Goal: Task Accomplishment & Management: Manage account settings

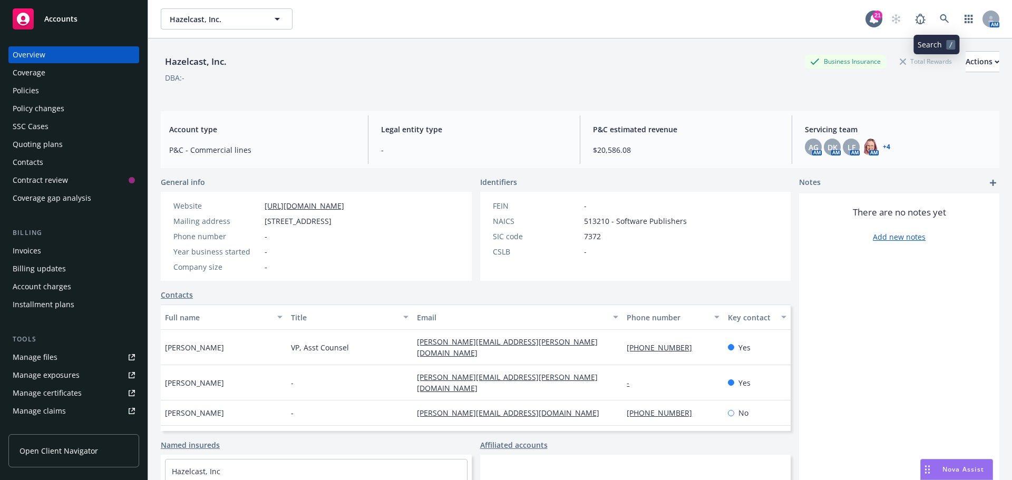
click at [940, 18] on icon at bounding box center [944, 18] width 9 height 9
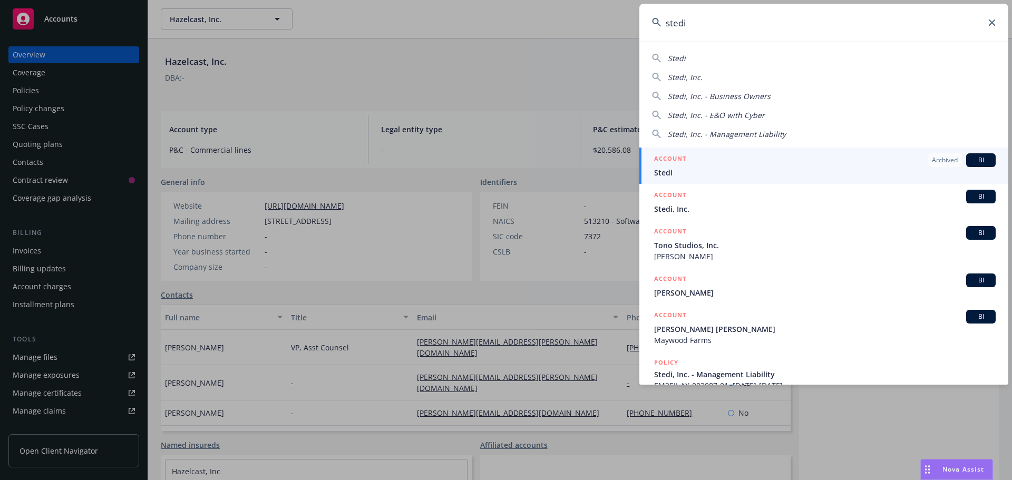
type input "stedi"
click at [704, 166] on div "ACCOUNT Archived BI" at bounding box center [825, 160] width 342 height 14
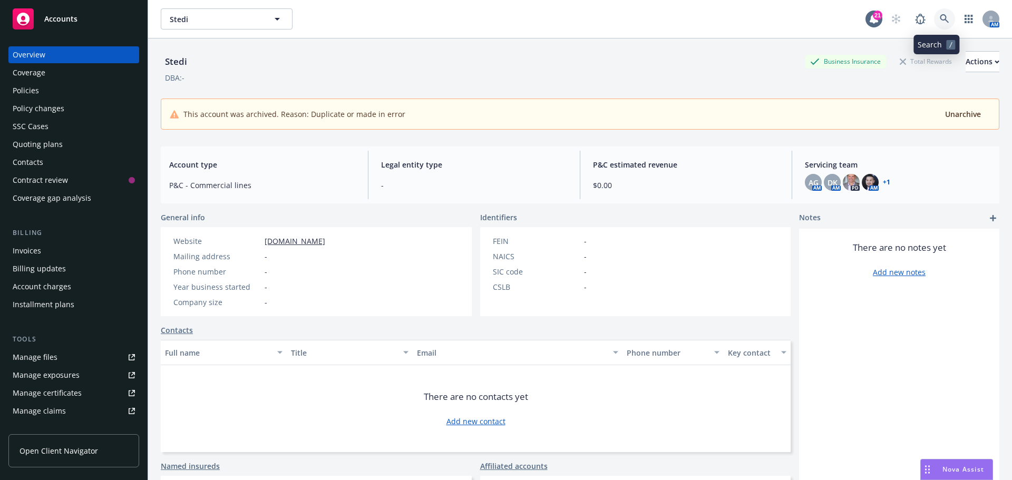
click at [939, 24] on link at bounding box center [944, 18] width 21 height 21
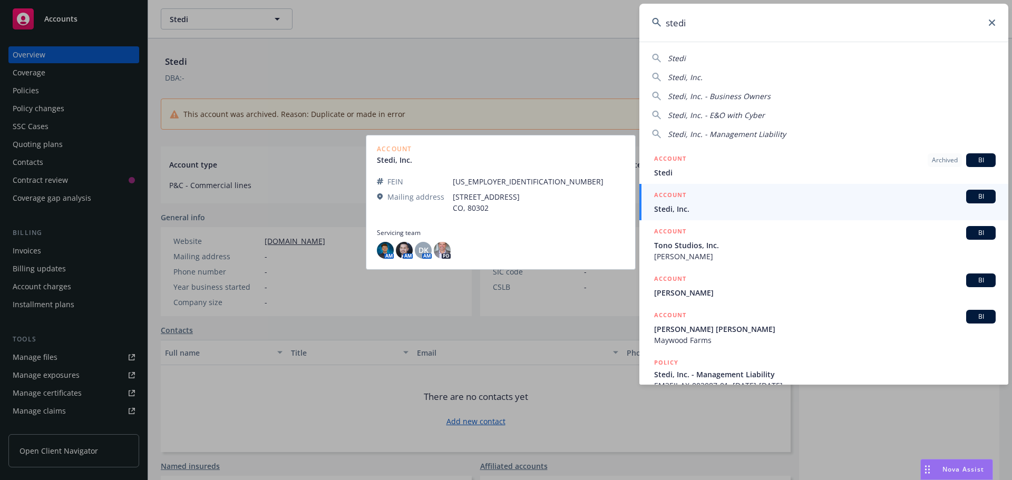
type input "stedi"
click at [699, 204] on span "Stedi, Inc." at bounding box center [825, 208] width 342 height 11
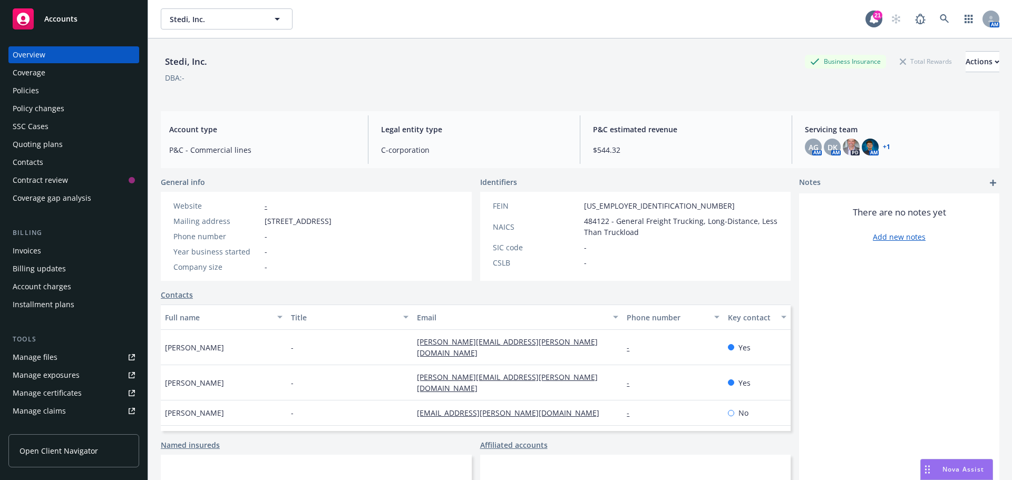
click at [34, 89] on div "Policies" at bounding box center [26, 90] width 26 height 17
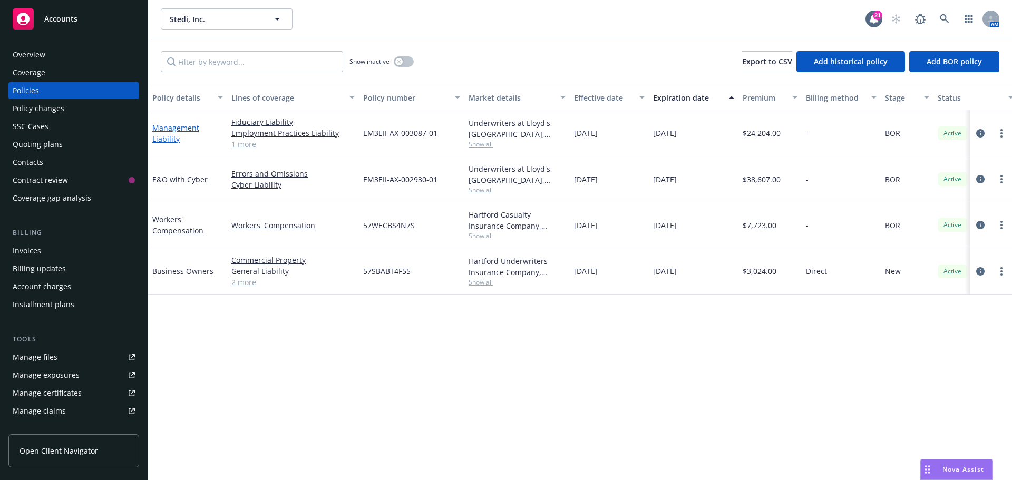
click at [188, 130] on link "Management Liability" at bounding box center [175, 133] width 47 height 21
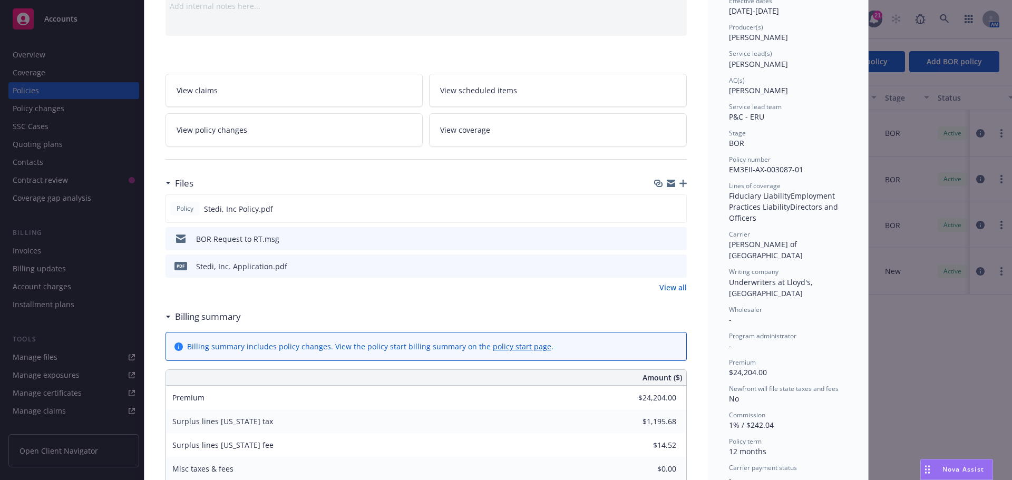
scroll to position [158, 0]
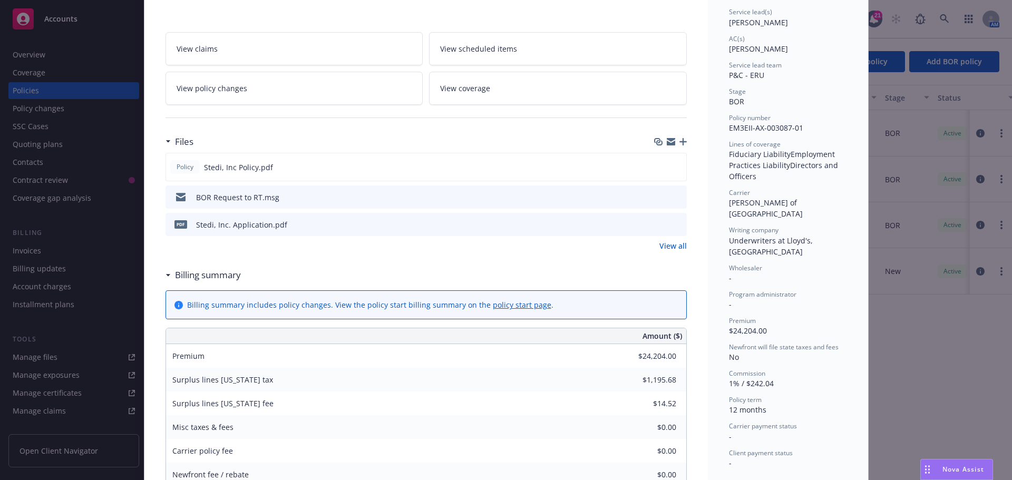
click at [678, 247] on link "View all" at bounding box center [672, 245] width 27 height 11
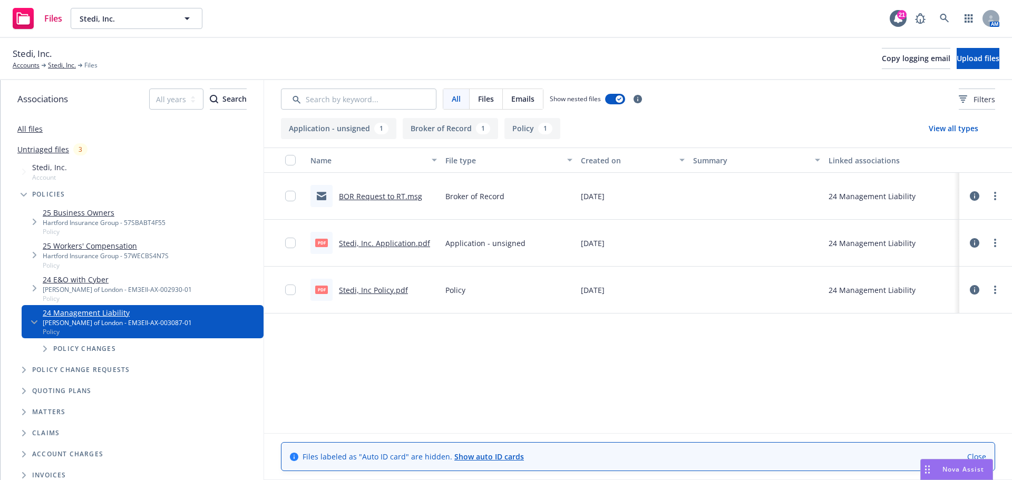
click at [394, 240] on link "Stedi, Inc. Application.pdf" at bounding box center [384, 243] width 91 height 10
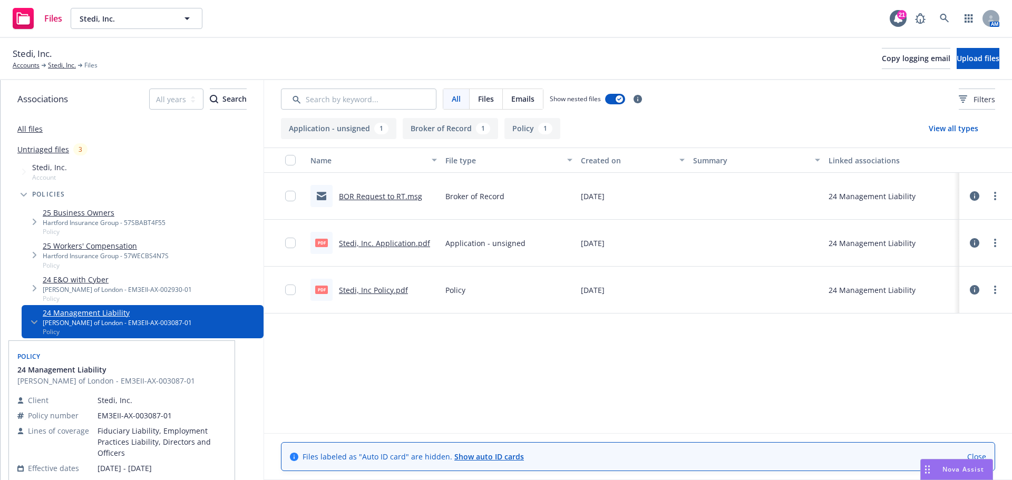
click at [69, 312] on link "24 Management Liability" at bounding box center [117, 312] width 149 height 11
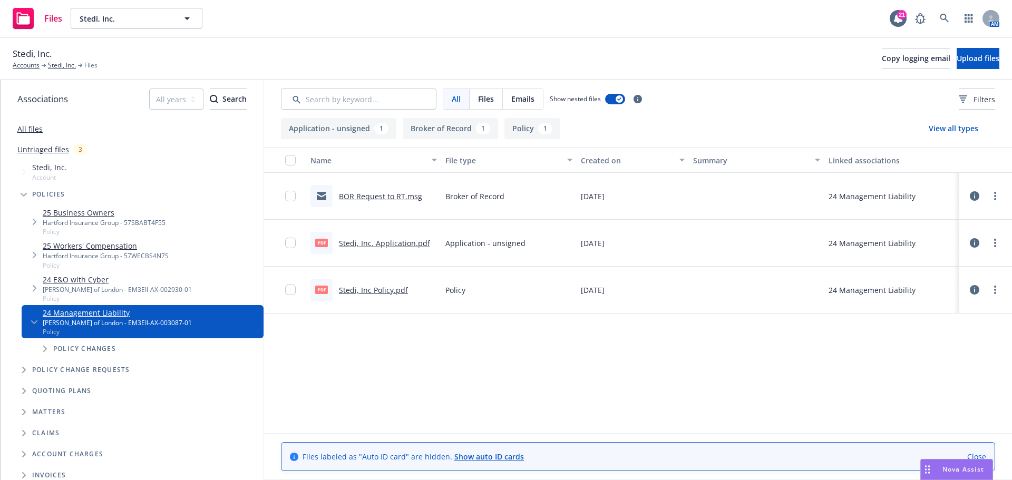
click at [374, 289] on link "Stedi, Inc Policy.pdf" at bounding box center [373, 290] width 69 height 10
click at [947, 15] on icon at bounding box center [944, 18] width 9 height 9
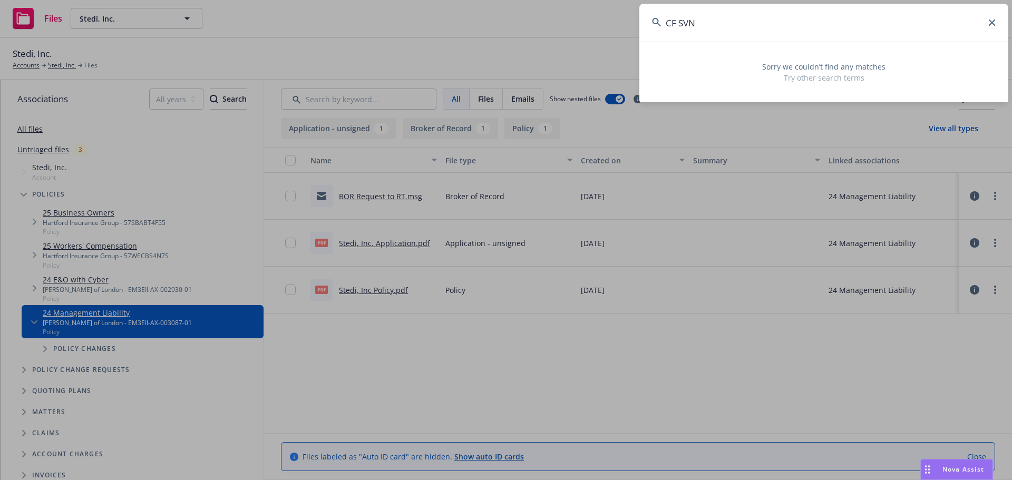
drag, startPoint x: 697, startPoint y: 23, endPoint x: 665, endPoint y: 24, distance: 32.7
click at [665, 24] on input "CF SVN" at bounding box center [823, 23] width 369 height 38
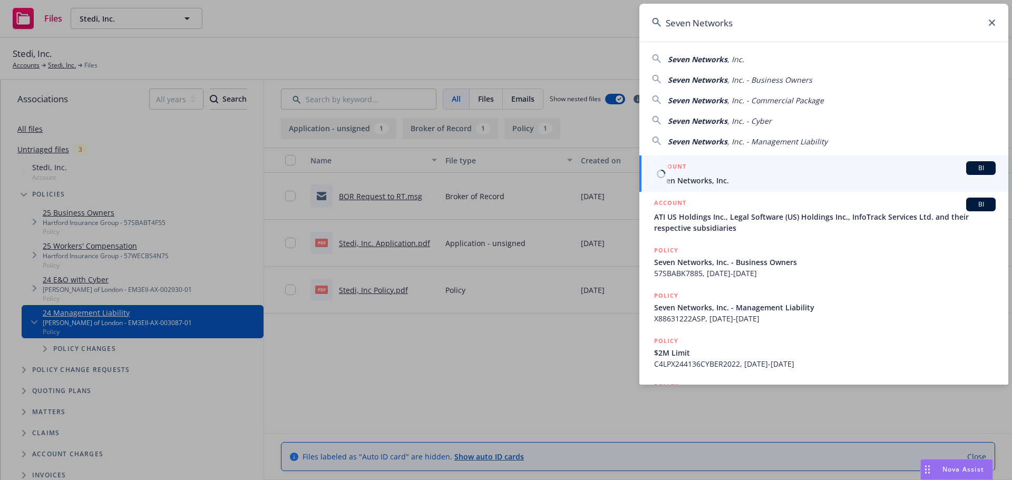
type input "Seven Networks"
click at [717, 176] on span "Seven Networks, Inc." at bounding box center [825, 180] width 342 height 11
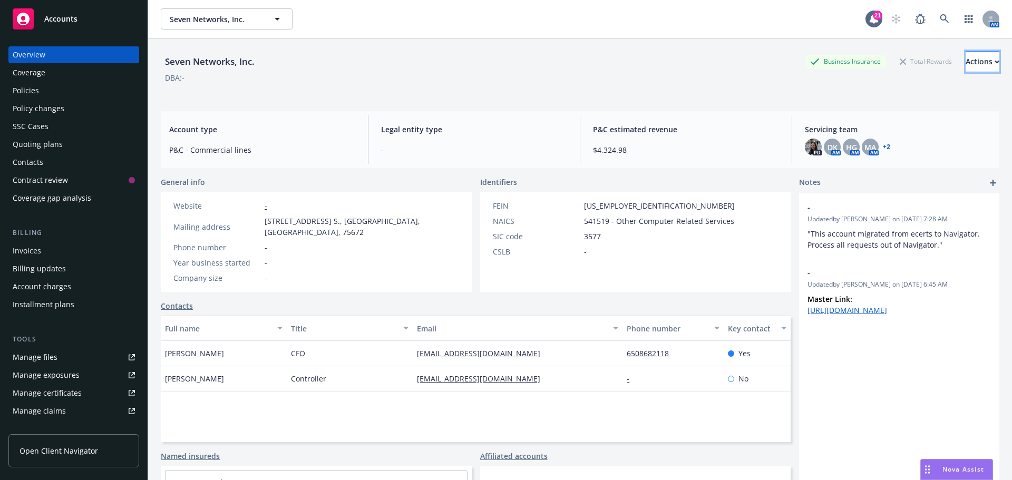
click at [966, 63] on div "Actions" at bounding box center [983, 62] width 34 height 20
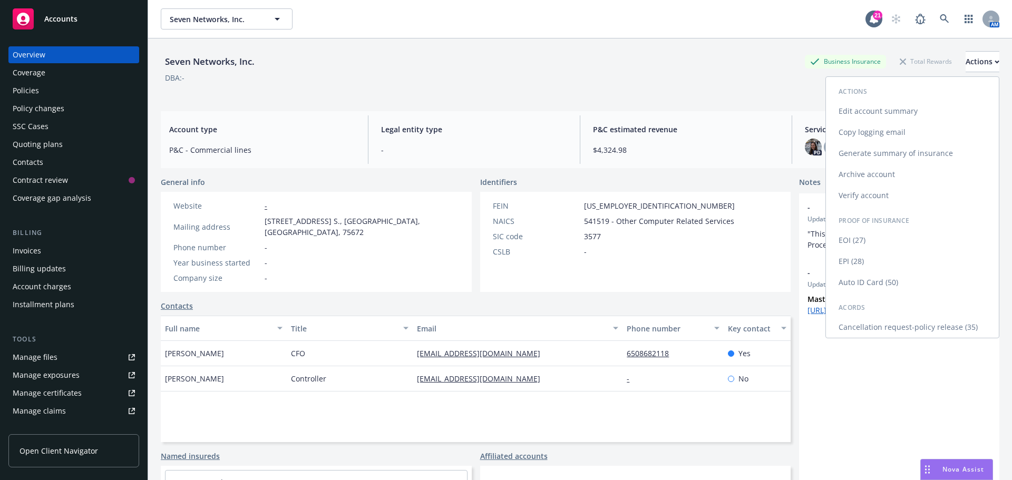
click at [859, 113] on link "Edit account summary" at bounding box center [912, 111] width 173 height 21
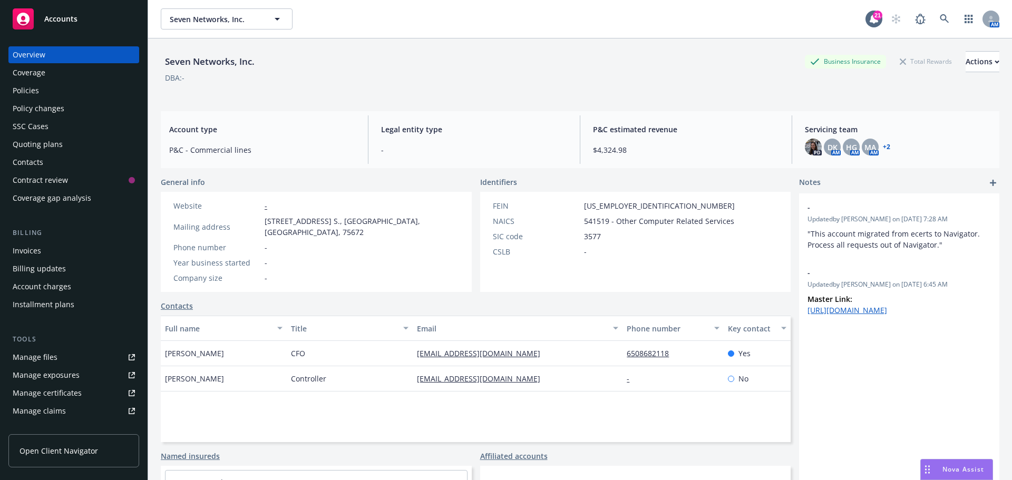
select select "US"
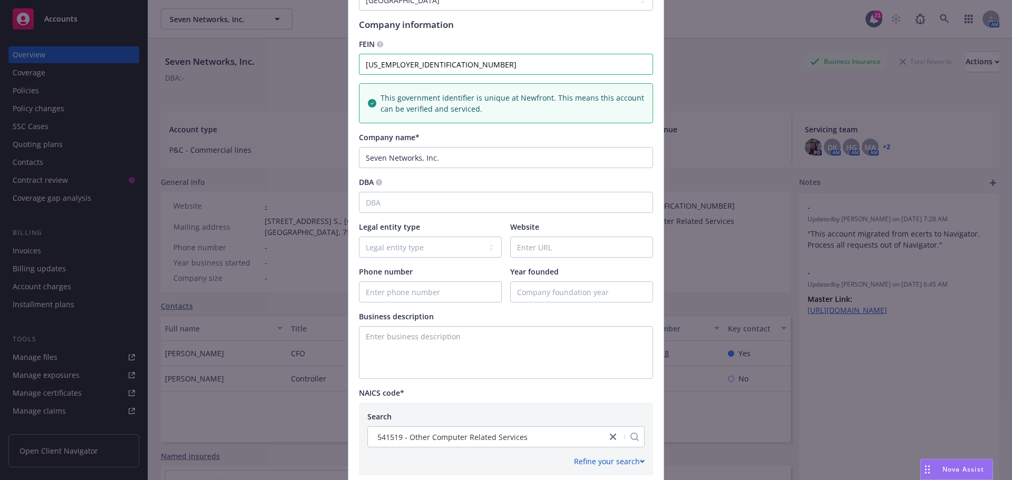
scroll to position [105, 0]
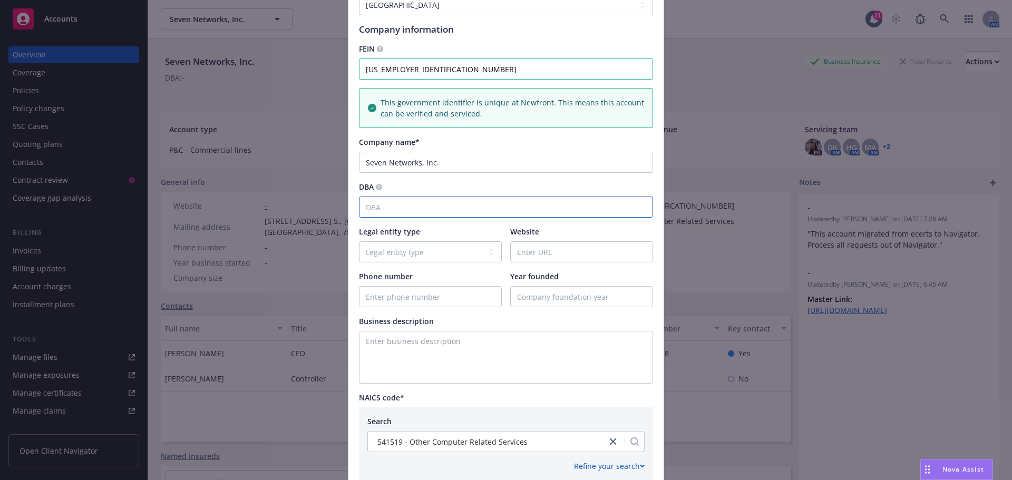
click at [397, 202] on input "DBA" at bounding box center [506, 207] width 294 height 21
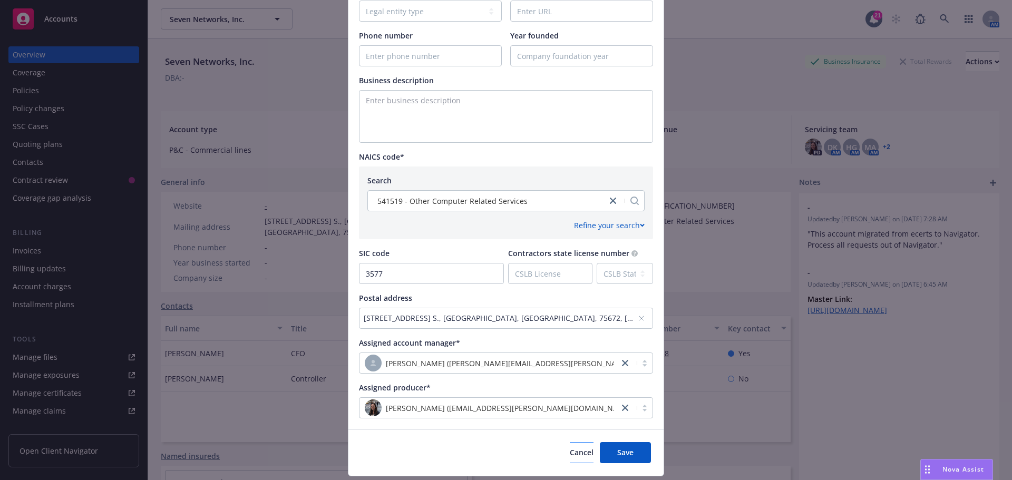
scroll to position [376, 0]
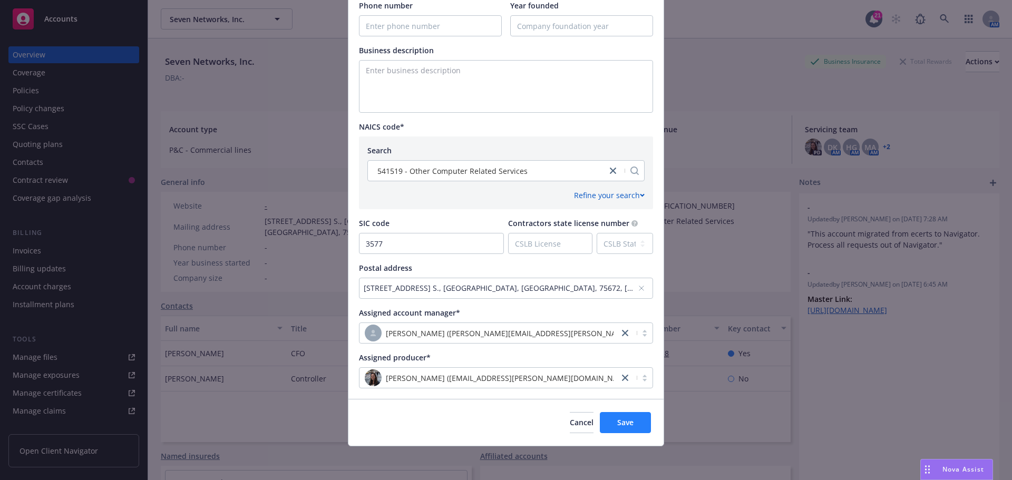
type input "CF SVN LLC"
click at [617, 423] on span "Save" at bounding box center [625, 422] width 16 height 10
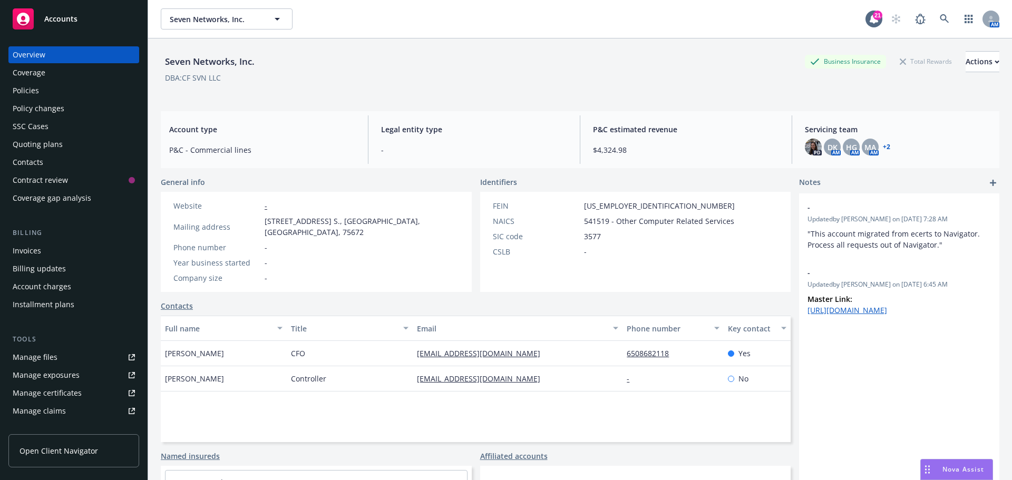
click at [41, 144] on div "Quoting plans" at bounding box center [38, 144] width 50 height 17
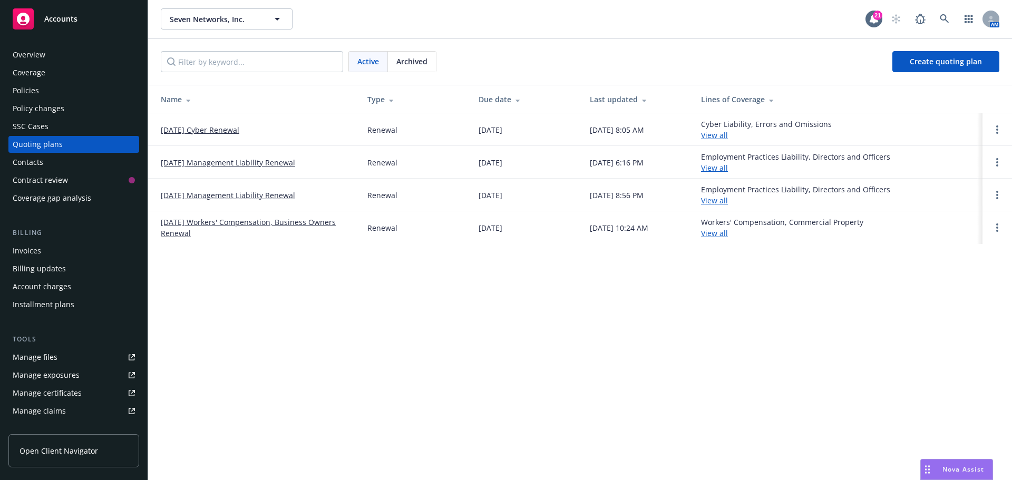
click at [213, 160] on link "10/15/25 Management Liability Renewal" at bounding box center [228, 162] width 134 height 11
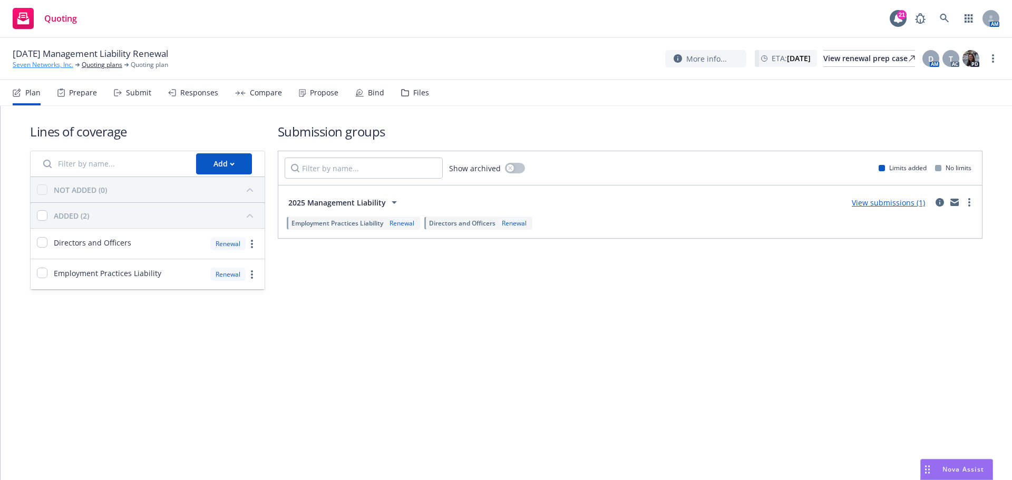
click at [34, 64] on link "Seven Networks, Inc." at bounding box center [43, 64] width 61 height 9
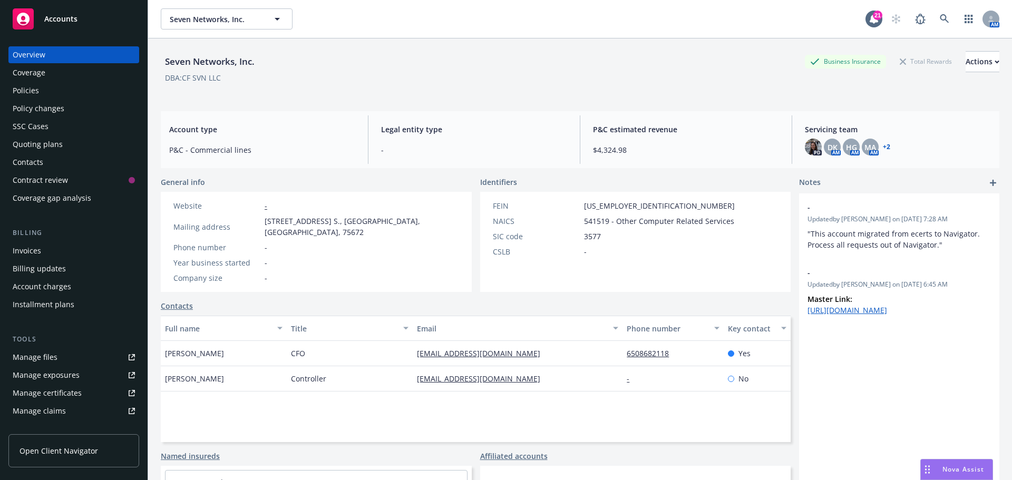
click at [15, 87] on div "Policies" at bounding box center [26, 90] width 26 height 17
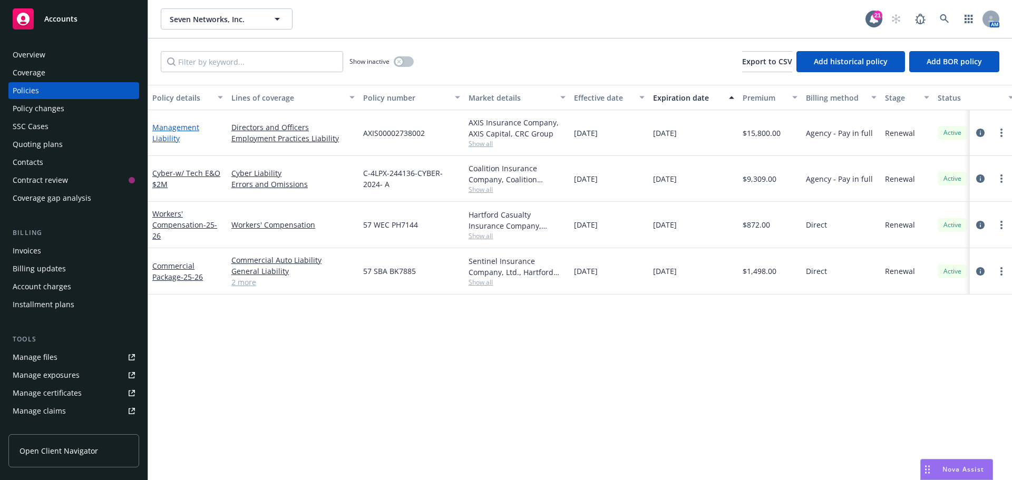
click at [179, 127] on link "Management Liability" at bounding box center [175, 132] width 47 height 21
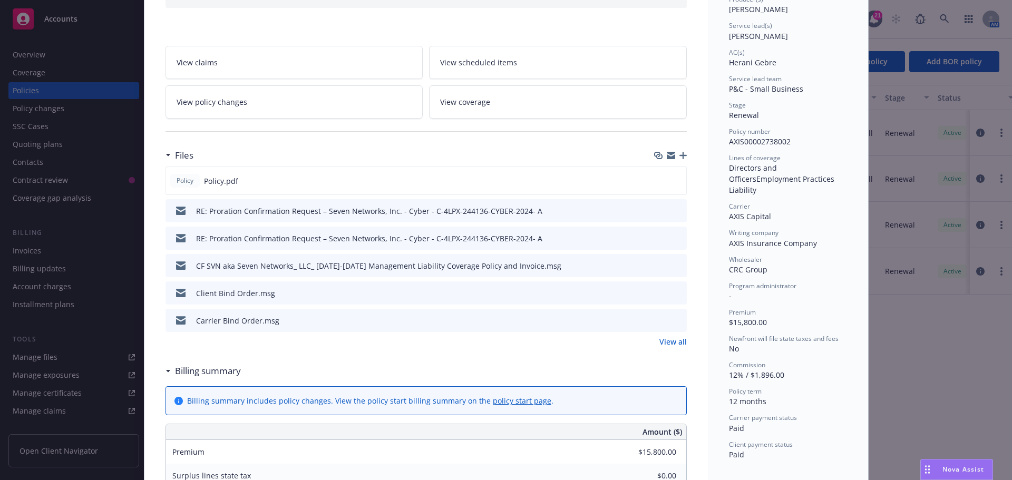
scroll to position [158, 0]
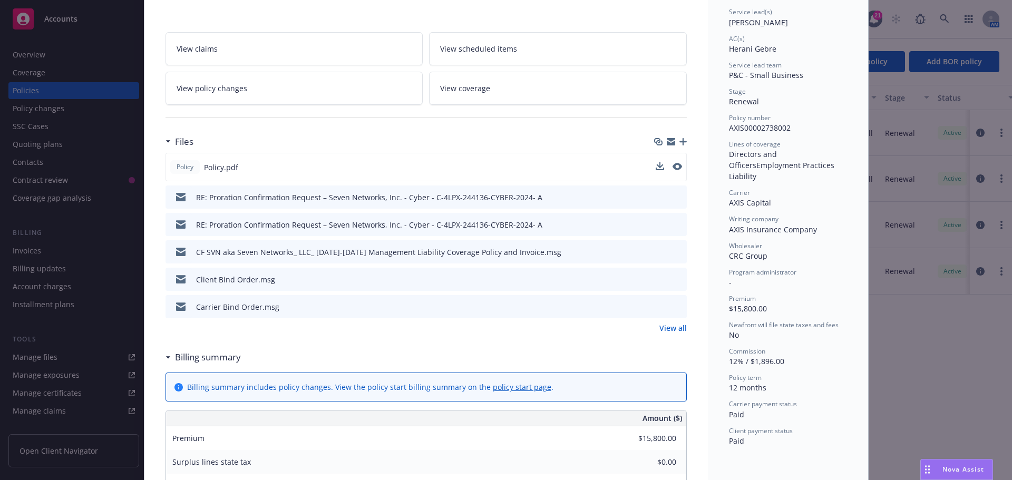
click at [207, 170] on span "Policy.pdf" at bounding box center [221, 167] width 34 height 11
click at [672, 164] on icon "preview file" at bounding box center [676, 166] width 9 height 7
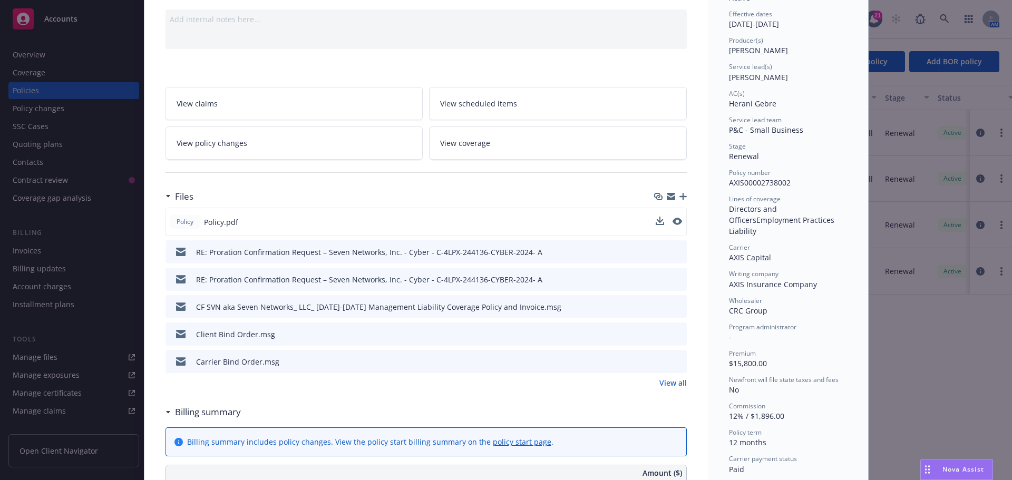
scroll to position [0, 0]
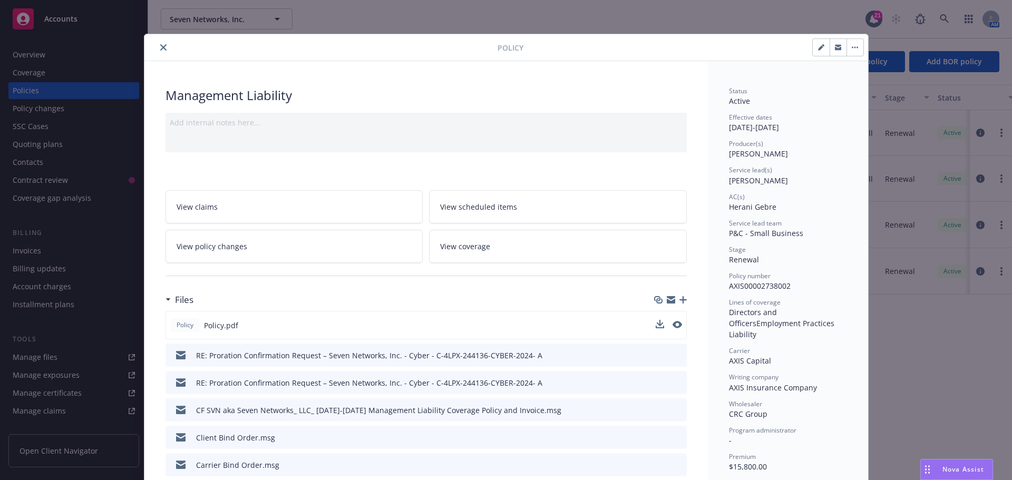
click at [158, 51] on button "close" at bounding box center [163, 47] width 13 height 13
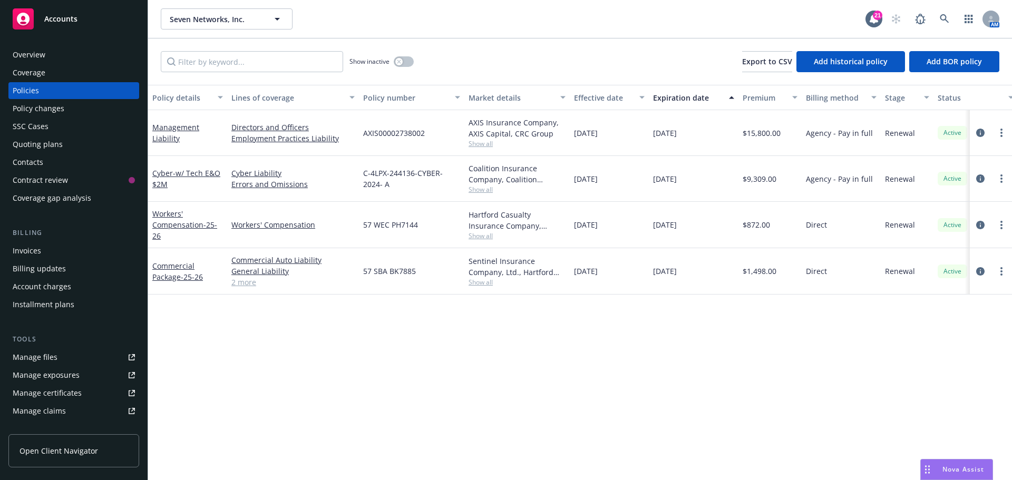
click at [17, 143] on div "Quoting plans" at bounding box center [38, 144] width 50 height 17
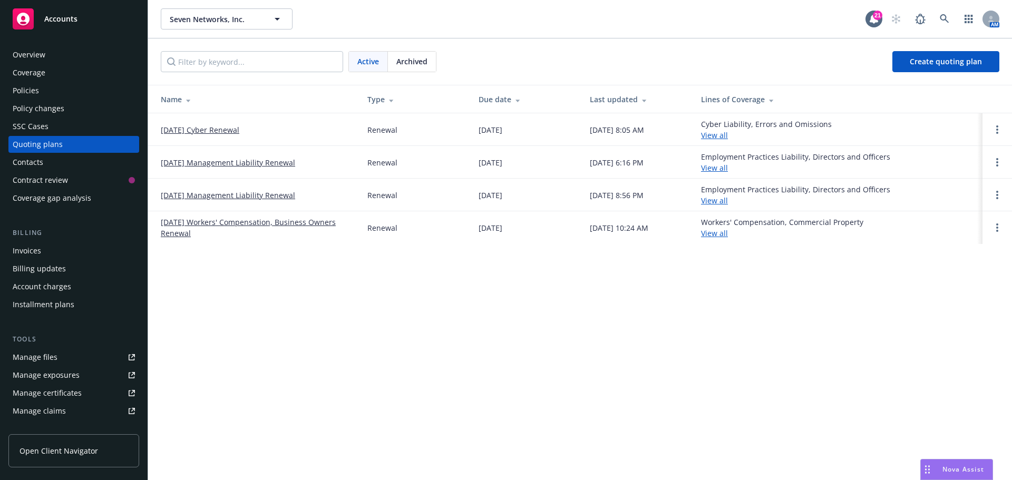
click at [222, 161] on link "[DATE] Management Liability Renewal" at bounding box center [228, 162] width 134 height 11
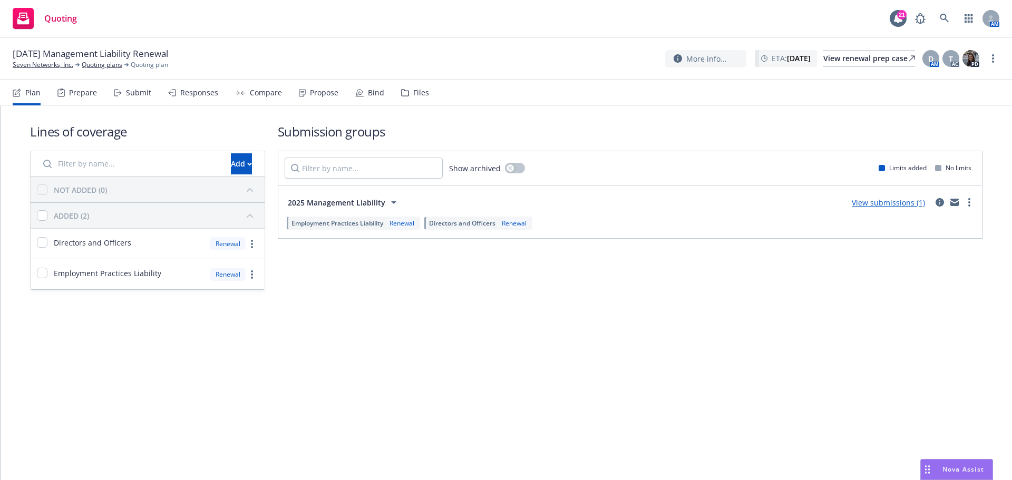
click at [419, 95] on div "Files" at bounding box center [421, 93] width 16 height 8
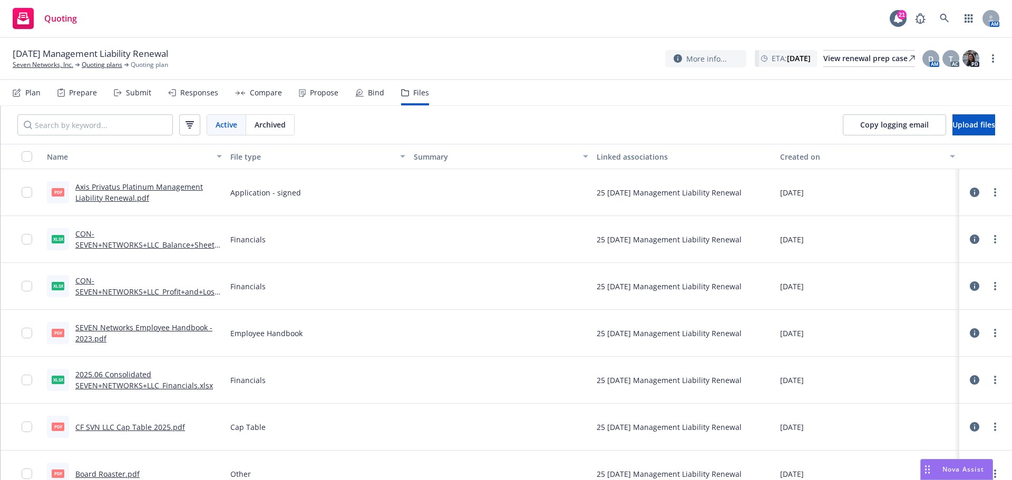
click at [26, 93] on div "Plan" at bounding box center [32, 93] width 15 height 8
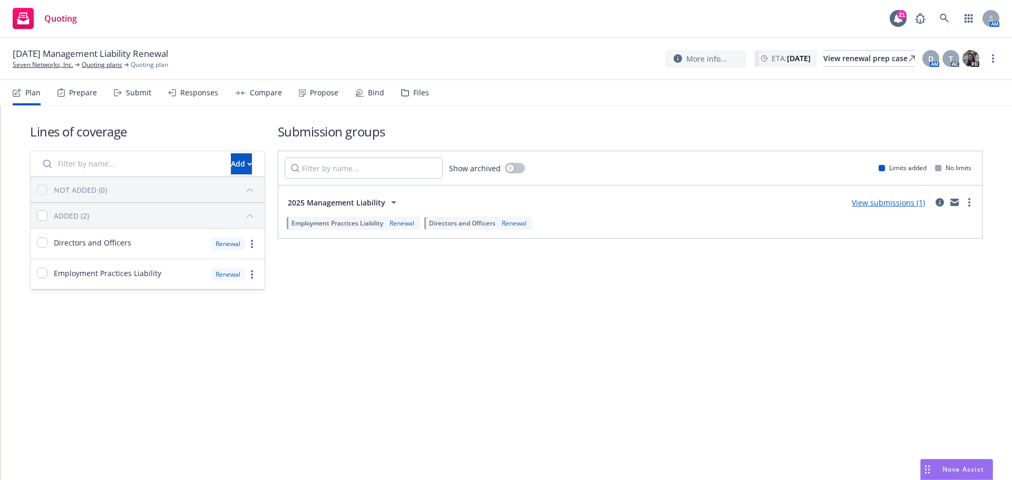
click at [890, 203] on link "View submissions (1)" at bounding box center [888, 203] width 73 height 10
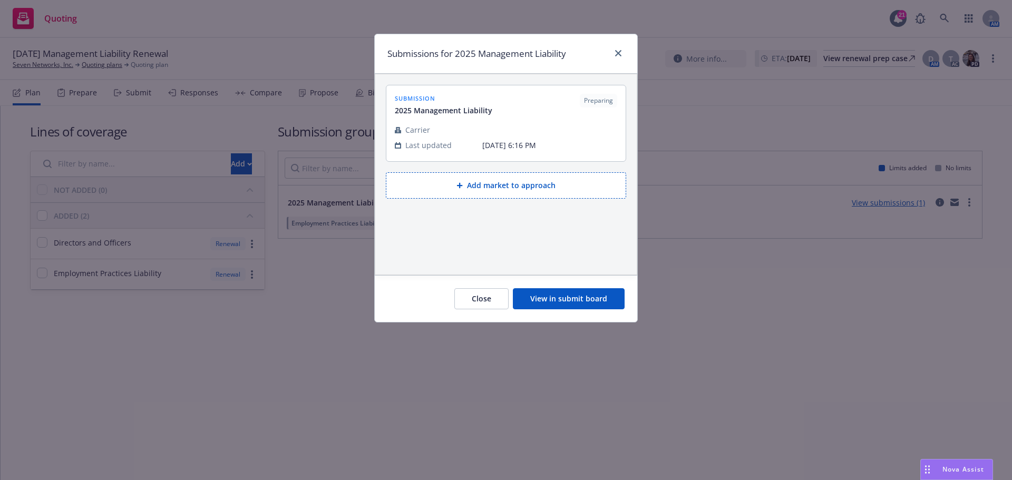
click at [550, 301] on button "View in submit board" at bounding box center [569, 298] width 112 height 21
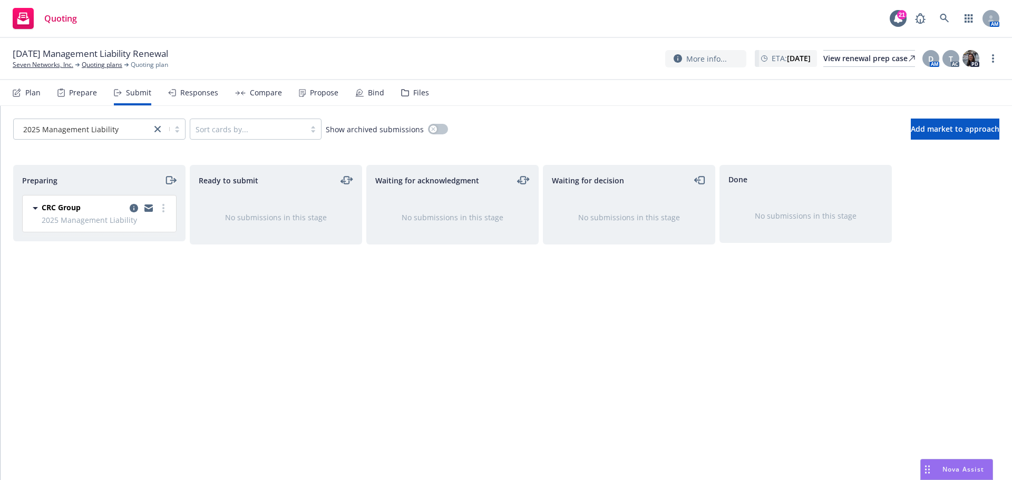
click at [171, 180] on icon "moveRight" at bounding box center [172, 180] width 5 height 0
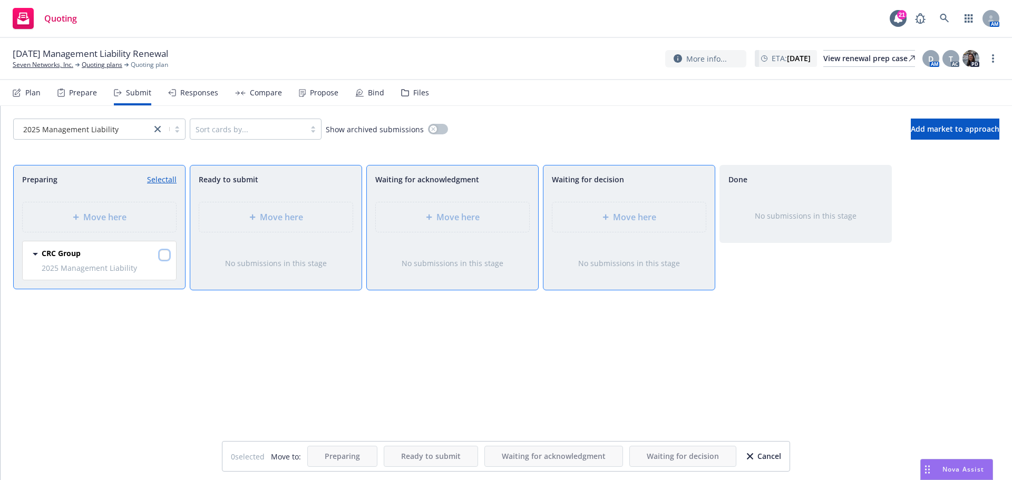
click at [163, 257] on input "checkbox" at bounding box center [164, 255] width 11 height 11
checkbox input "true"
click at [656, 222] on span "Move here" at bounding box center [634, 217] width 43 height 13
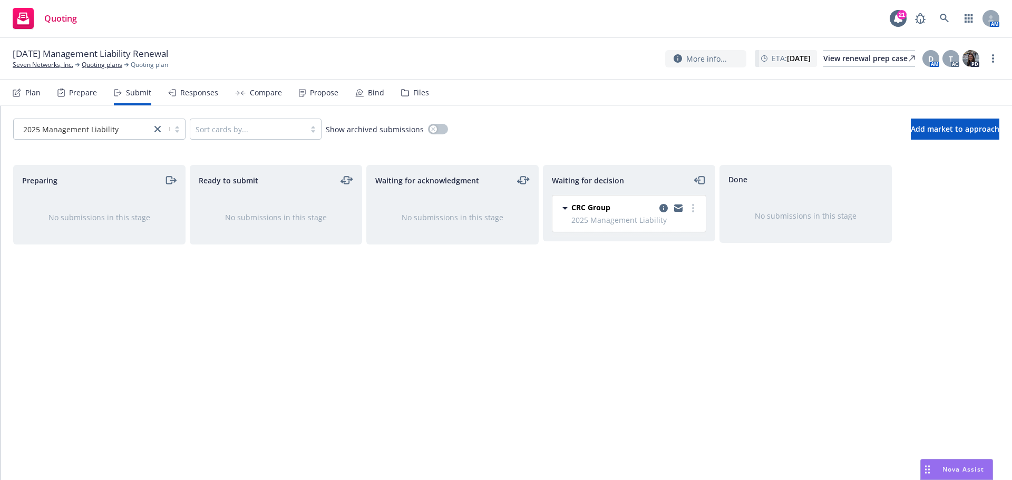
click at [413, 91] on div "Files" at bounding box center [421, 93] width 16 height 8
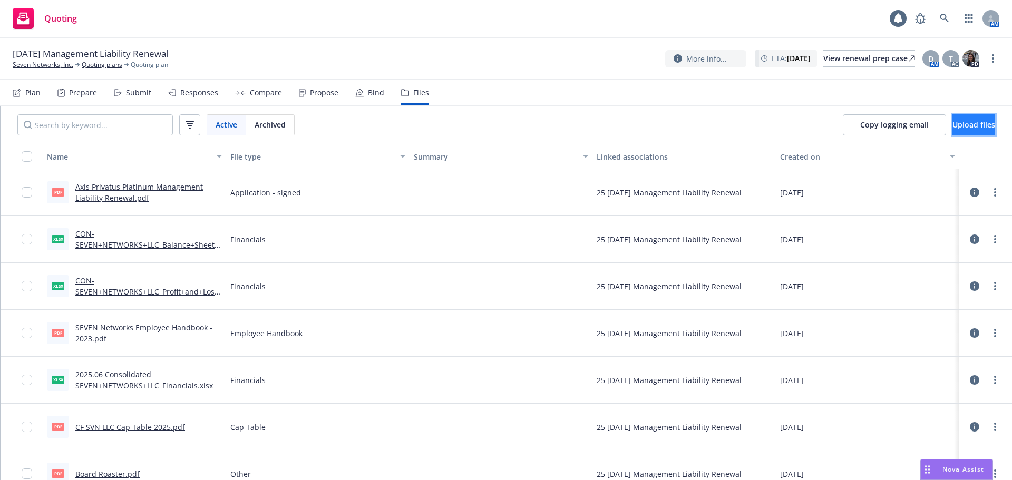
click at [952, 128] on span "Upload files" at bounding box center [973, 125] width 43 height 10
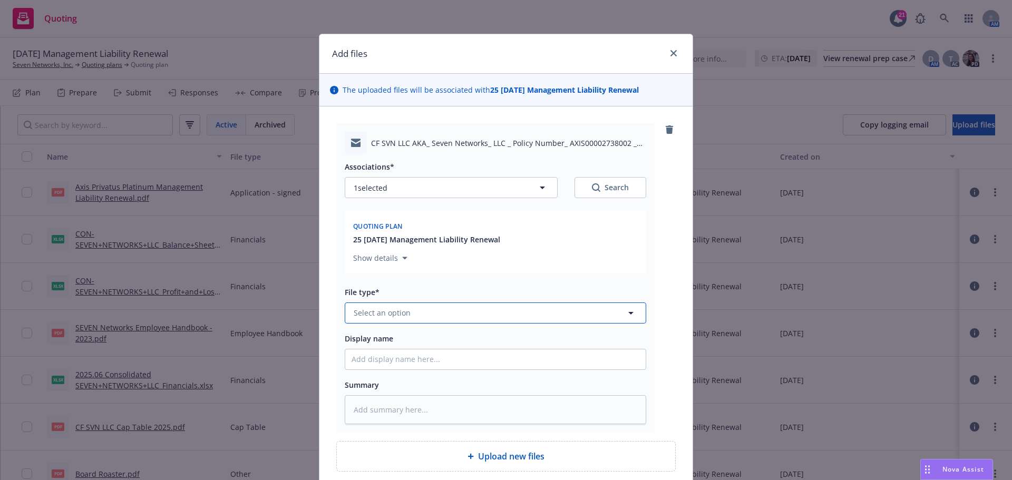
click at [396, 309] on span "Select an option" at bounding box center [382, 312] width 57 height 11
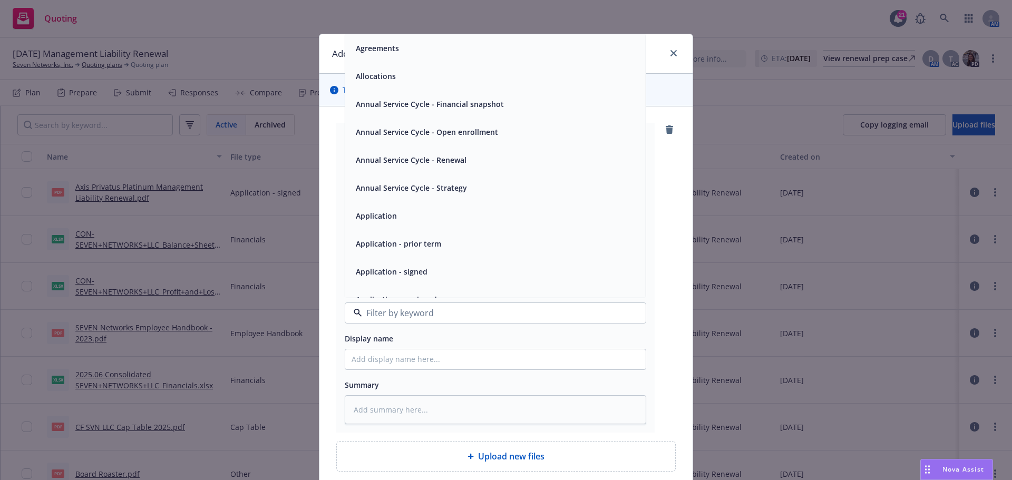
paste input "(1) Seven Networks LLC is a disregarded entity of CF SVN LLC, in that: a. It is…"
type input "(1) Seven Networks LLC is a disregarded entity of CF SVN LLC, in that: a. It is…"
type textarea "x"
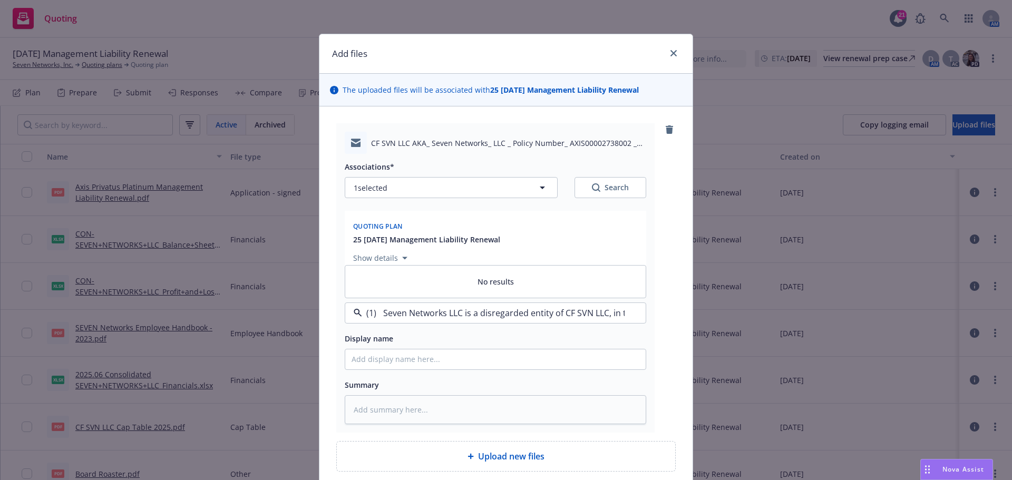
drag, startPoint x: 620, startPoint y: 313, endPoint x: 101, endPoint y: 284, distance: 520.5
click at [101, 284] on div "Add files The uploaded files will be associated with 25 10/15/25 Management Lia…" at bounding box center [506, 240] width 1012 height 480
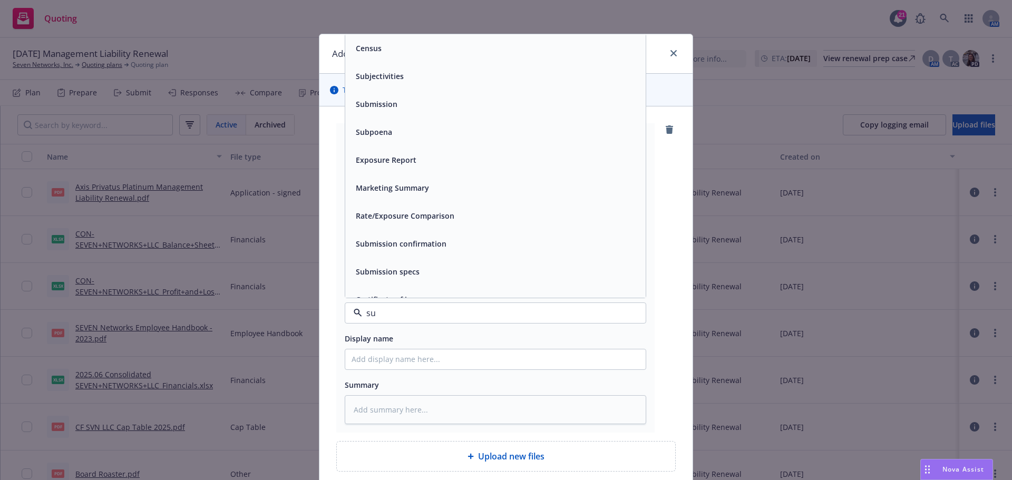
type input "sub"
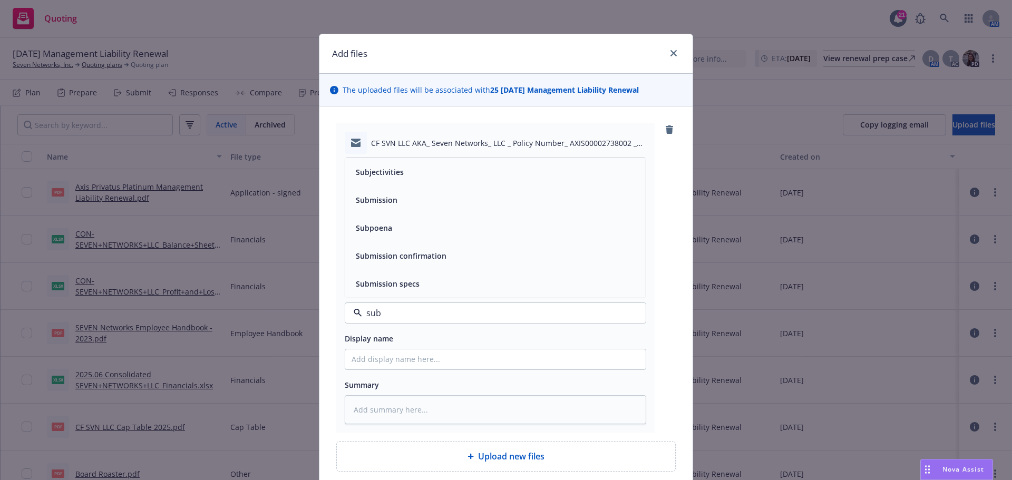
click at [360, 204] on span "Submission" at bounding box center [377, 199] width 42 height 11
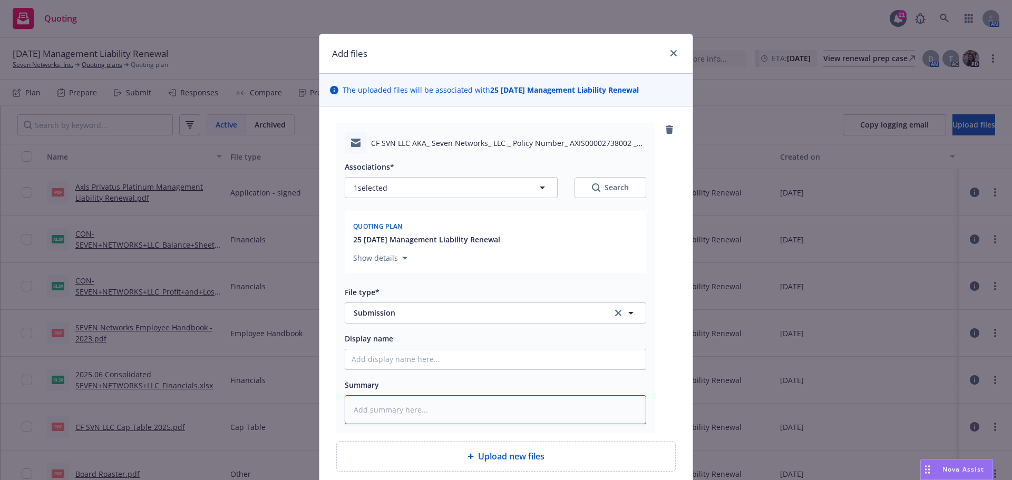
click at [415, 405] on textarea at bounding box center [495, 409] width 301 height 29
paste textarea "(1) Seven Networks LLC is a disregarded entity of CF SVN LLC, in that: a. It is…"
type textarea "x"
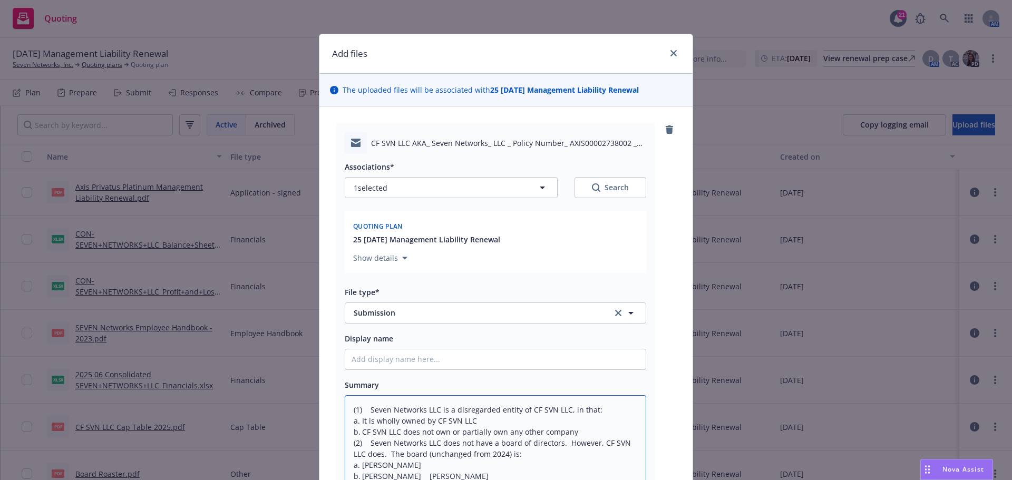
type textarea "(1) Seven Networks LLC is a disregarded entity of CF SVN LLC, in that: a. It is…"
click at [368, 358] on input "Display name" at bounding box center [495, 359] width 300 height 20
type textarea "x"
type input "2"
type textarea "x"
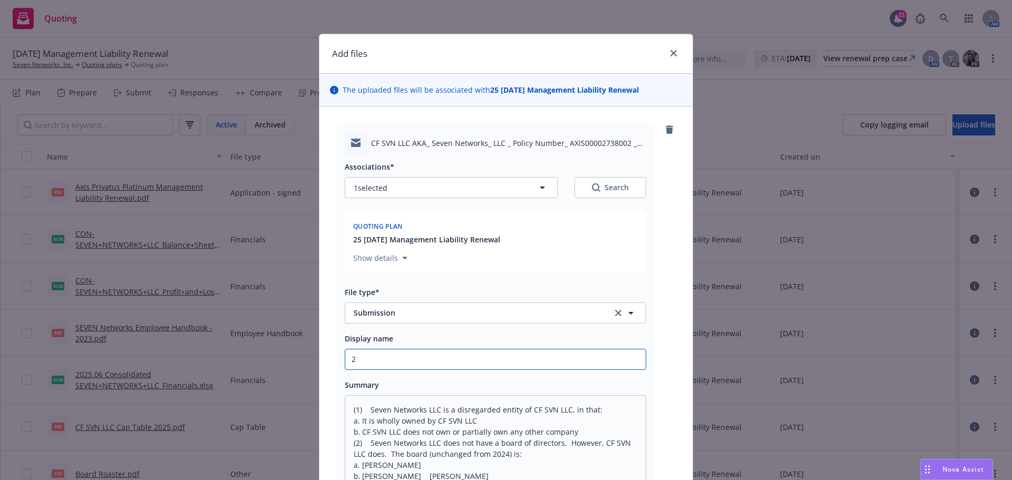
type input "25"
type textarea "x"
type input "25-"
type textarea "x"
type input "25-2"
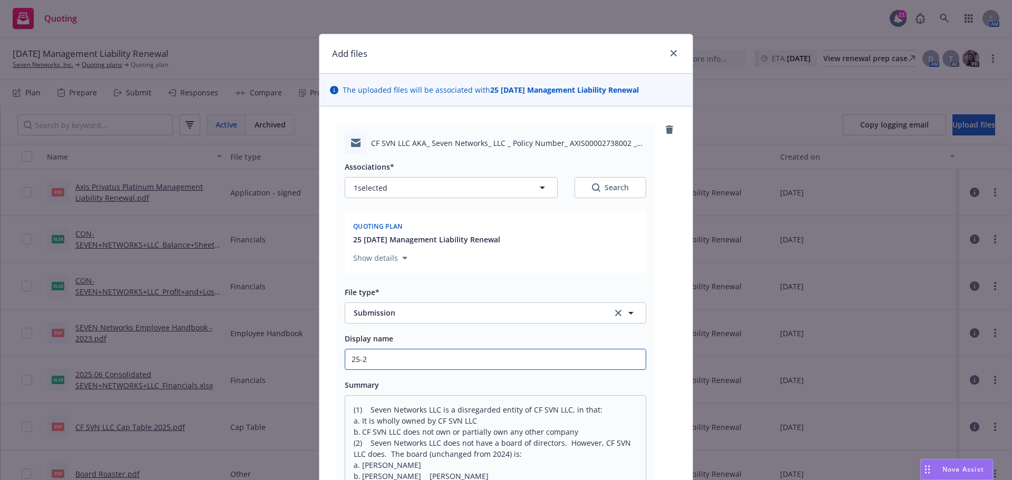
type textarea "x"
type input "25-26"
type textarea "x"
type input "25-26"
paste input "CF SVN LLC AKA: Seven Networks, LLC | Policy Number: AXIS00002738002 | exp 10/1…"
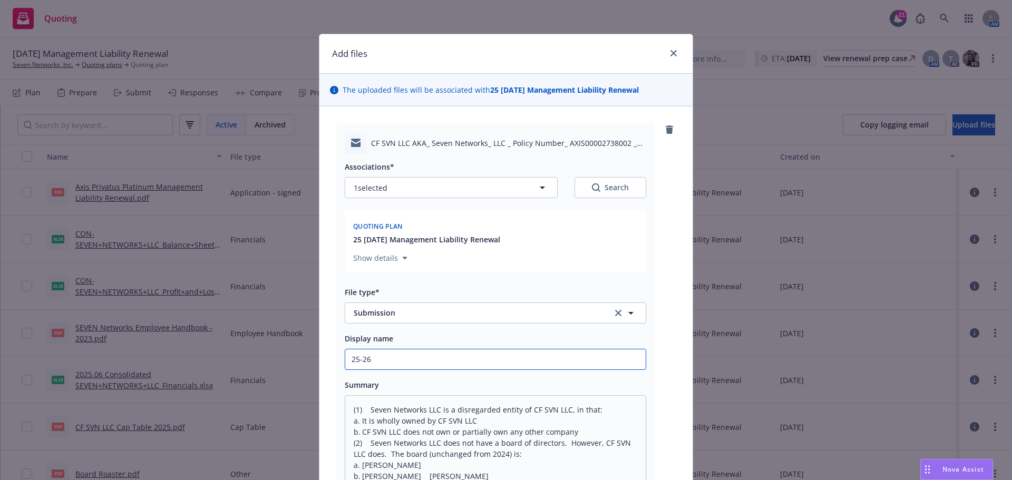
type textarea "x"
drag, startPoint x: 406, startPoint y: 356, endPoint x: 294, endPoint y: 353, distance: 111.8
click at [294, 353] on div "Add files The uploaded files will be associated with 25 10/15/25 Management Lia…" at bounding box center [506, 240] width 1012 height 480
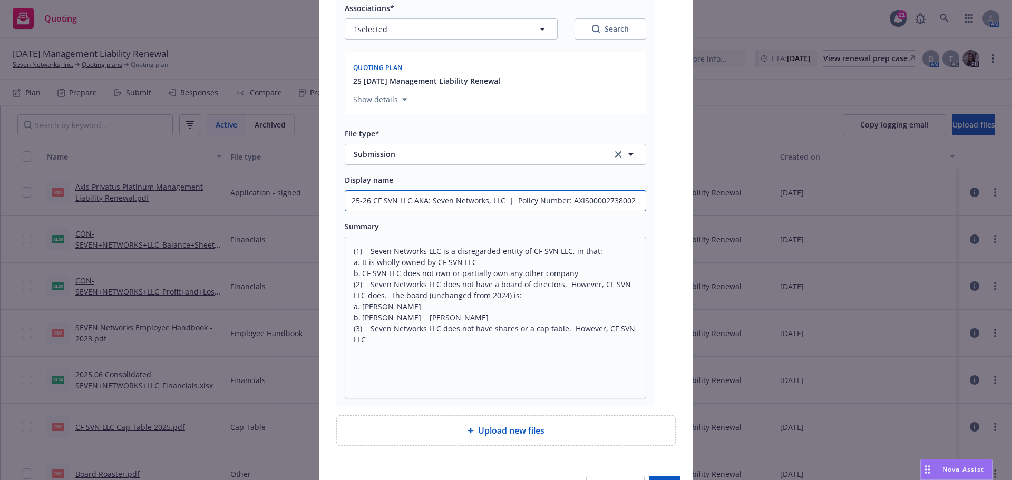
scroll to position [222, 0]
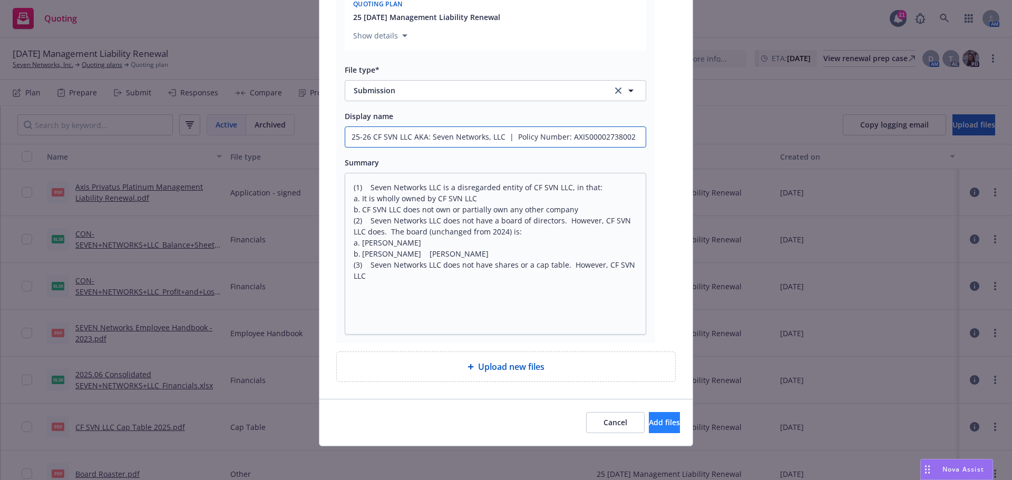
type input "25-26 CF SVN LLC AKA: Seven Networks, LLC | Policy Number: AXIS00002738002 | ex…"
click at [663, 426] on button "Add files" at bounding box center [664, 422] width 31 height 21
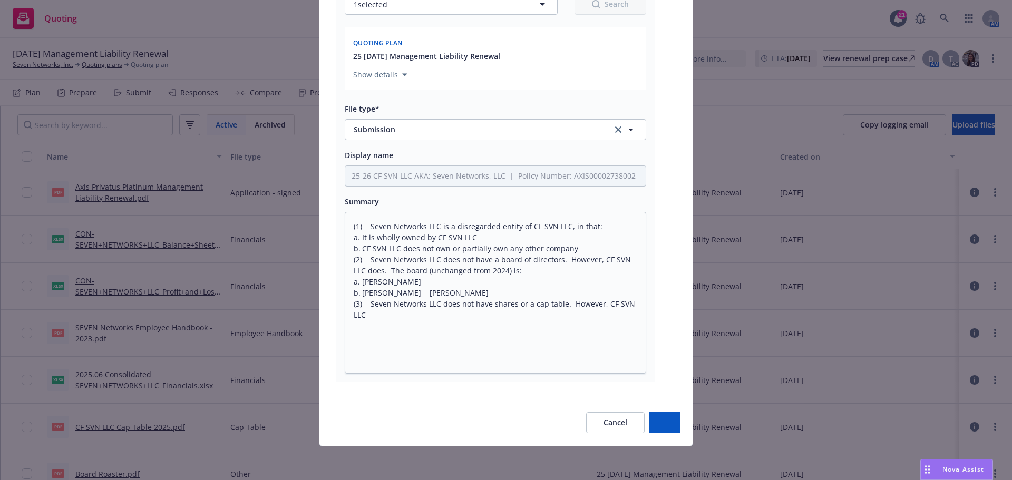
scroll to position [183, 0]
type textarea "x"
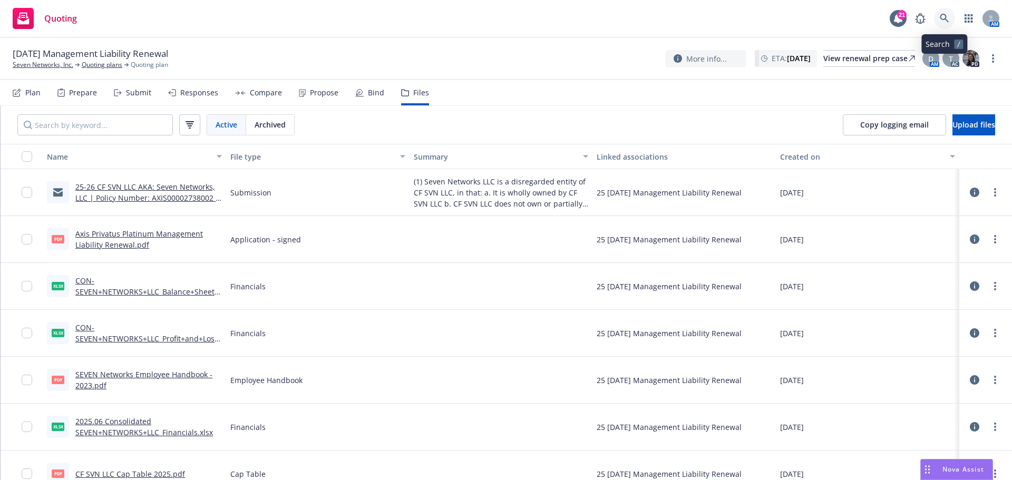
click at [942, 17] on icon at bounding box center [944, 18] width 9 height 9
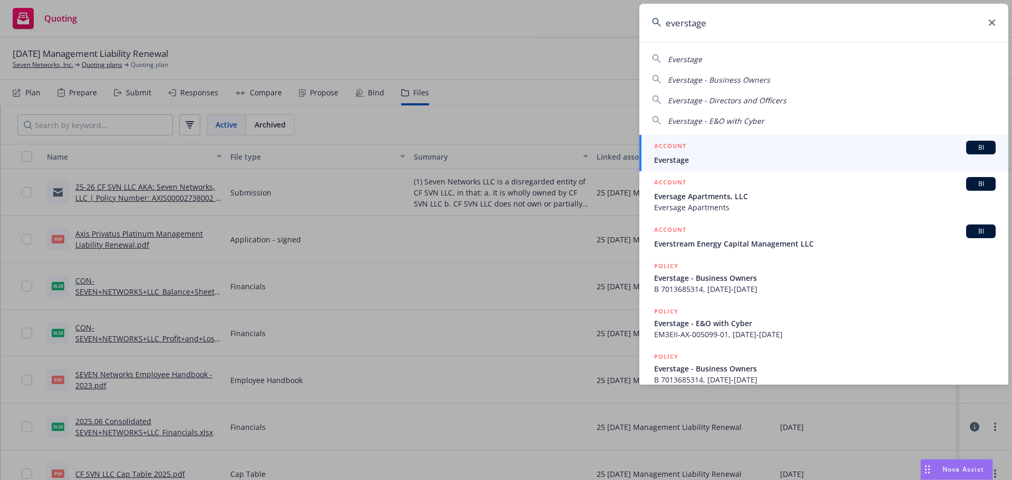
type input "everstage"
click at [678, 161] on span "Everstage" at bounding box center [825, 159] width 342 height 11
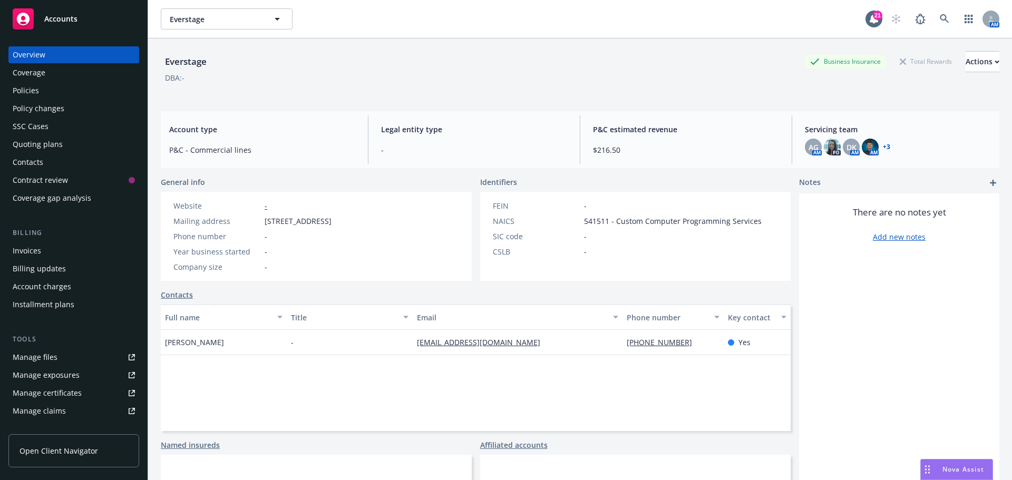
click at [35, 145] on div "Quoting plans" at bounding box center [38, 144] width 50 height 17
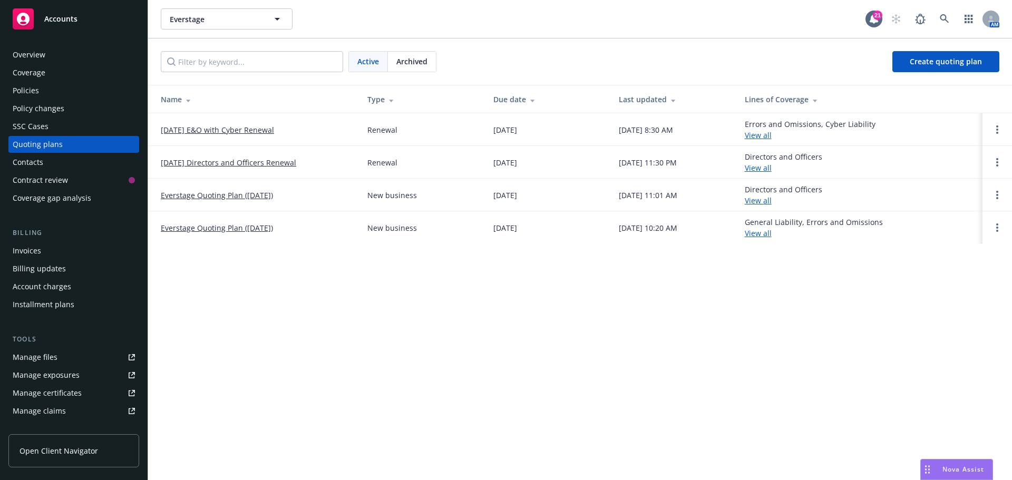
click at [209, 163] on link "09/20/25 Directors and Officers Renewal" at bounding box center [228, 162] width 135 height 11
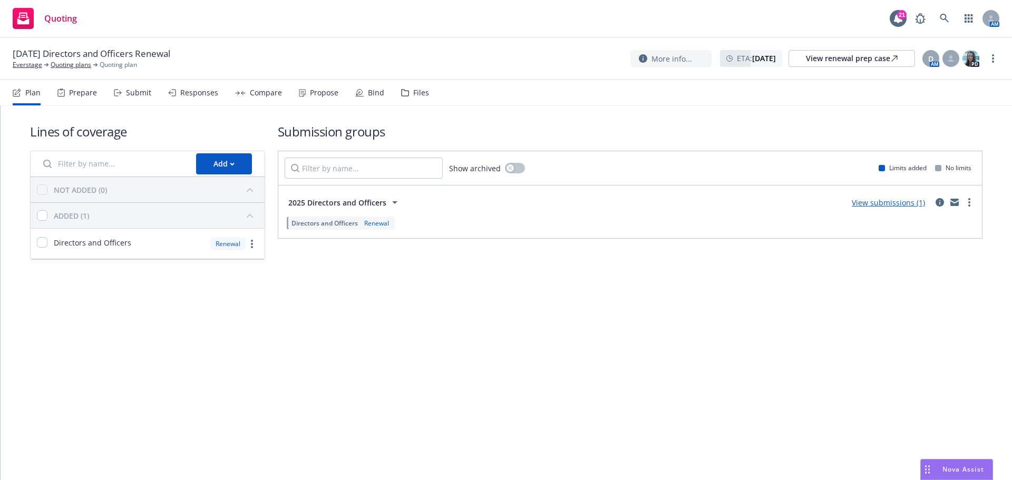
click at [413, 95] on div "Files" at bounding box center [421, 93] width 16 height 8
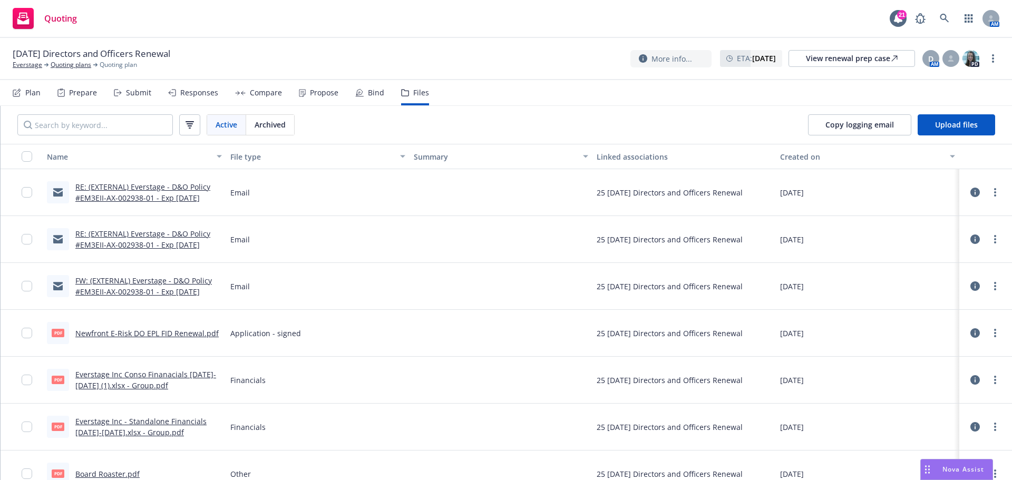
click at [231, 11] on div "Quoting 21 AM" at bounding box center [506, 19] width 1012 height 38
click at [35, 93] on div "Plan" at bounding box center [32, 93] width 15 height 8
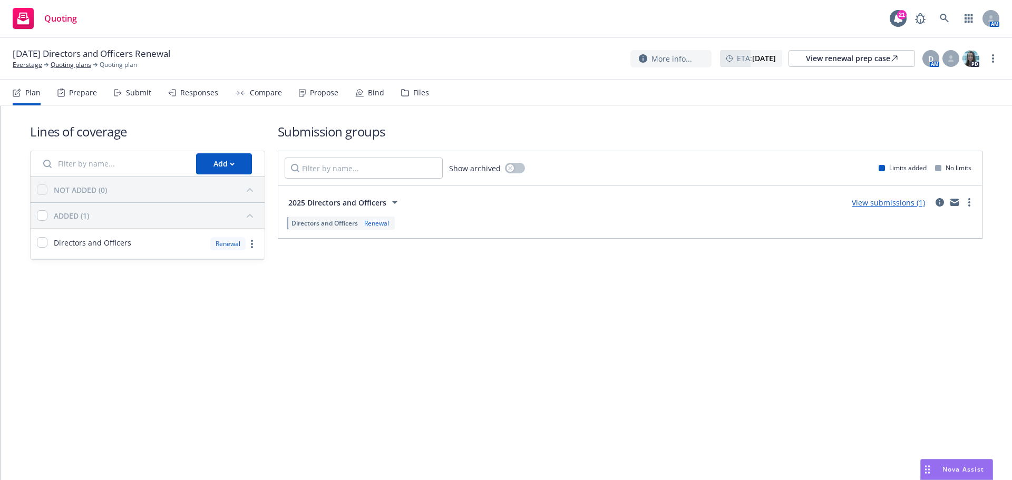
click at [872, 199] on link "View submissions (1)" at bounding box center [888, 203] width 73 height 10
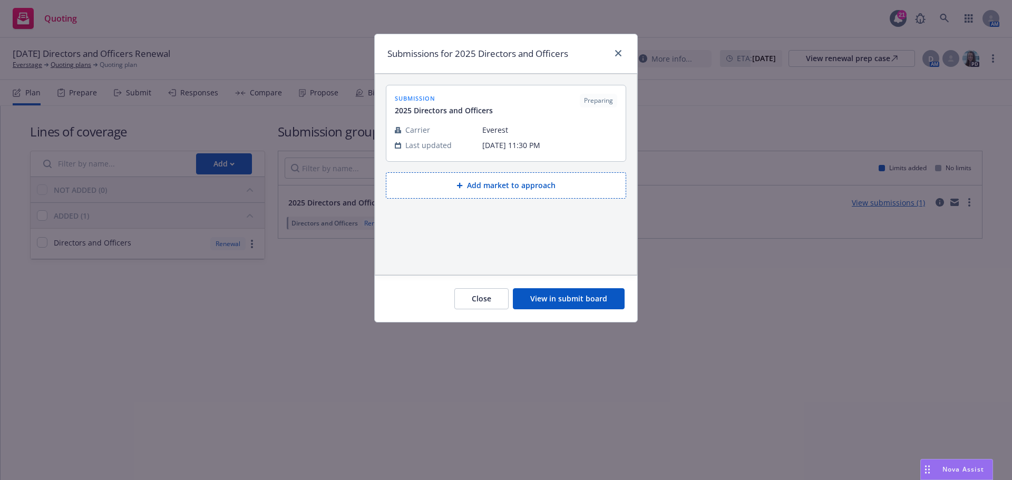
click at [547, 295] on button "View in submit board" at bounding box center [569, 298] width 112 height 21
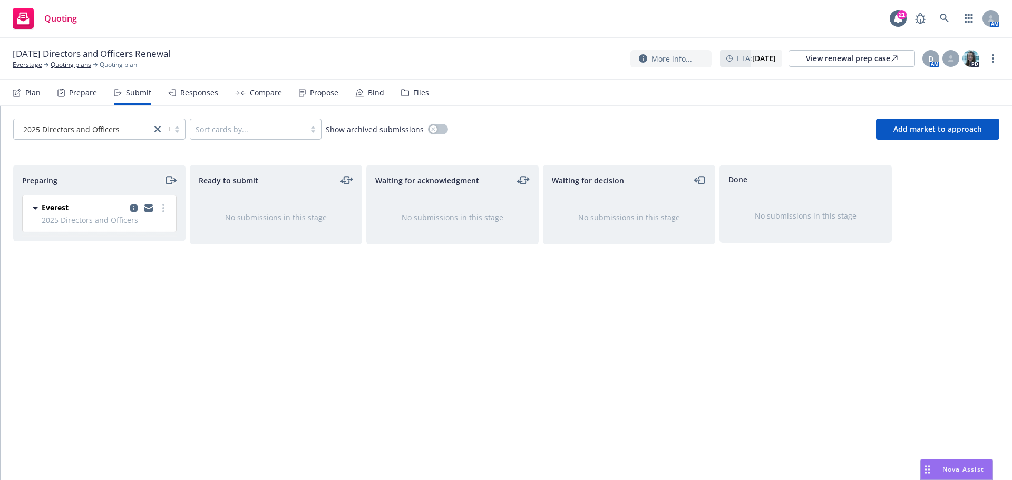
click at [169, 179] on icon "moveRight" at bounding box center [170, 180] width 12 height 13
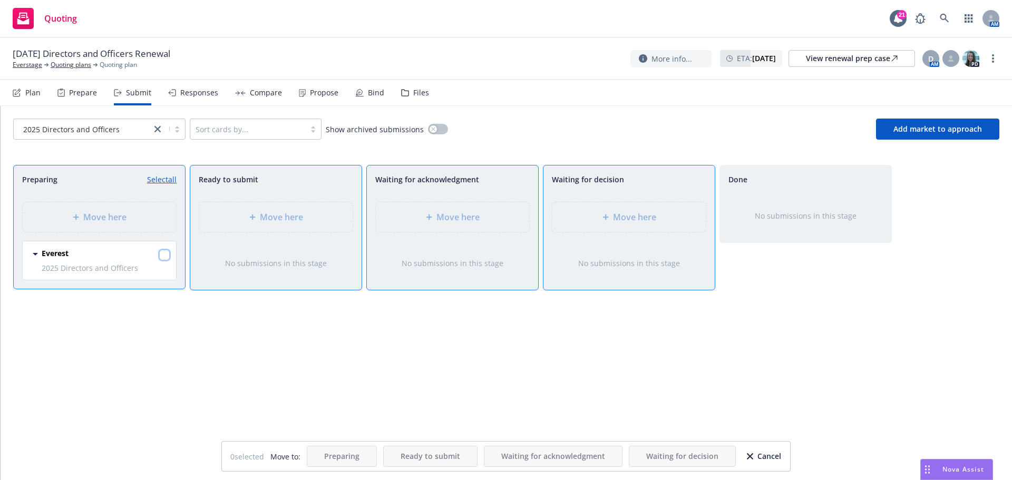
drag, startPoint x: 165, startPoint y: 253, endPoint x: 186, endPoint y: 251, distance: 21.1
click at [165, 254] on input "checkbox" at bounding box center [164, 255] width 11 height 11
checkbox input "true"
click at [625, 217] on span "Move here" at bounding box center [634, 217] width 43 height 13
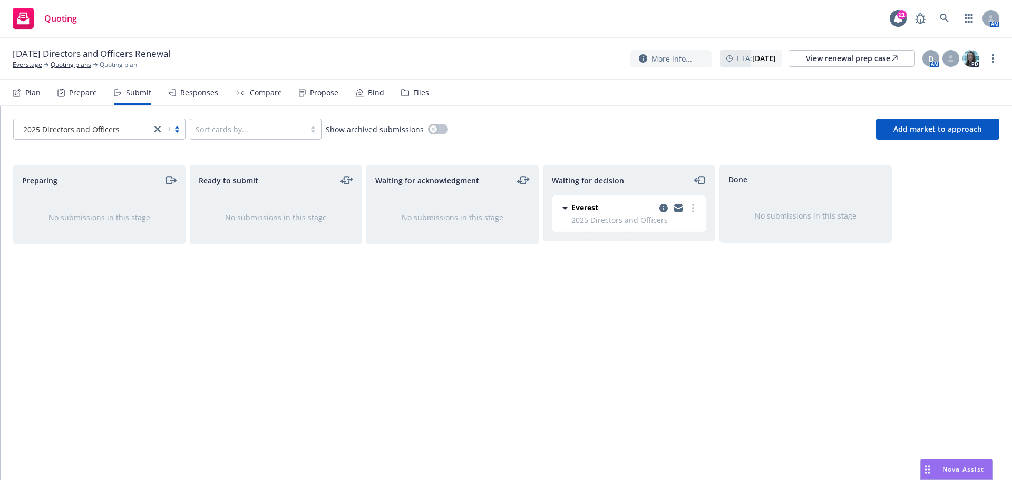
click at [28, 90] on div "Plan" at bounding box center [32, 93] width 15 height 8
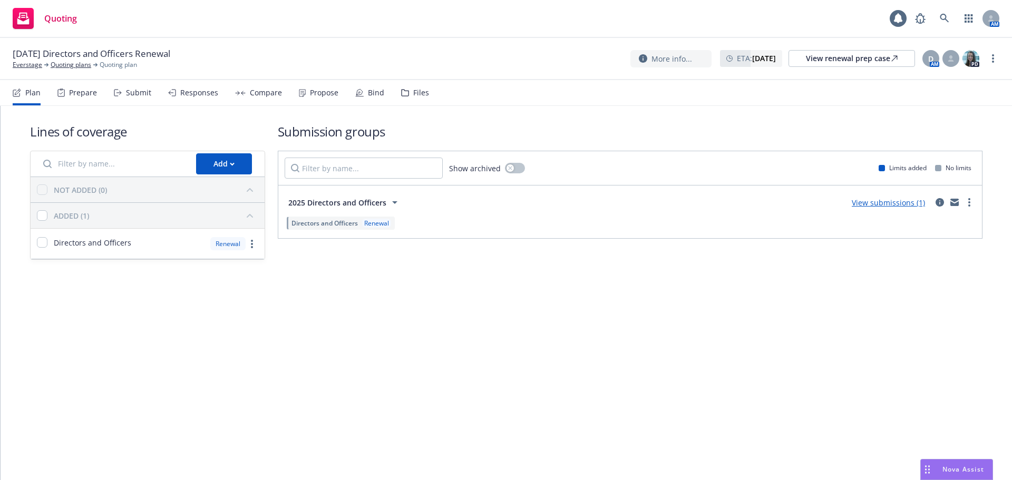
click at [900, 206] on link "View submissions (1)" at bounding box center [888, 203] width 73 height 10
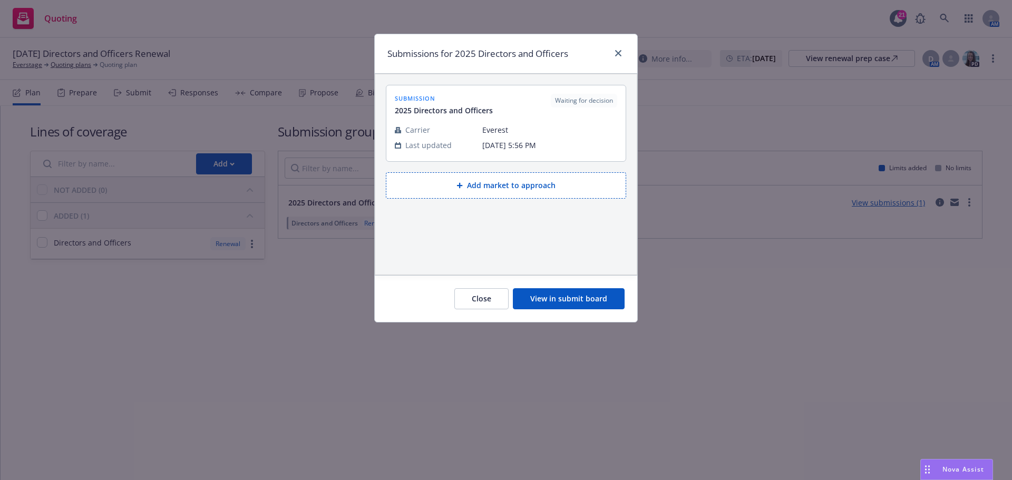
click at [503, 185] on button "Add market to approach" at bounding box center [506, 185] width 240 height 26
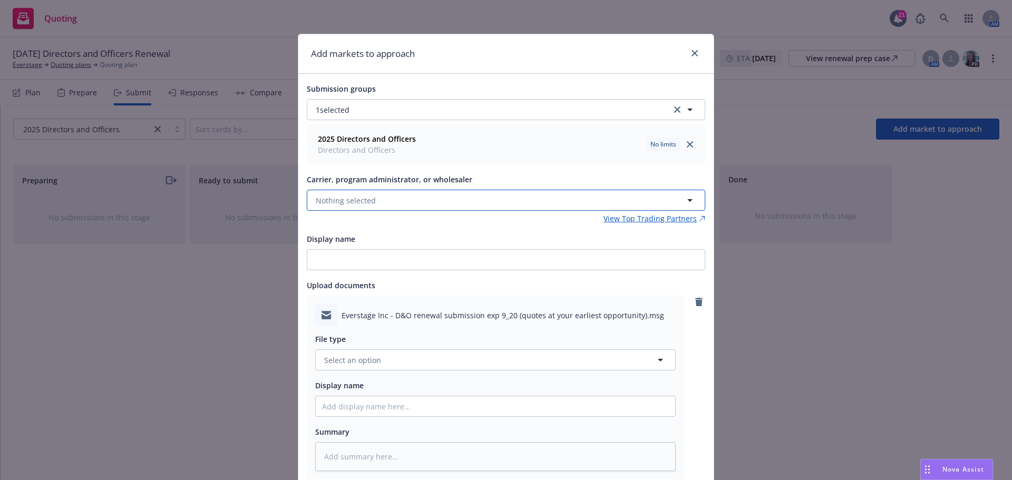
click at [348, 199] on span "Nothing selected" at bounding box center [346, 200] width 60 height 11
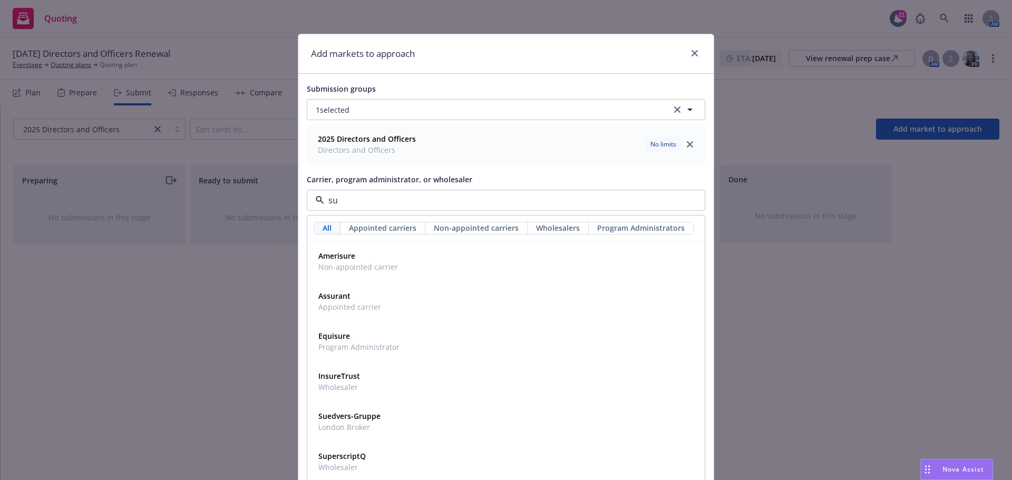
type input "sub"
type textarea "x"
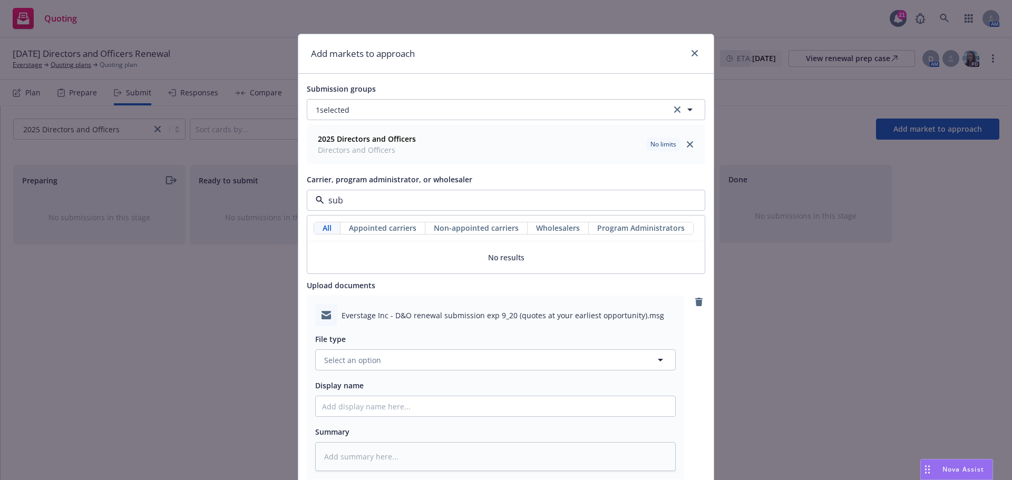
type input "sub"
click at [452, 146] on div "2025 Directors and Officers Directors and Officers No limits" at bounding box center [506, 144] width 385 height 26
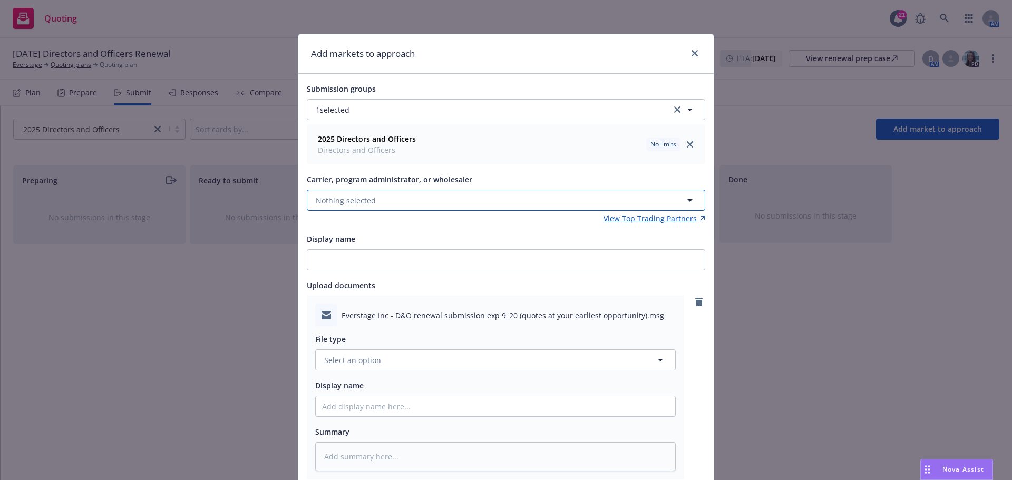
click at [354, 198] on span "Nothing selected" at bounding box center [346, 200] width 60 height 11
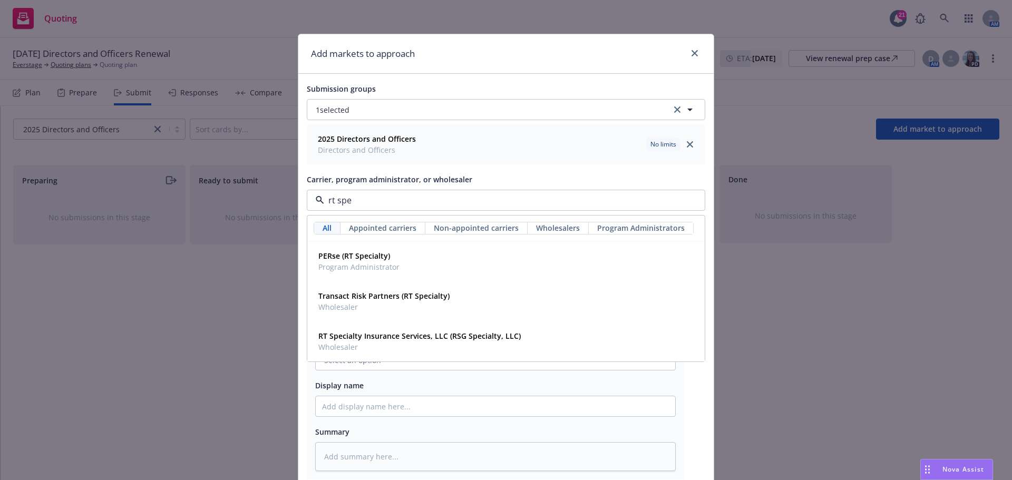
type input "rt spec"
click at [354, 336] on strong "RT Specialty Insurance Services, LLC (RSG Specialty, LLC)" at bounding box center [419, 336] width 202 height 10
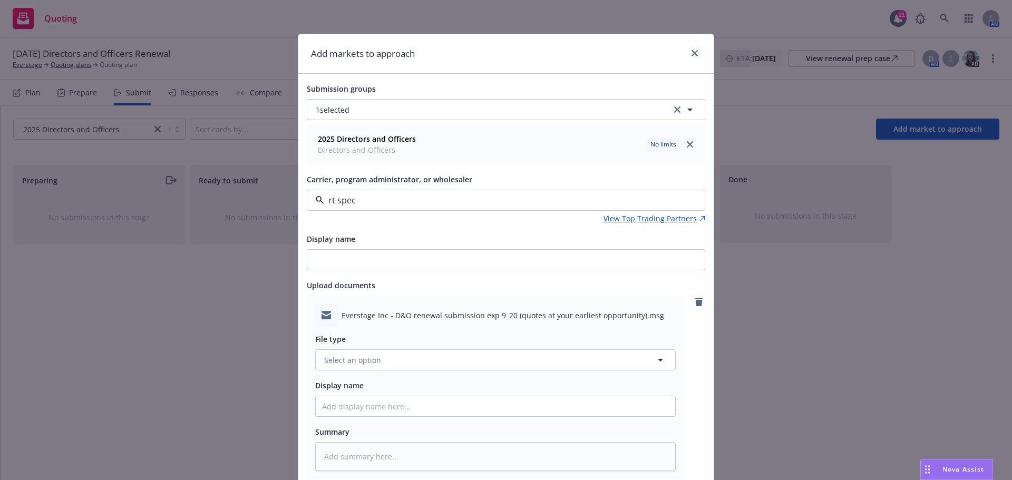
type textarea "x"
click at [335, 257] on input "Display name" at bounding box center [505, 260] width 397 height 20
type input "2"
type textarea "x"
type input "25"
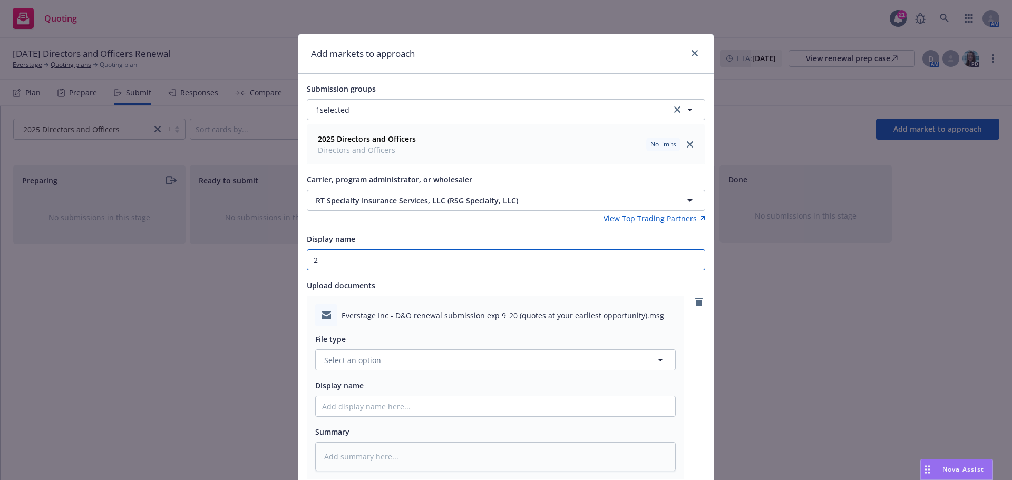
type textarea "x"
type input "25-"
type textarea "x"
type input "25-2"
type textarea "x"
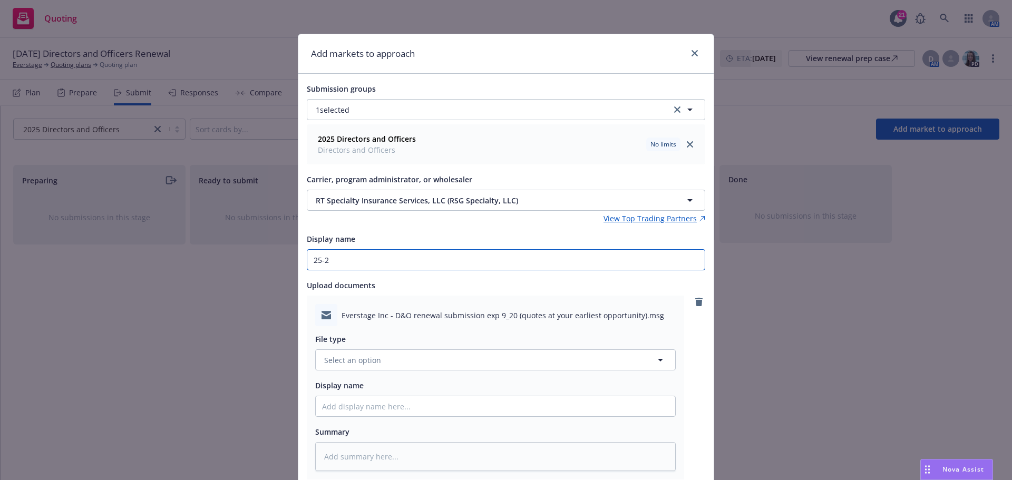
type input "25-26"
type textarea "x"
type input "25-26"
type textarea "x"
type input "25-26 R"
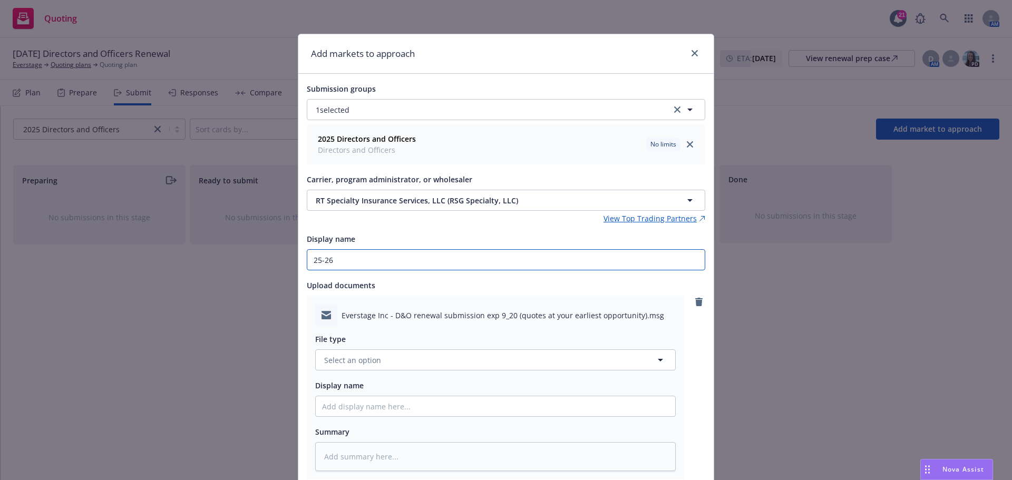
type textarea "x"
type input "25-26 RT"
type textarea "x"
type input "25-26 RT"
type textarea "x"
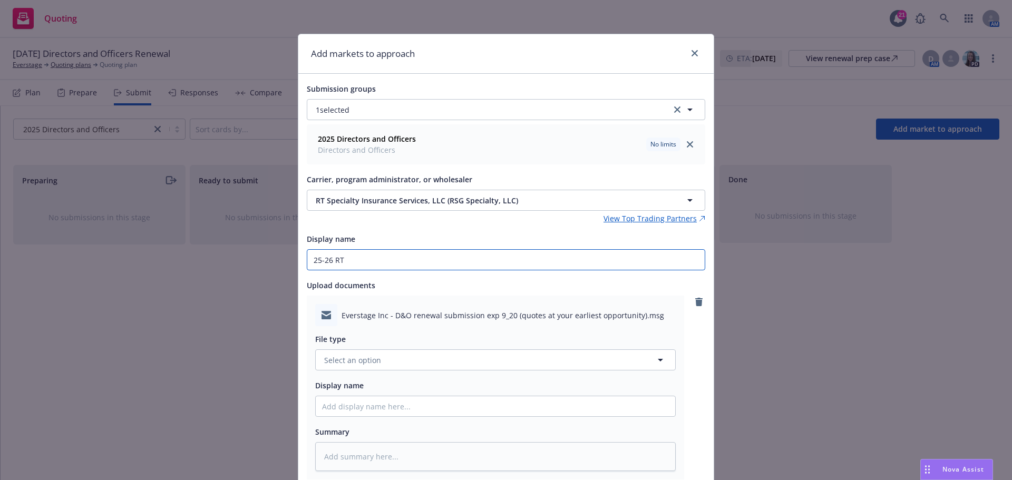
click at [390, 261] on input "25-26 RT" at bounding box center [505, 260] width 397 height 20
paste input "Everstage Inc - D&O renewal submission exp 9/20 (quotes at your earliest opport…"
type input "25-26 RT Everstage Inc - D&O renewal submission exp 9/20 (quotes at your earlie…"
type textarea "x"
drag, startPoint x: 647, startPoint y: 256, endPoint x: 266, endPoint y: 256, distance: 381.1
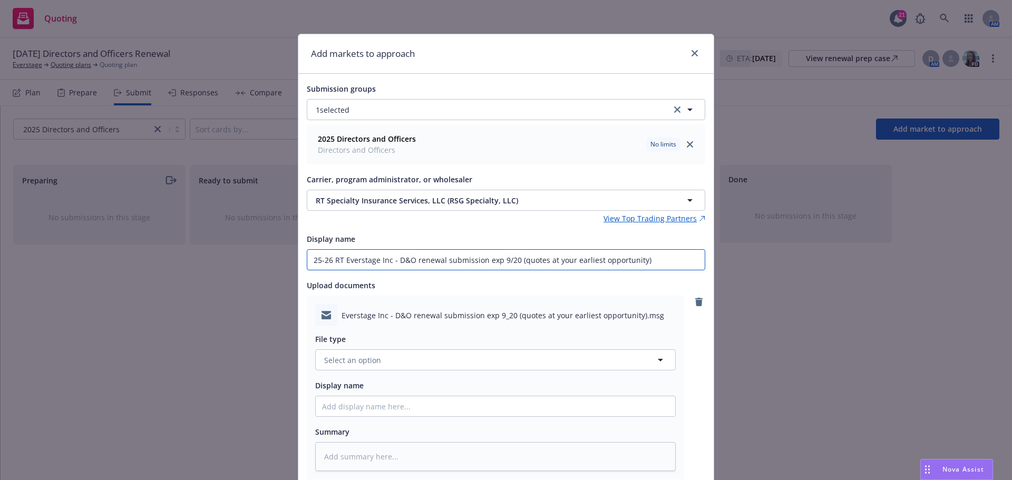
click at [266, 256] on div "Add markets to approach Submission groups 1 selected 2025 Directors and Officer…" at bounding box center [506, 240] width 1012 height 480
type input "25-26 RT Everstage Inc - D&O renewal submission exp 9/20 (quotes at your earlie…"
click at [357, 363] on span "Select an option" at bounding box center [352, 360] width 57 height 11
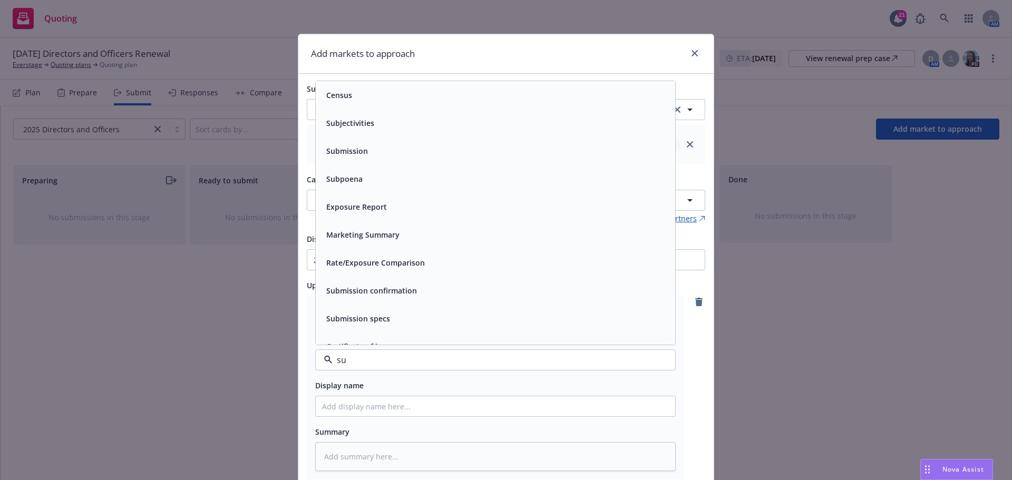
type input "sub"
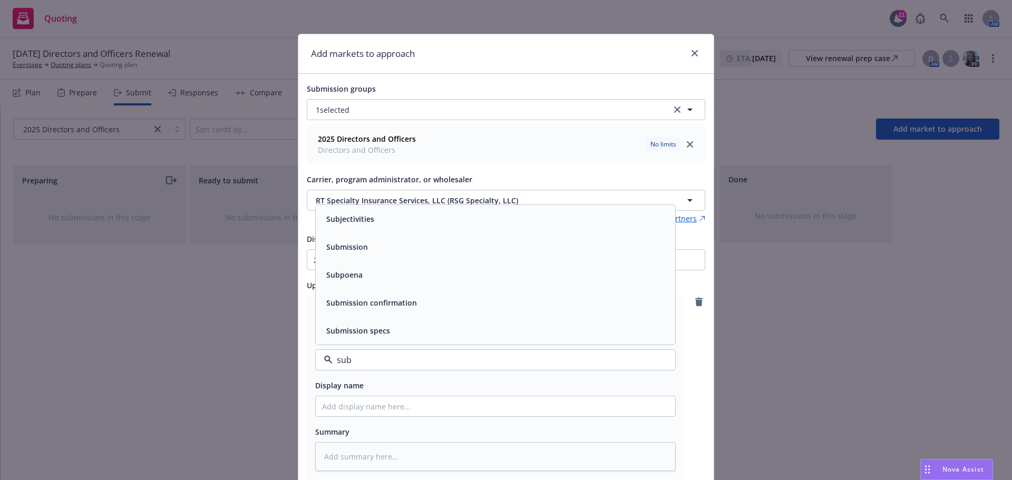
click at [353, 246] on span "Submission" at bounding box center [347, 246] width 42 height 11
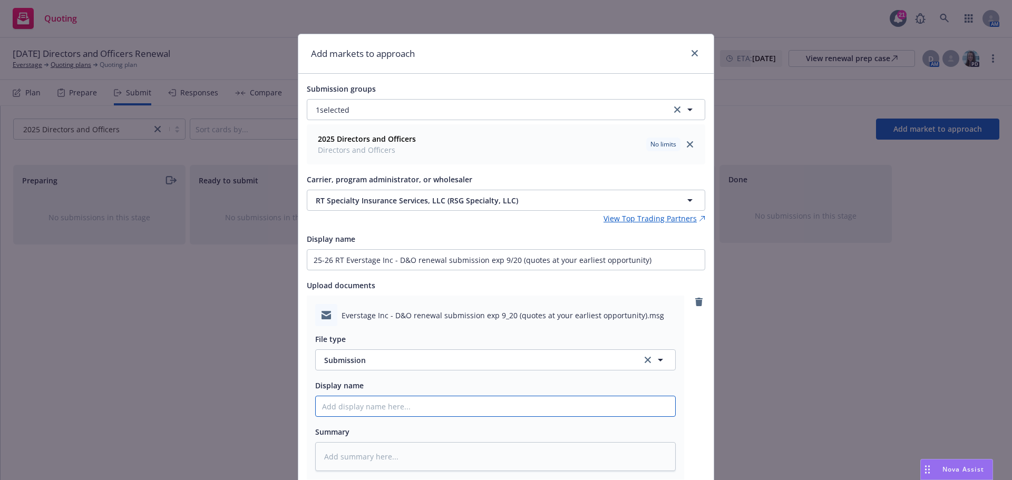
click at [374, 406] on input "Display name" at bounding box center [495, 406] width 359 height 20
paste input "25-26 RT Everstage Inc - D&O renewal submission exp 9/20 (quotes at your earlie…"
type textarea "x"
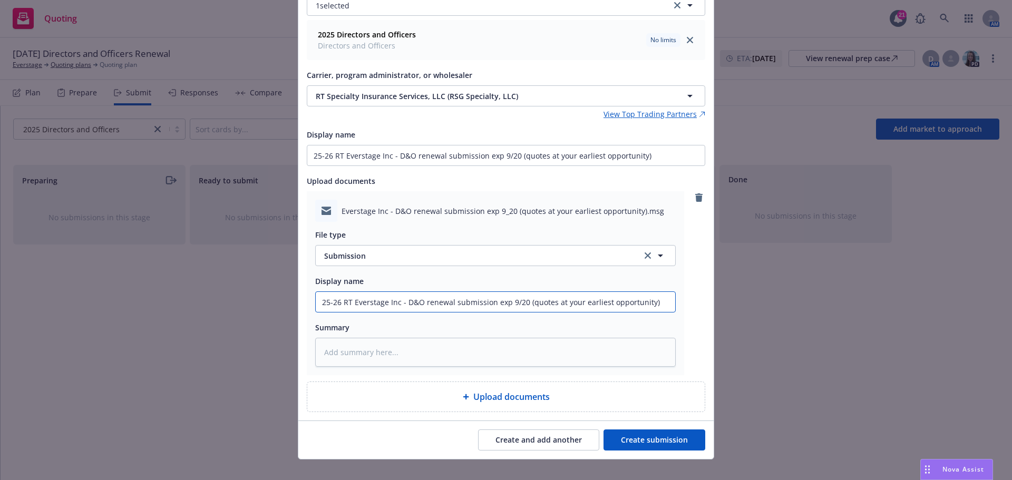
scroll to position [118, 0]
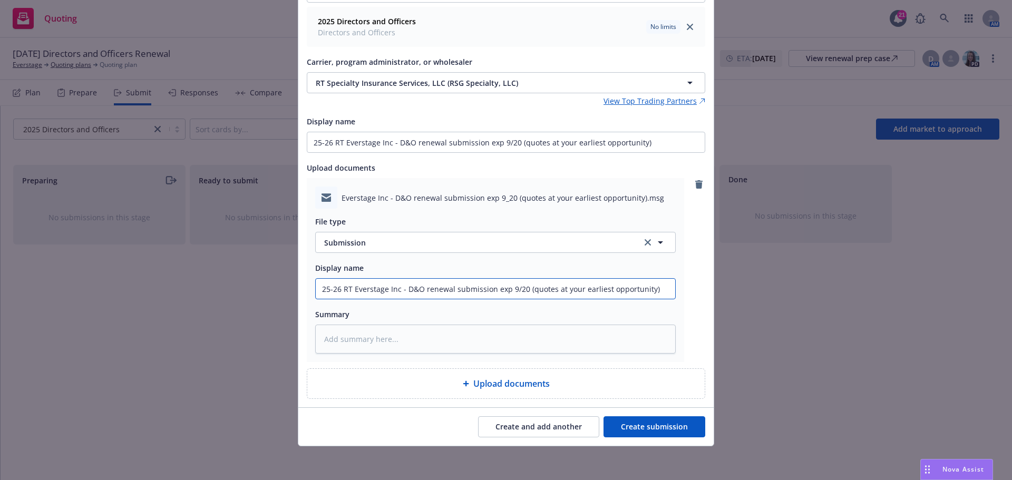
type input "25-26 RT Everstage Inc - D&O renewal submission exp 9/20 (quotes at your earlie…"
click at [645, 426] on button "Create submission" at bounding box center [655, 426] width 102 height 21
type textarea "x"
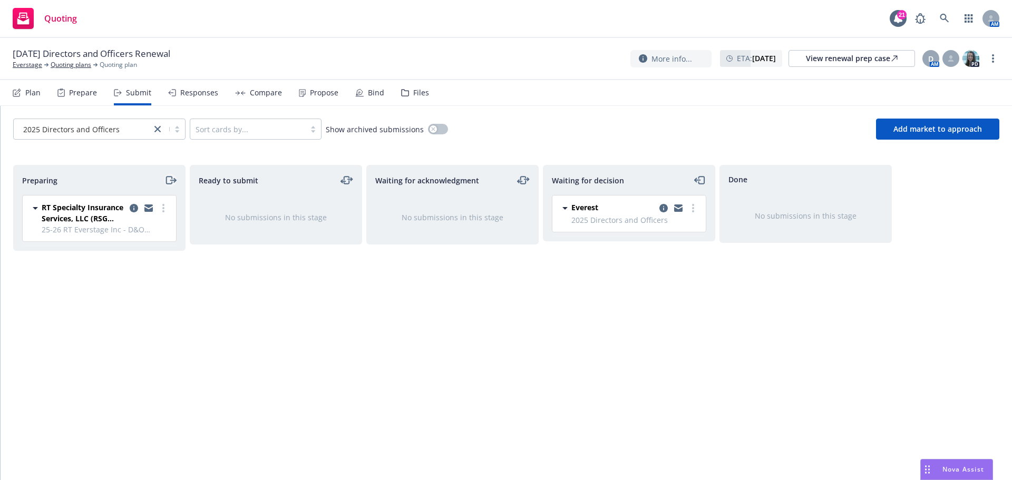
click at [173, 180] on icon "moveRight" at bounding box center [172, 180] width 5 height 0
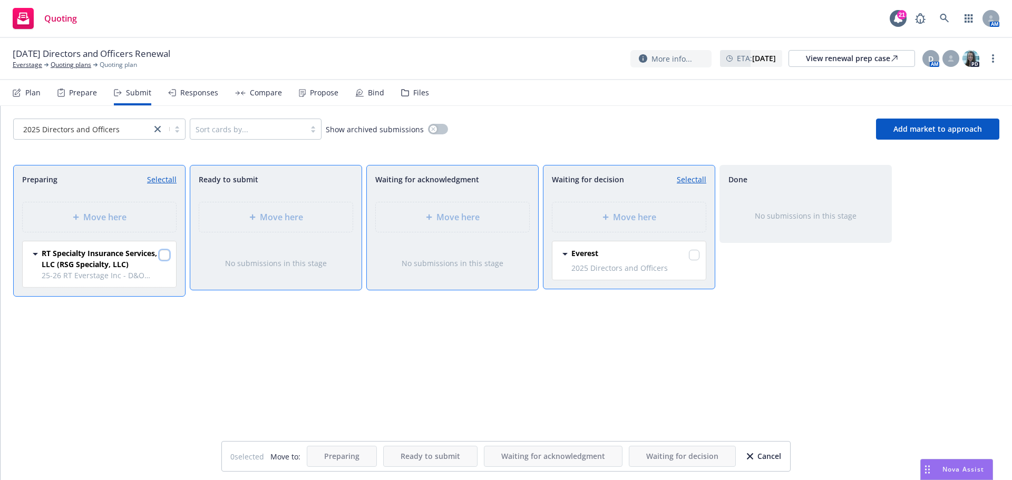
click at [164, 255] on input "checkbox" at bounding box center [164, 255] width 11 height 11
checkbox input "true"
click at [616, 218] on span "Move here" at bounding box center [634, 217] width 43 height 13
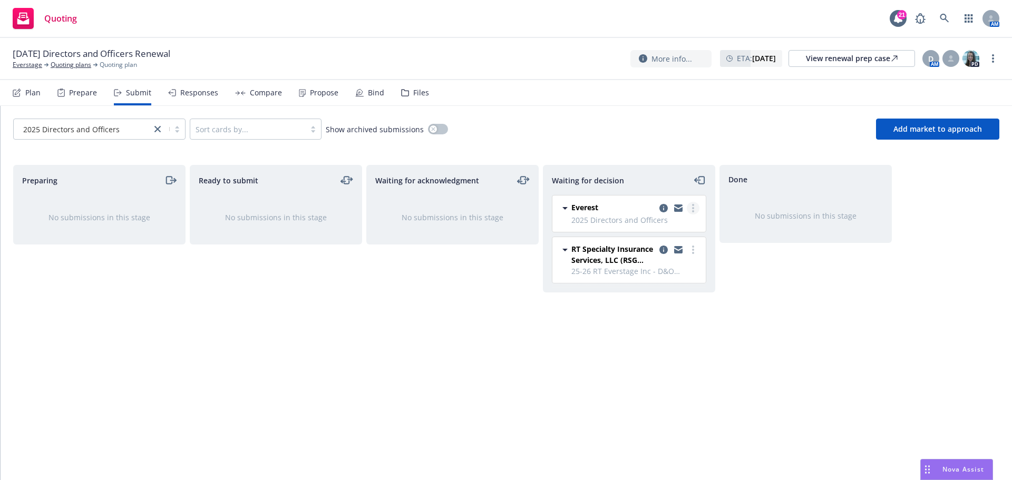
click at [693, 210] on icon "more" at bounding box center [693, 208] width 2 height 8
click at [429, 393] on div "Waiting for acknowledgment No submissions in this stage" at bounding box center [452, 311] width 172 height 293
click at [949, 17] on link at bounding box center [944, 18] width 21 height 21
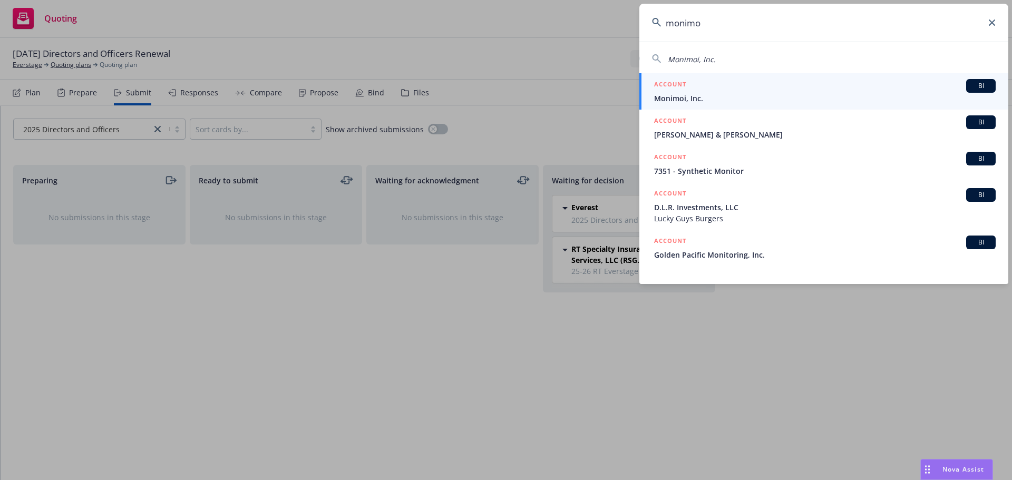
type input "monimo"
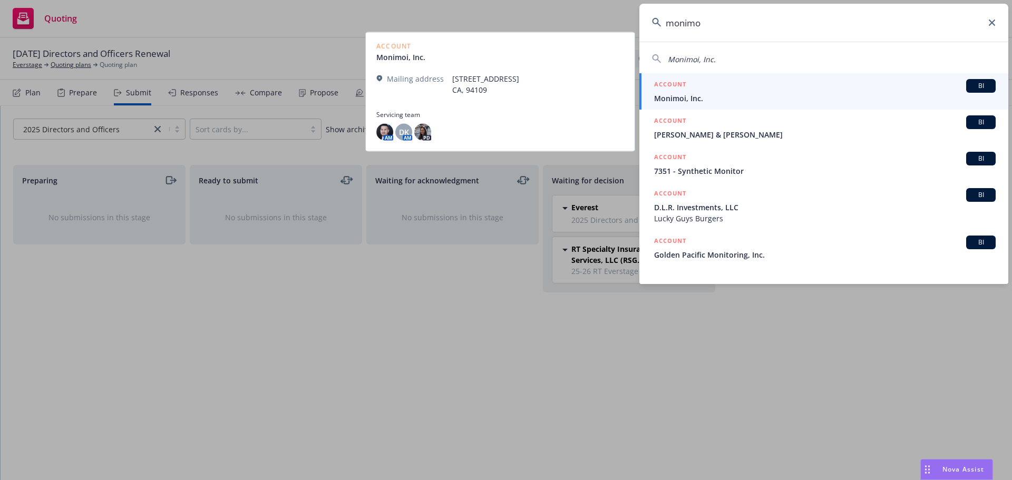
click at [697, 99] on span "Monimoi, Inc." at bounding box center [825, 98] width 342 height 11
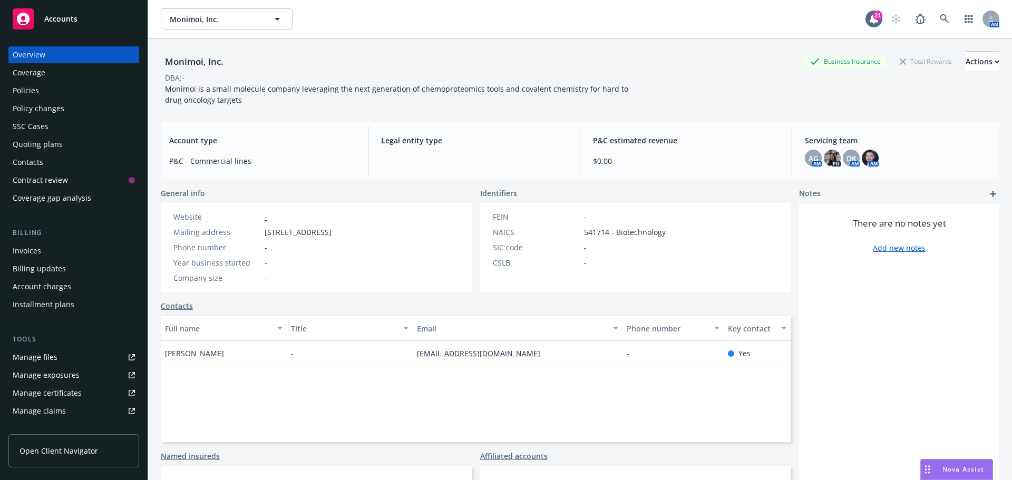
click at [60, 144] on div "Quoting plans" at bounding box center [38, 144] width 50 height 17
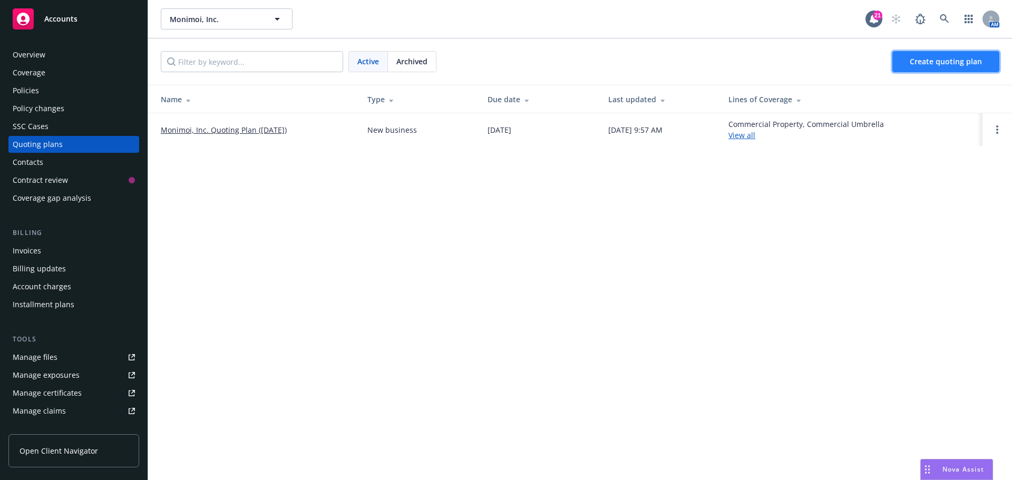
click at [956, 62] on span "Create quoting plan" at bounding box center [946, 61] width 72 height 10
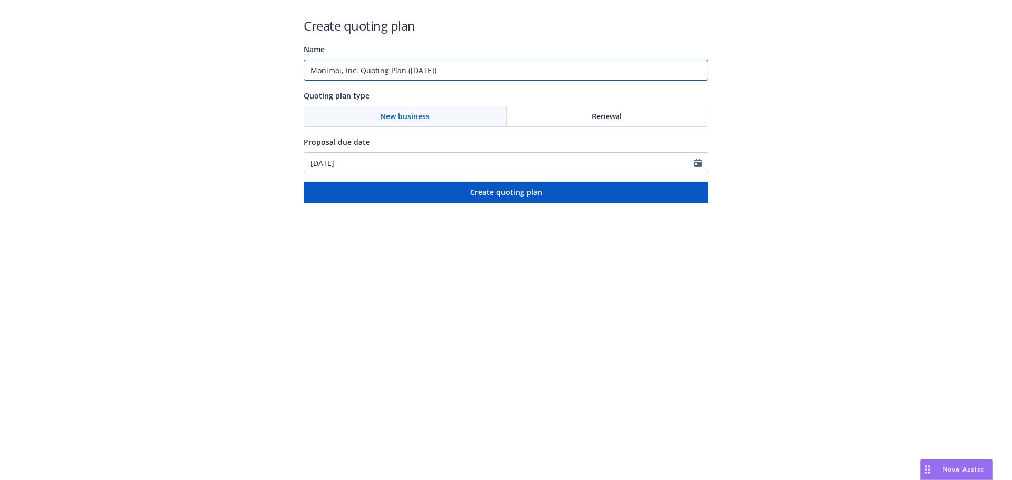
click at [405, 67] on input "Monimoi, Inc. Quoting Plan (2025-08-20)" at bounding box center [506, 70] width 405 height 21
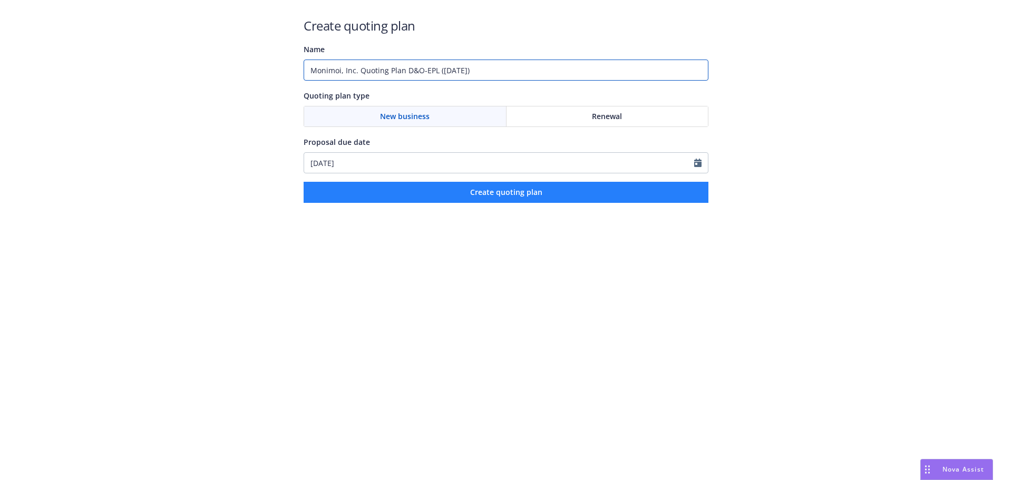
type input "Monimoi, Inc. Quoting Plan D&O-EPL (2025-08-20)"
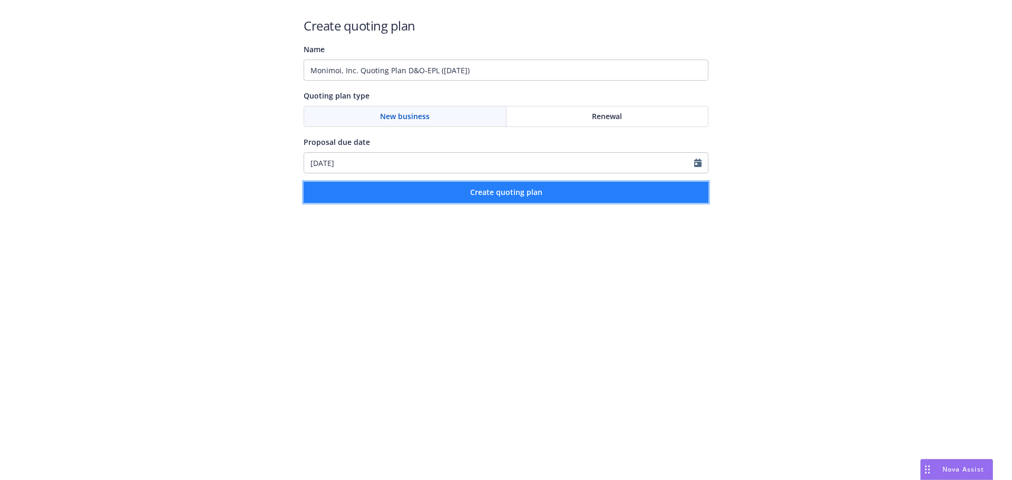
click at [503, 191] on span "Create quoting plan" at bounding box center [506, 192] width 72 height 10
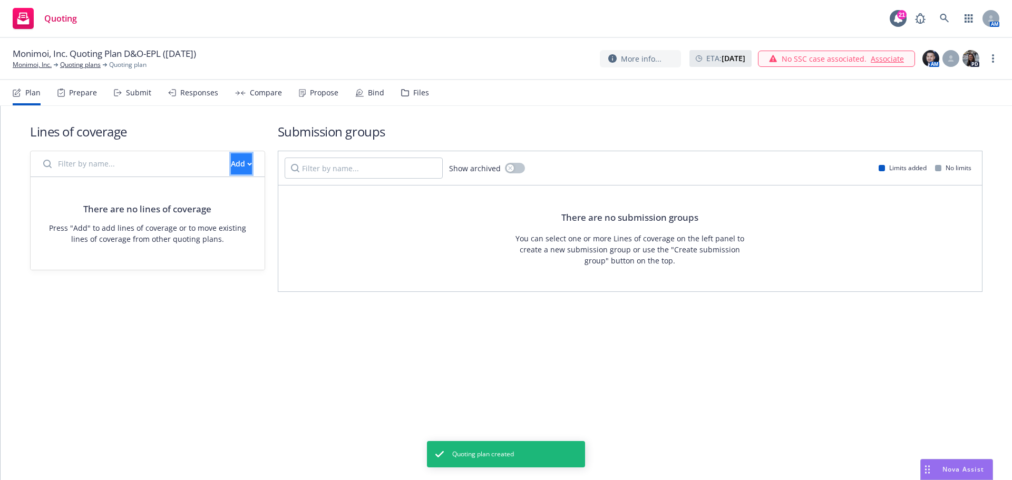
click at [231, 165] on div "Add" at bounding box center [241, 164] width 21 height 20
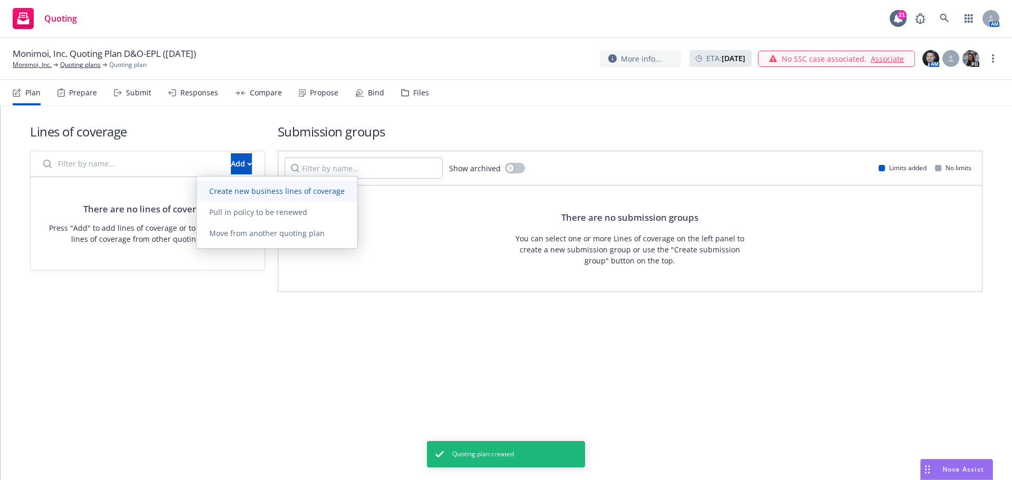
click at [237, 190] on span "Create new business lines of coverage" at bounding box center [277, 191] width 161 height 10
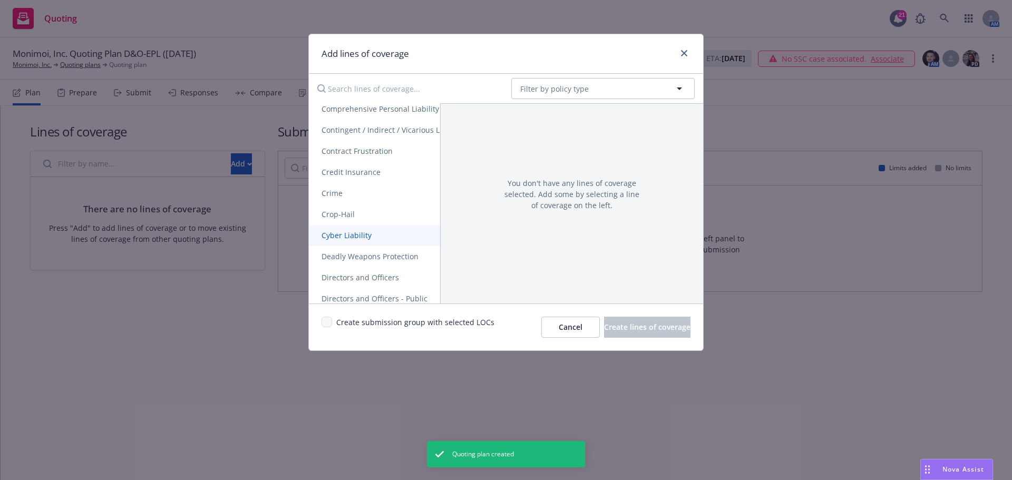
scroll to position [422, 0]
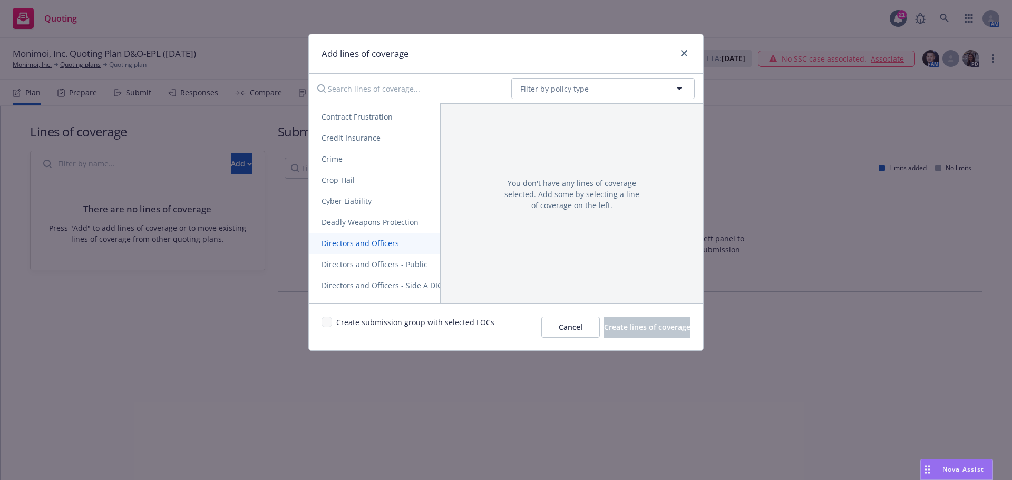
click at [378, 241] on span "Directors and Officers" at bounding box center [360, 243] width 103 height 10
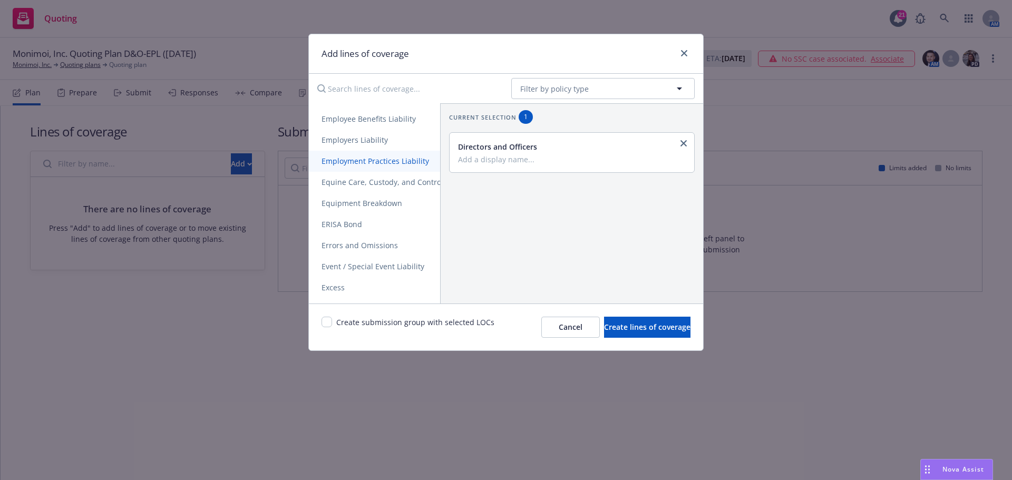
scroll to position [633, 0]
click at [385, 159] on span "Employment Practices Liability" at bounding box center [375, 159] width 133 height 10
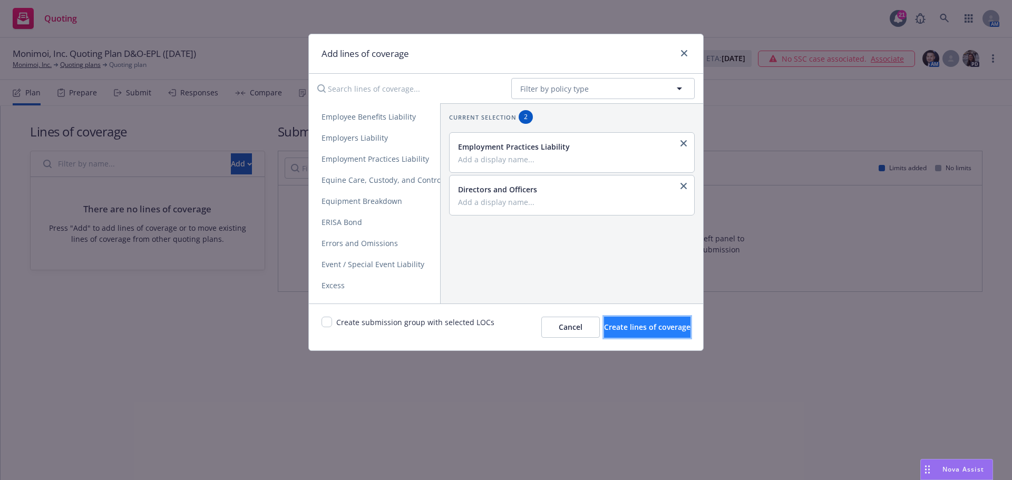
click at [607, 330] on span "Create lines of coverage" at bounding box center [647, 327] width 86 height 10
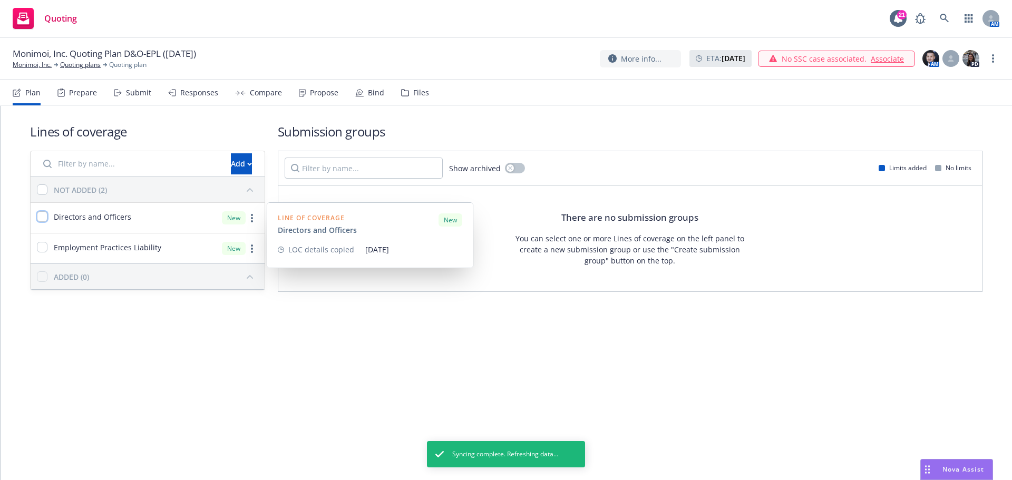
click at [44, 216] on input "checkbox" at bounding box center [42, 216] width 11 height 11
checkbox input "true"
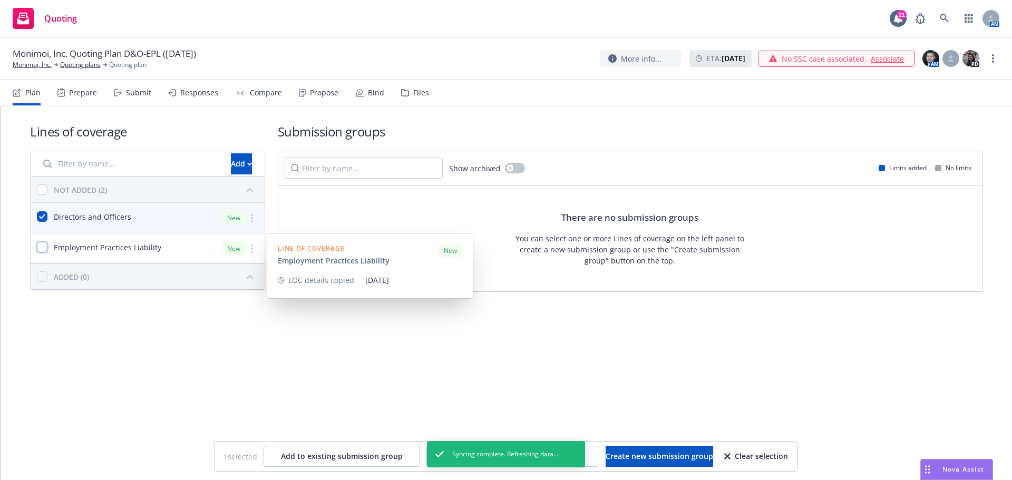
click at [46, 249] on input "checkbox" at bounding box center [42, 247] width 11 height 11
checkbox input "true"
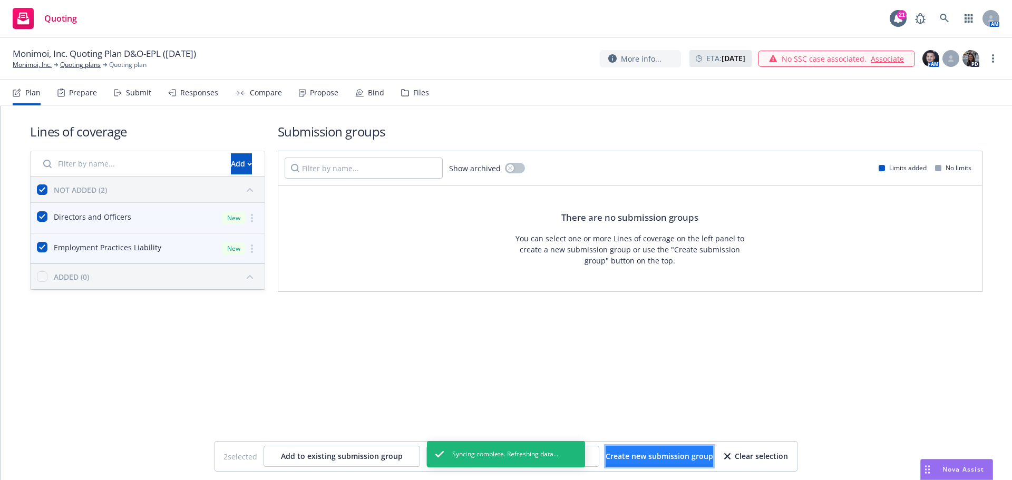
click at [680, 450] on button "Create new submission group" at bounding box center [660, 456] width 108 height 21
checkbox input "false"
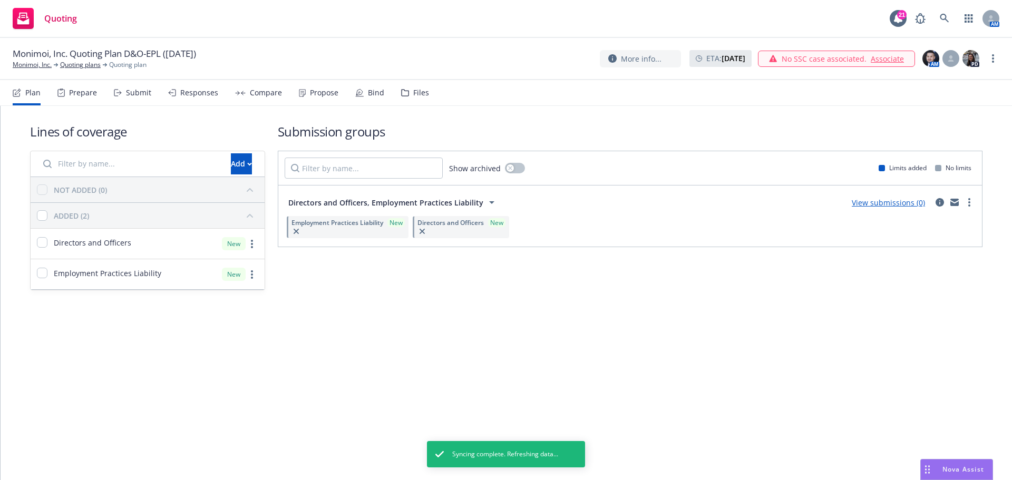
click at [905, 200] on link "View submissions (0)" at bounding box center [888, 203] width 73 height 10
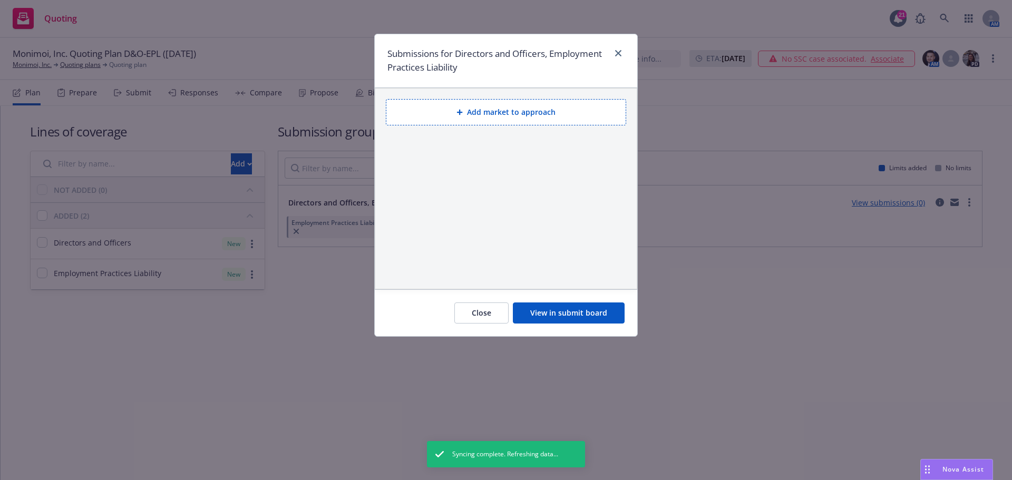
click at [548, 113] on button "Add market to approach" at bounding box center [506, 112] width 240 height 26
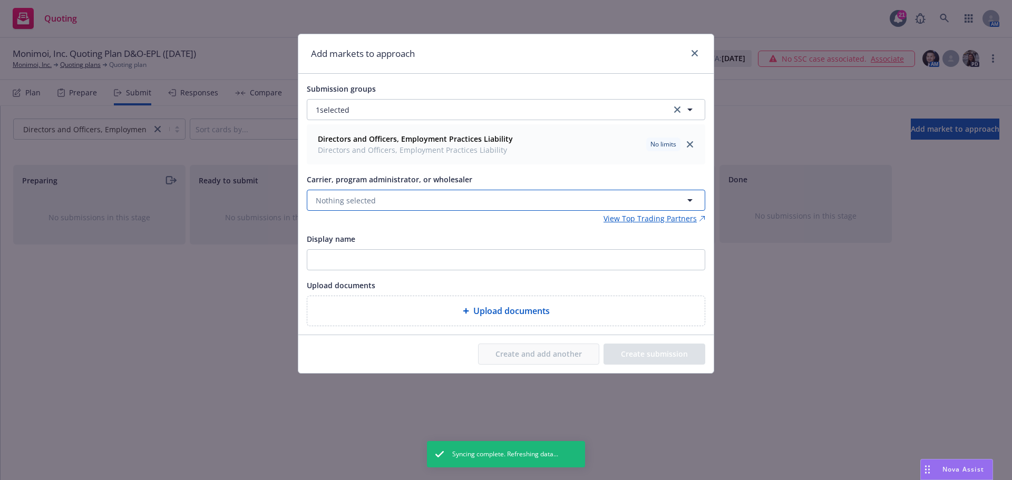
click at [383, 196] on button "Nothing selected" at bounding box center [506, 200] width 398 height 21
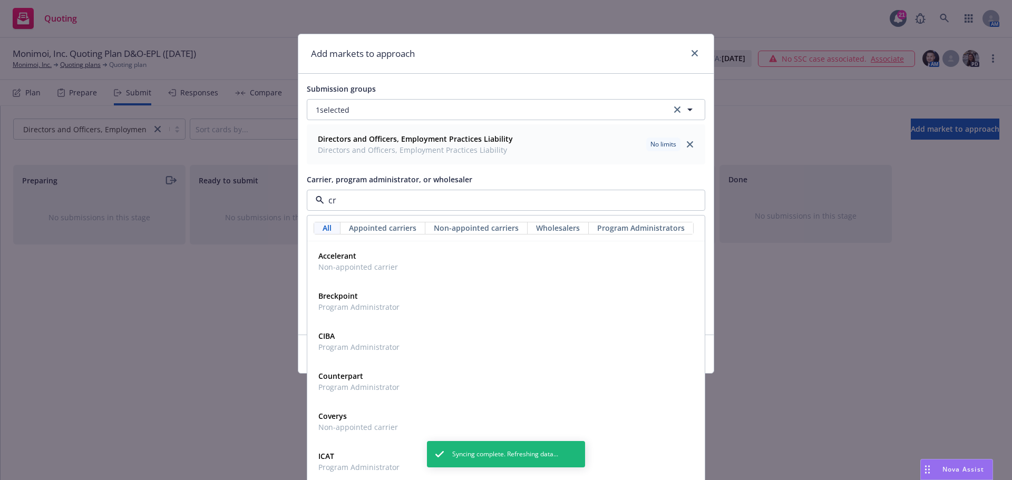
type input "crc"
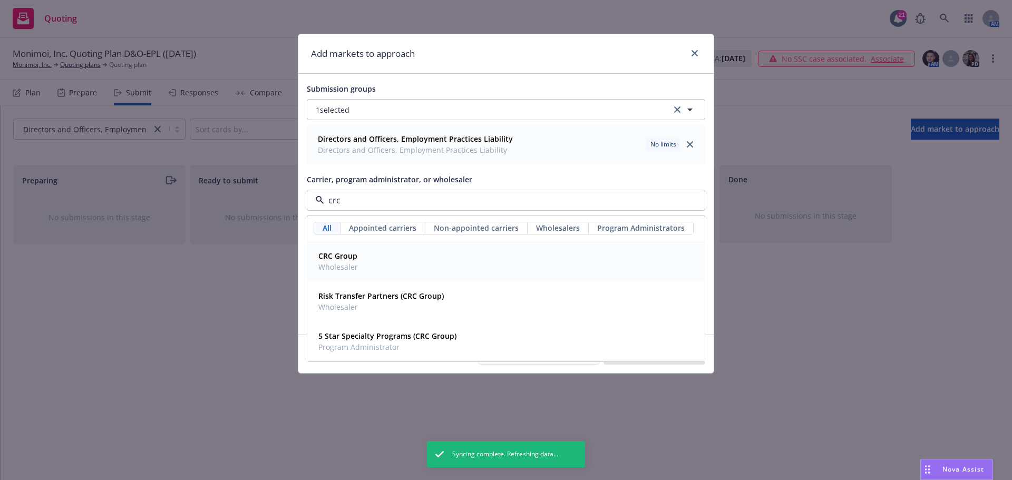
click at [334, 255] on strong "CRC Group" at bounding box center [337, 256] width 39 height 10
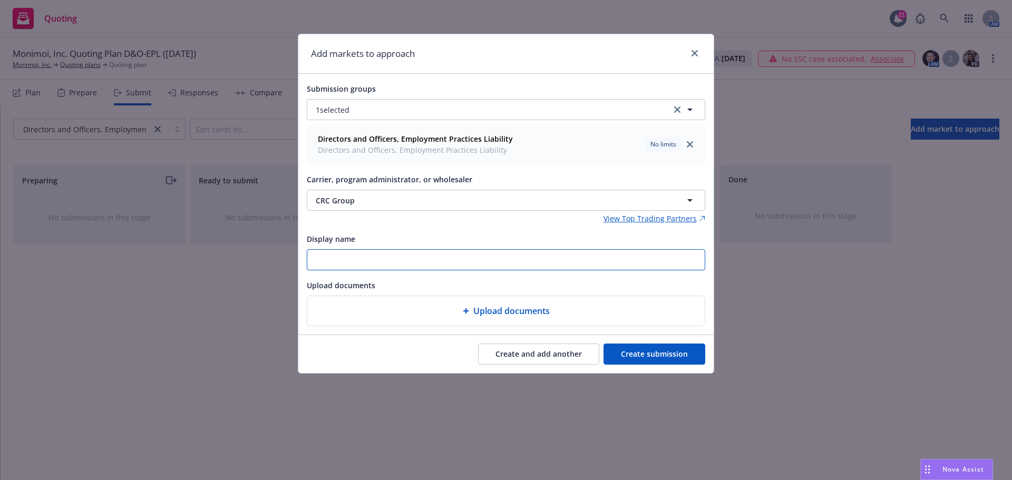
click at [335, 265] on input "Display name" at bounding box center [505, 260] width 397 height 20
paste input "Monimoi - NEW D&O-EPL submission (looking for quotes at your earliest opportuni…"
drag, startPoint x: 657, startPoint y: 257, endPoint x: 269, endPoint y: 247, distance: 388.1
click at [266, 246] on div "Add markets to approach Submission groups 1 selected Directors and Officers, Em…" at bounding box center [506, 240] width 1012 height 480
type input "25-26 CRC Monimoi - NEW D&O-EPL submission (looking for quotes at your earliest…"
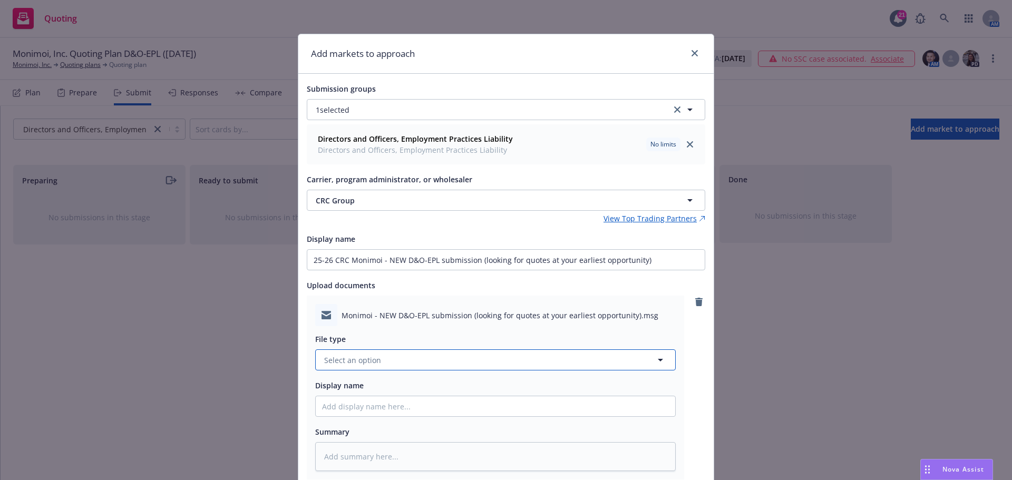
click at [374, 358] on span "Select an option" at bounding box center [352, 360] width 57 height 11
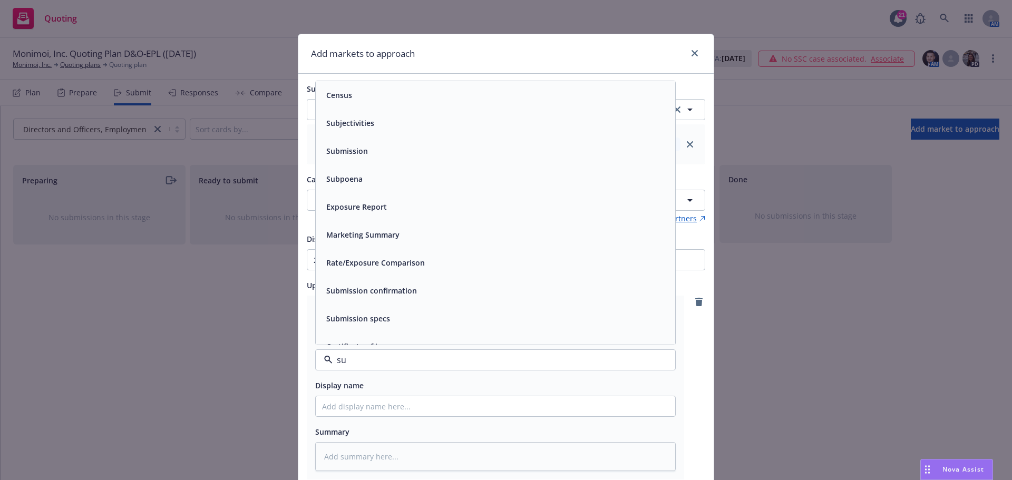
type input "sub"
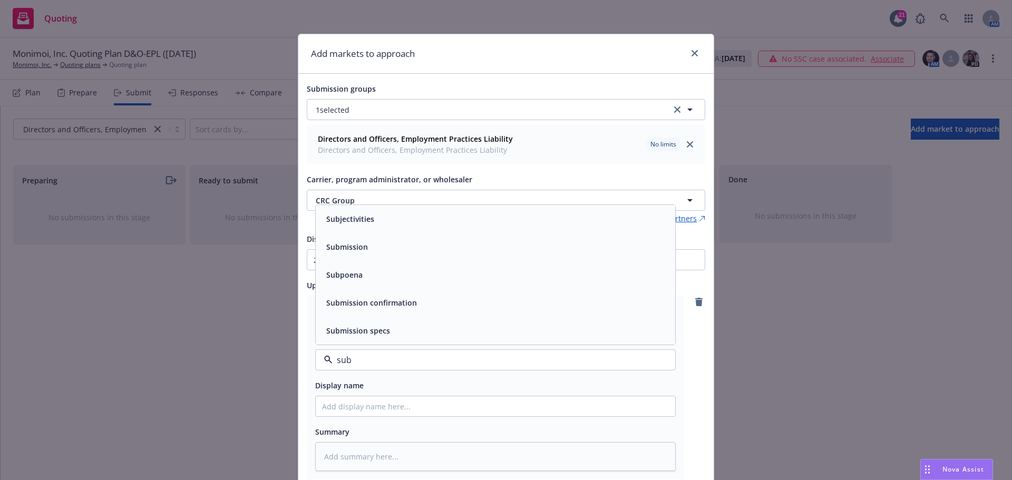
click at [349, 245] on span "Submission" at bounding box center [347, 246] width 42 height 11
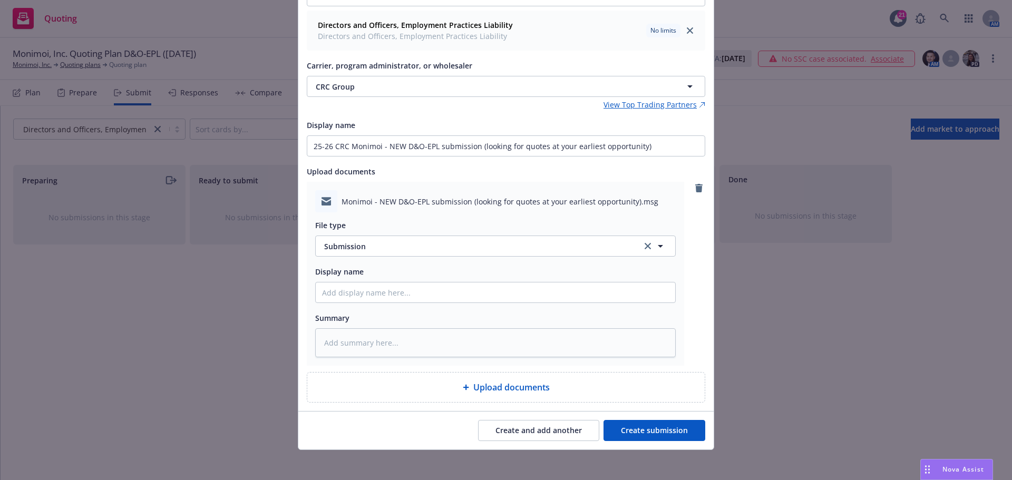
scroll to position [118, 0]
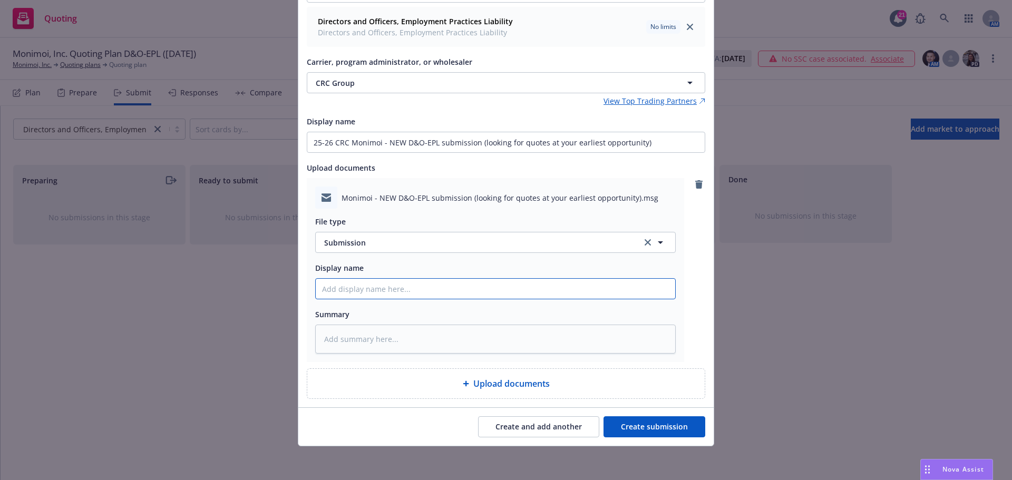
click at [347, 285] on input "Display name" at bounding box center [495, 289] width 359 height 20
paste input "25-26 CRC Monimoi - NEW D&O-EPL submission (looking for quotes at your earliest…"
type textarea "x"
type input "25-26 CRC Monimoi - NEW D&O-EPL submission (looking for quotes at your earliest…"
click at [667, 430] on button "Create submission" at bounding box center [655, 426] width 102 height 21
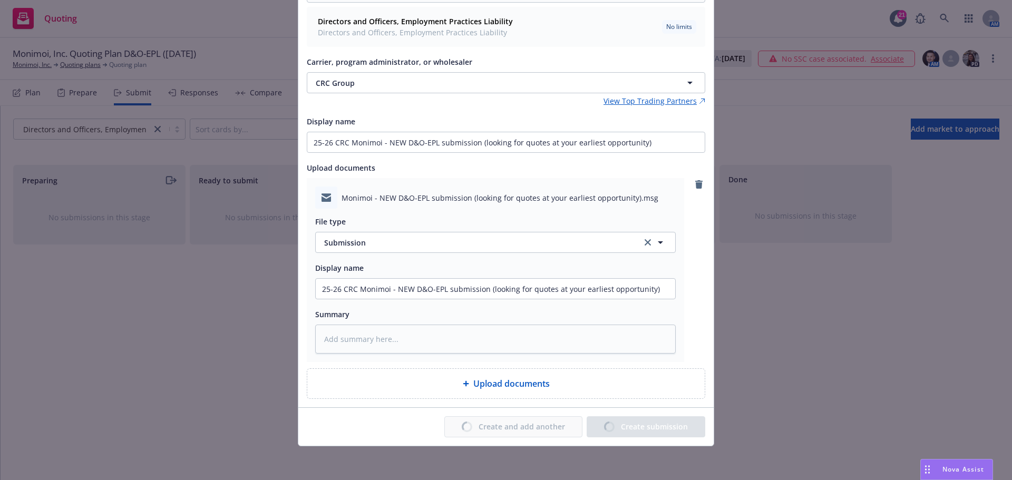
type textarea "x"
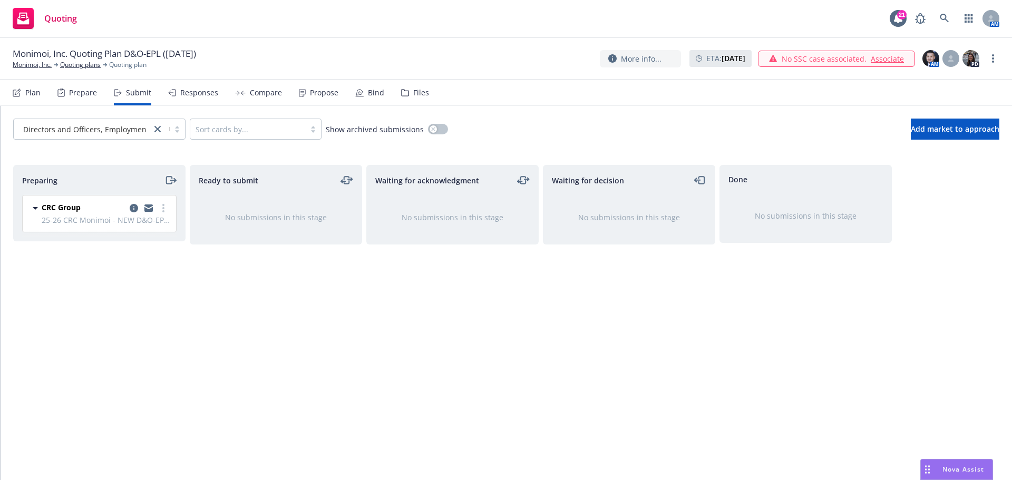
click at [174, 179] on icon "moveRight" at bounding box center [175, 181] width 2 height 4
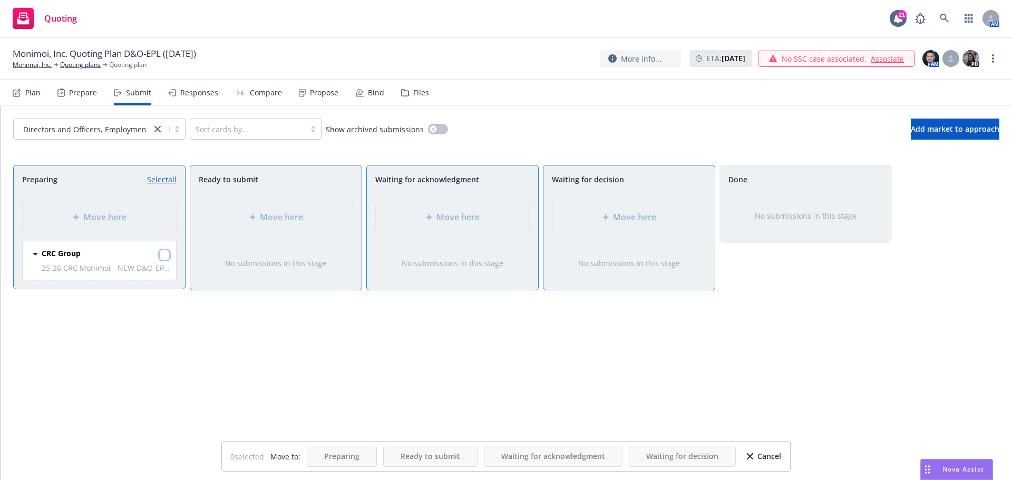
click at [164, 257] on input "checkbox" at bounding box center [164, 255] width 11 height 11
checkbox input "true"
click at [609, 214] on div at bounding box center [607, 217] width 11 height 6
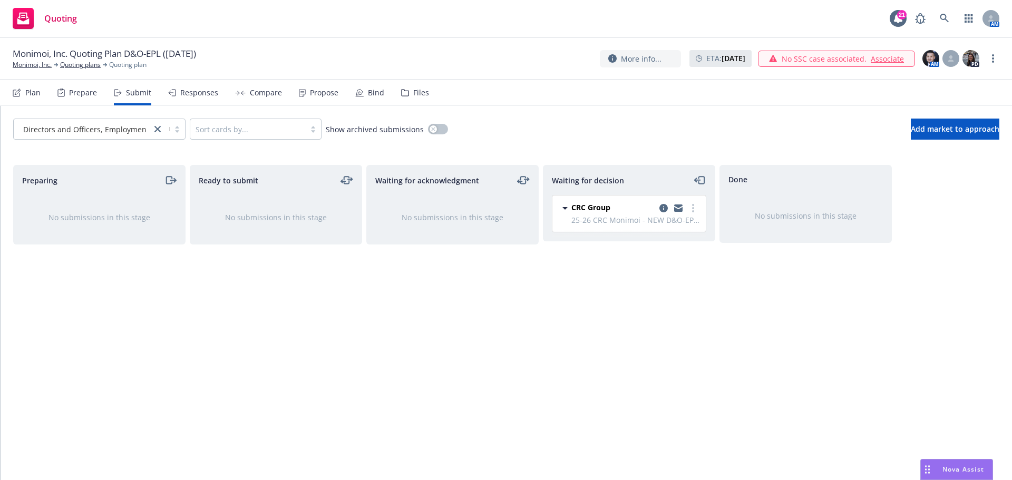
click at [405, 94] on div "Files" at bounding box center [415, 92] width 28 height 25
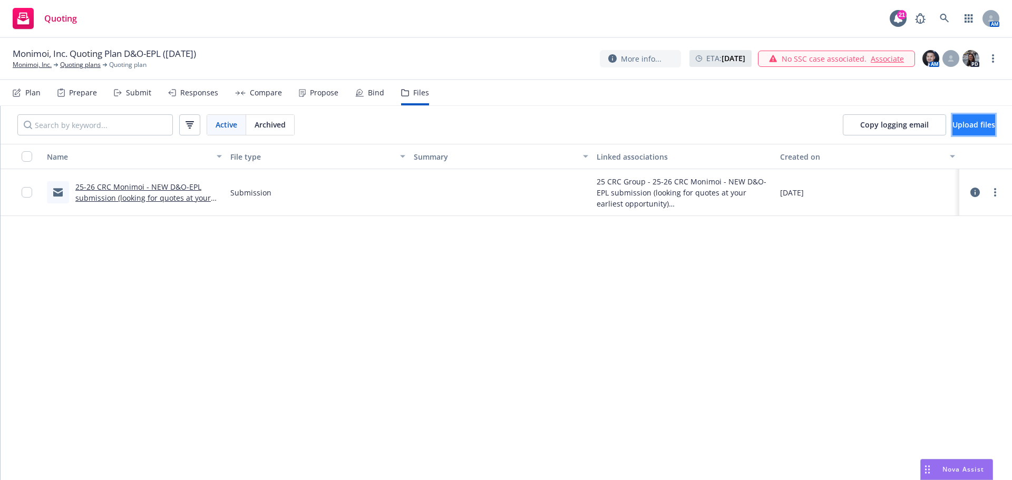
click at [952, 125] on span "Upload files" at bounding box center [973, 125] width 43 height 10
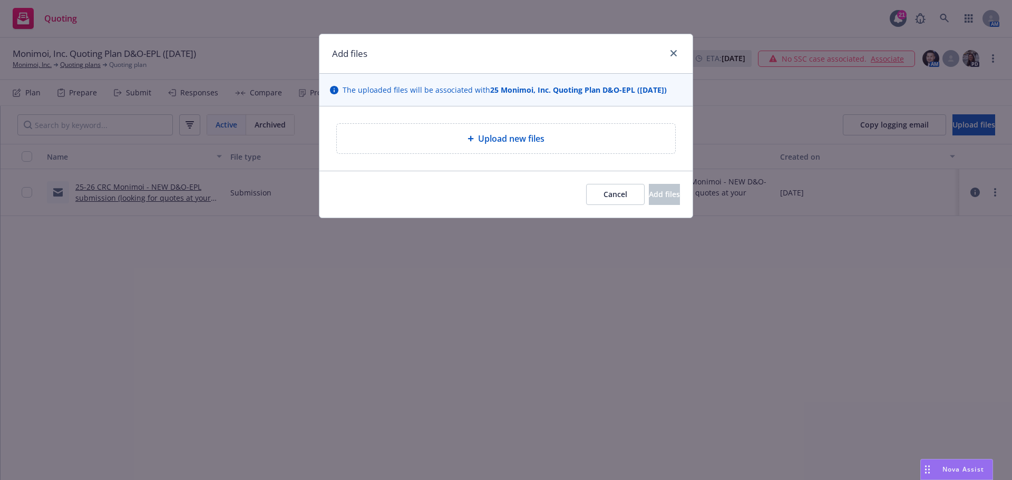
type textarea "x"
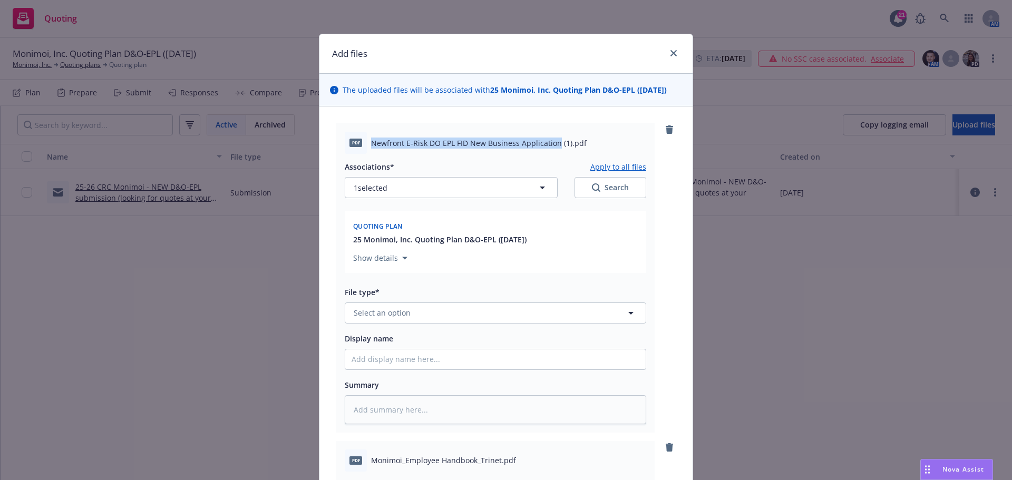
drag, startPoint x: 369, startPoint y: 141, endPoint x: 553, endPoint y: 132, distance: 184.2
click at [553, 132] on div "pdf Newfront E-Risk DO EPL FID New Business Application (1).pdf" at bounding box center [495, 143] width 301 height 22
copy span "Newfront E-Risk DO EPL FID New Business Application"
click at [371, 314] on span "Select an option" at bounding box center [382, 312] width 57 height 11
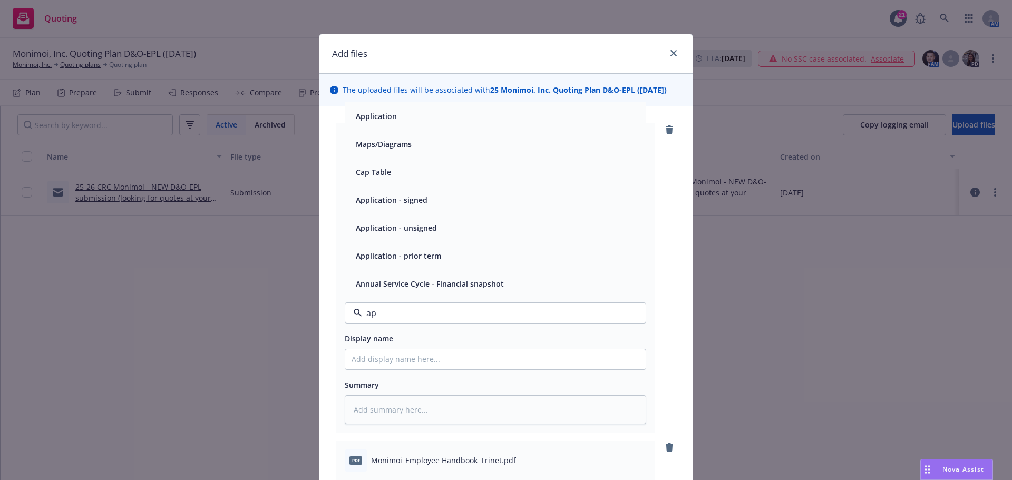
type input "app"
click at [387, 210] on div "Application" at bounding box center [495, 200] width 300 height 28
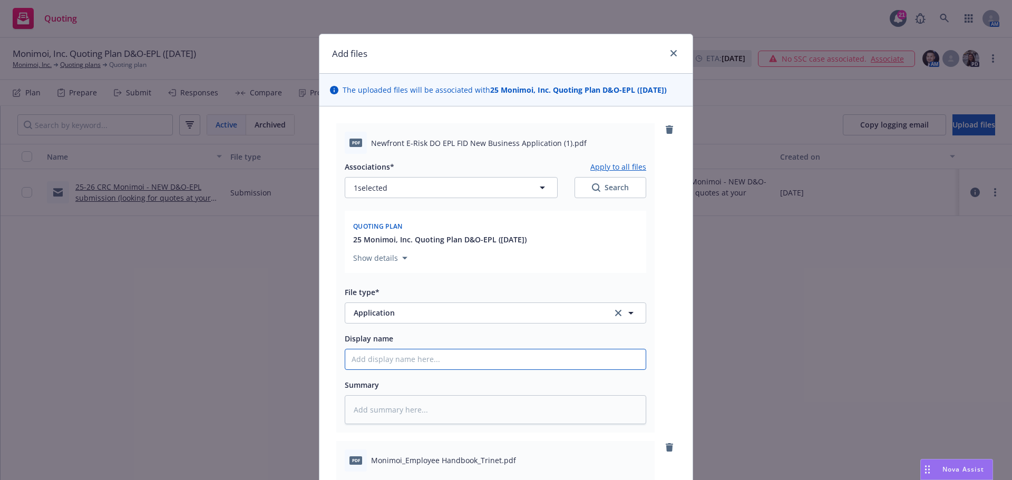
click at [403, 361] on input "Display name" at bounding box center [495, 359] width 300 height 20
paste input "Newfront E-Risk DO EPL FID New Business Application"
type textarea "x"
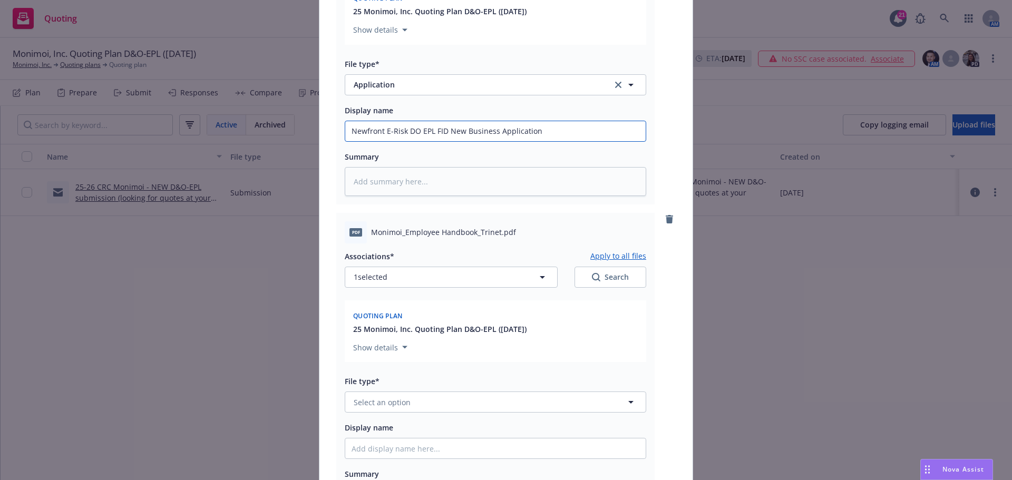
scroll to position [264, 0]
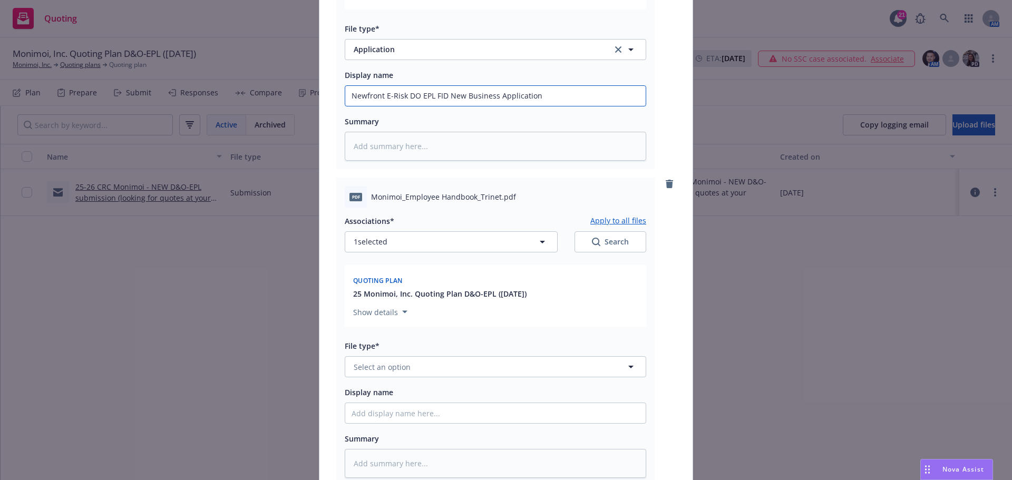
type input "Newfront E-Risk DO EPL FID New Business Application"
drag, startPoint x: 367, startPoint y: 195, endPoint x: 489, endPoint y: 190, distance: 121.9
click at [495, 189] on div "pdf Monimoi_Employee Handbook_Trinet.pdf" at bounding box center [495, 197] width 301 height 22
copy span "Monimoi_Employee Handbook_Trinet"
click at [383, 370] on span "Select an option" at bounding box center [382, 367] width 57 height 11
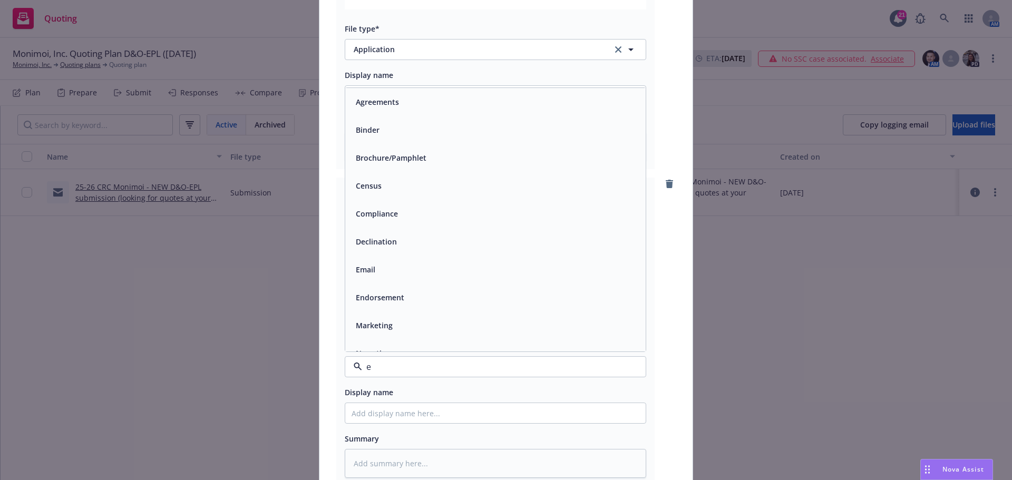
type input "em"
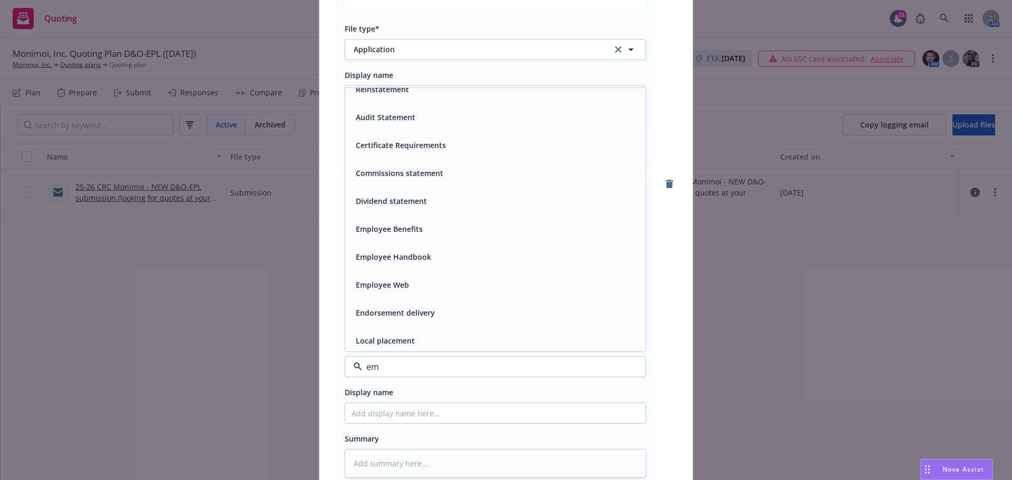
scroll to position [105, 0]
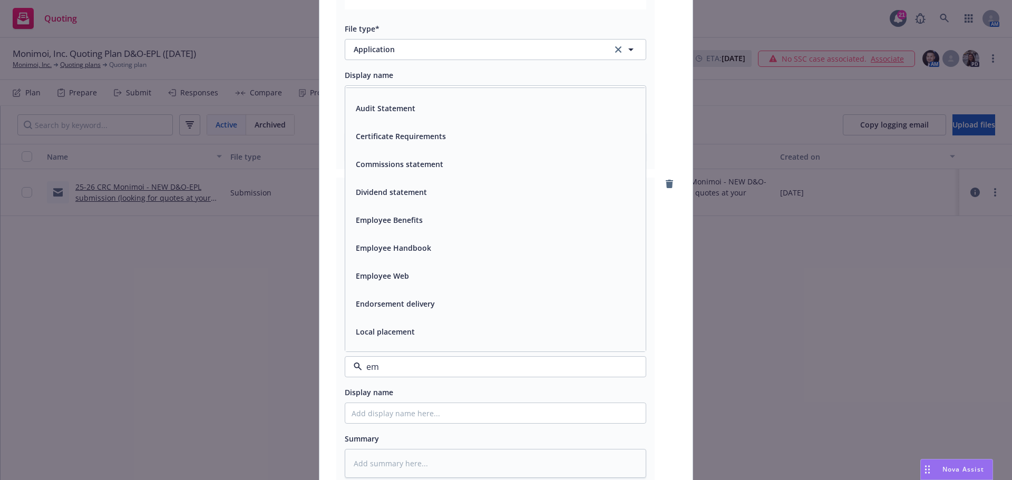
click at [382, 245] on span "Employee Handbook" at bounding box center [393, 247] width 75 height 11
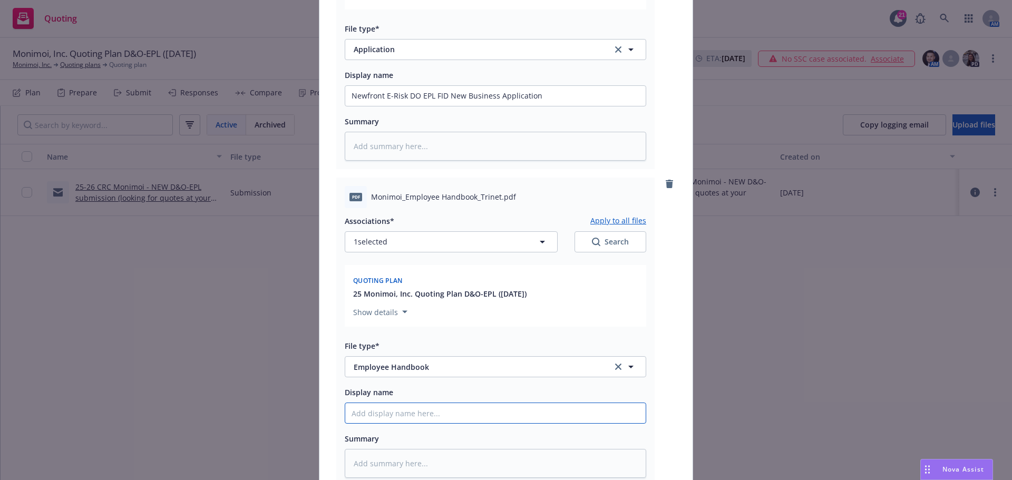
click at [379, 106] on input "Display name" at bounding box center [495, 96] width 300 height 20
paste input "Monimoi_Employee Handbook_Trinet"
type textarea "x"
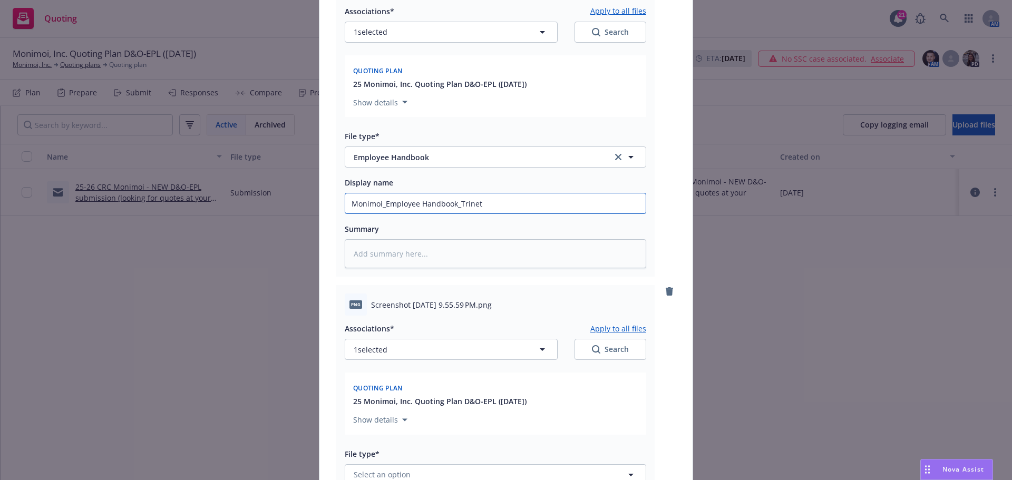
scroll to position [474, 0]
type input "Monimoi_Employee Handbook_Trinet"
drag, startPoint x: 368, startPoint y: 300, endPoint x: 493, endPoint y: 299, distance: 125.5
click at [492, 299] on span "Screenshot 2025-08-11 at 9.55.59 PM.png" at bounding box center [431, 303] width 121 height 11
copy span "Screenshot 2025-08-11 at 9.55.59 PM"
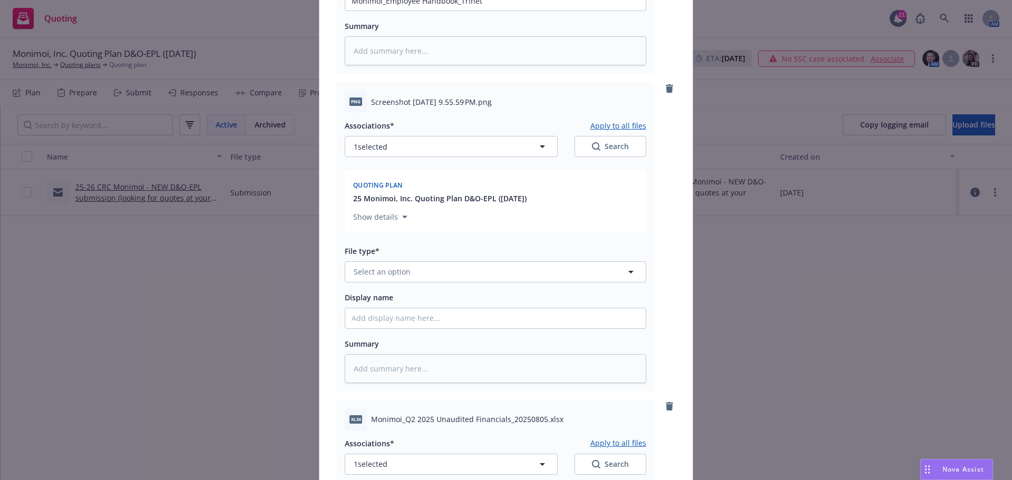
scroll to position [685, 0]
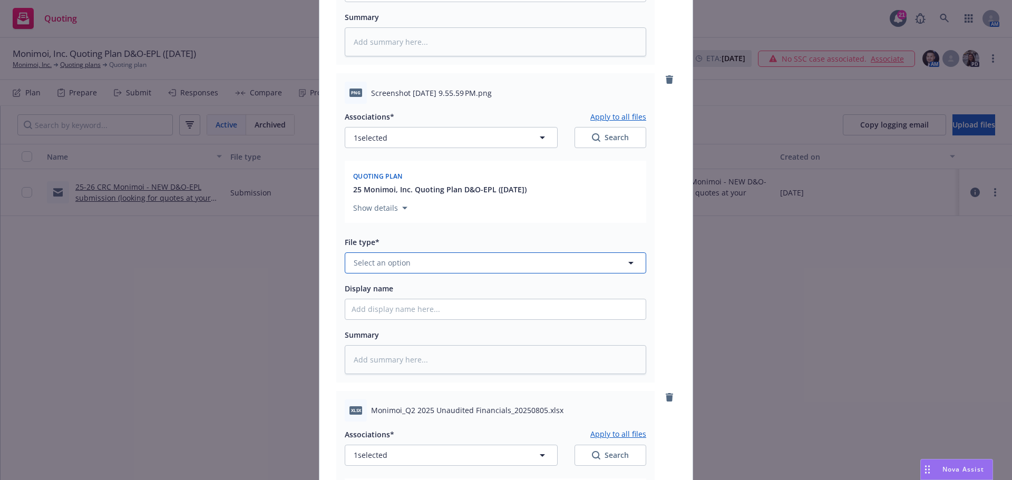
click at [392, 267] on span "Select an option" at bounding box center [382, 262] width 57 height 11
type input "other"
click at [368, 293] on span "Other" at bounding box center [366, 292] width 21 height 11
paste input "Screenshot 2025-08-11 at 9.55.59 PM"
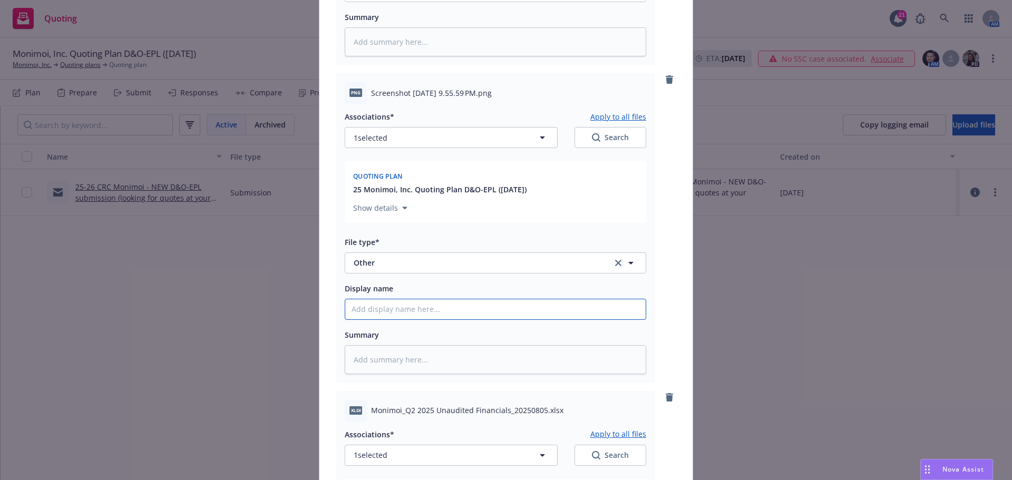
type textarea "x"
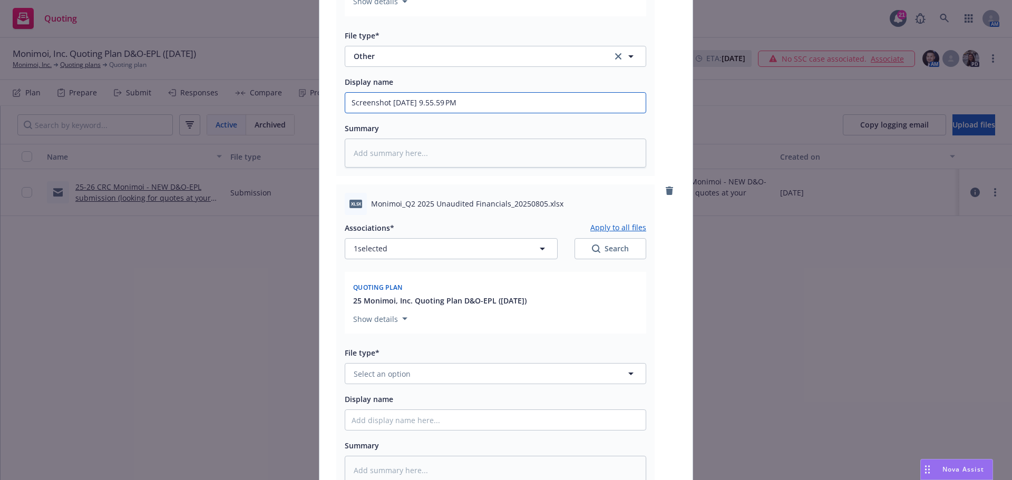
scroll to position [896, 0]
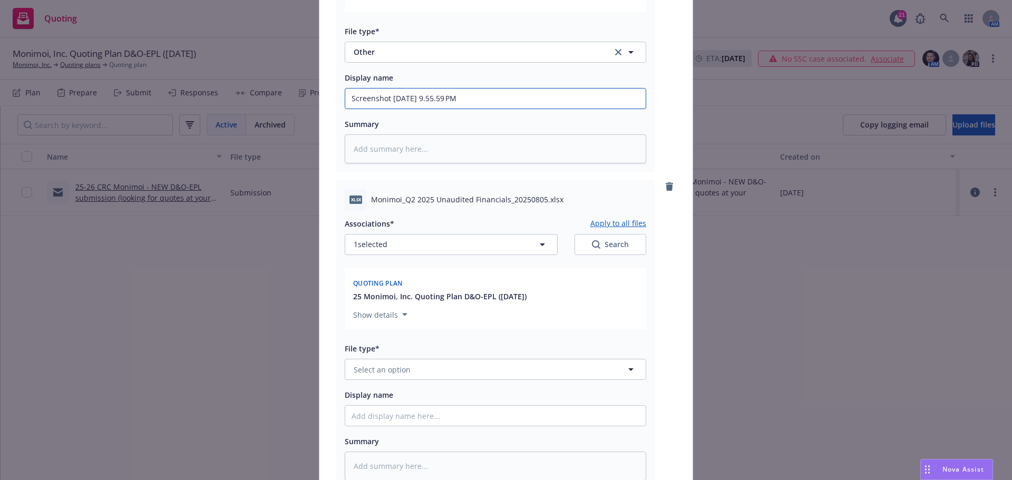
type input "Screenshot 2025-08-11 at 9.55.59 PM"
click at [378, 200] on span "Monimoi_Q2 2025 Unaudited Financials_20250805.xlsx" at bounding box center [467, 199] width 192 height 11
drag, startPoint x: 368, startPoint y: 199, endPoint x: 540, endPoint y: 199, distance: 171.3
click at [540, 199] on span "Monimoi_Q2 2025 Unaudited Financials_20250805.xlsx" at bounding box center [467, 199] width 192 height 11
copy span "Monimoi_Q2 2025 Unaudited Financials_20250805"
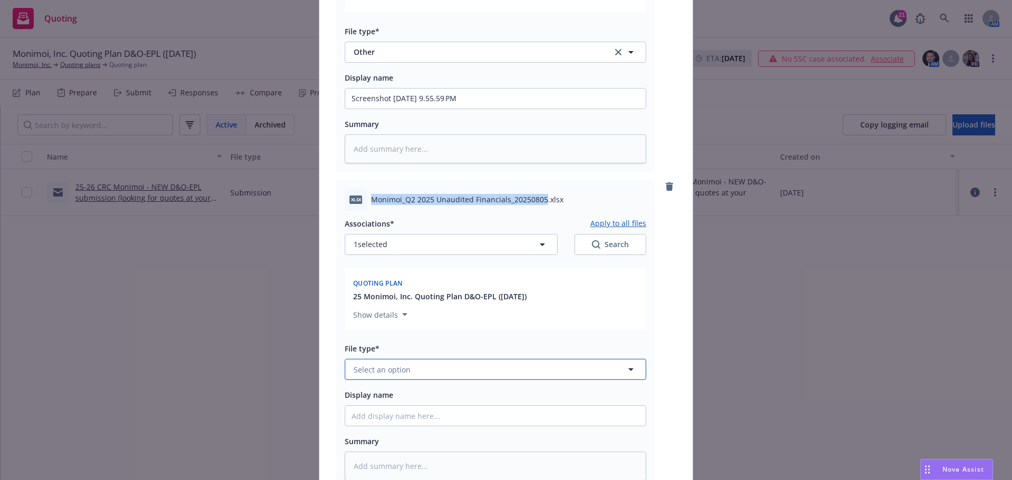
click at [374, 366] on span "Select an option" at bounding box center [382, 369] width 57 height 11
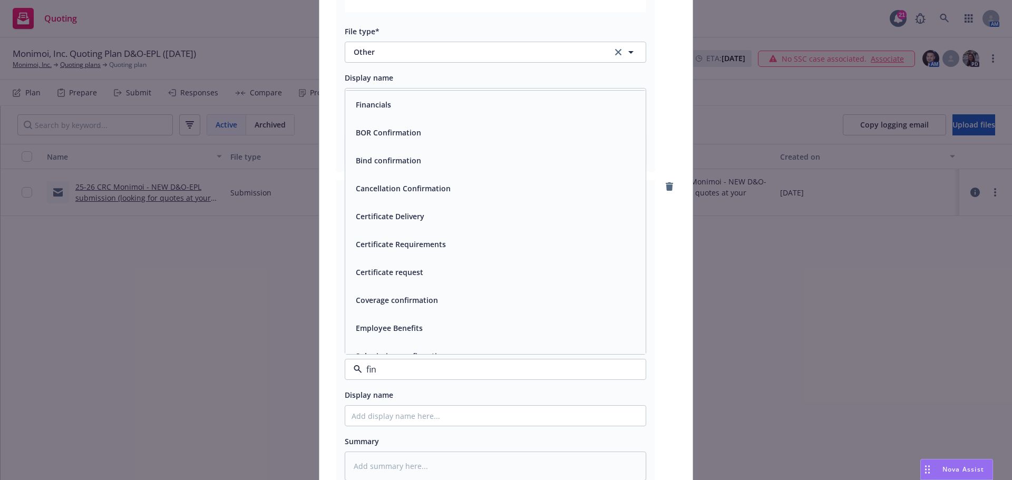
type input "fina"
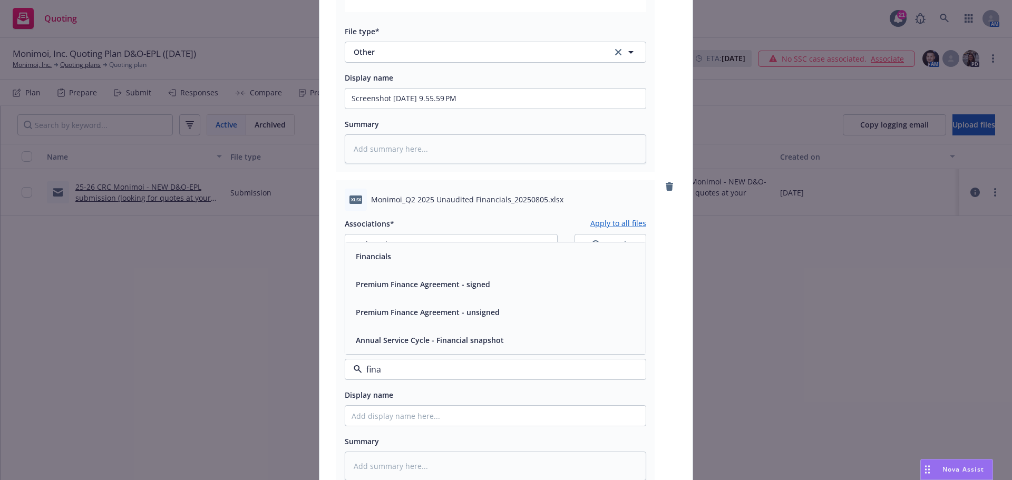
click at [430, 262] on div "Financials" at bounding box center [496, 256] width 288 height 15
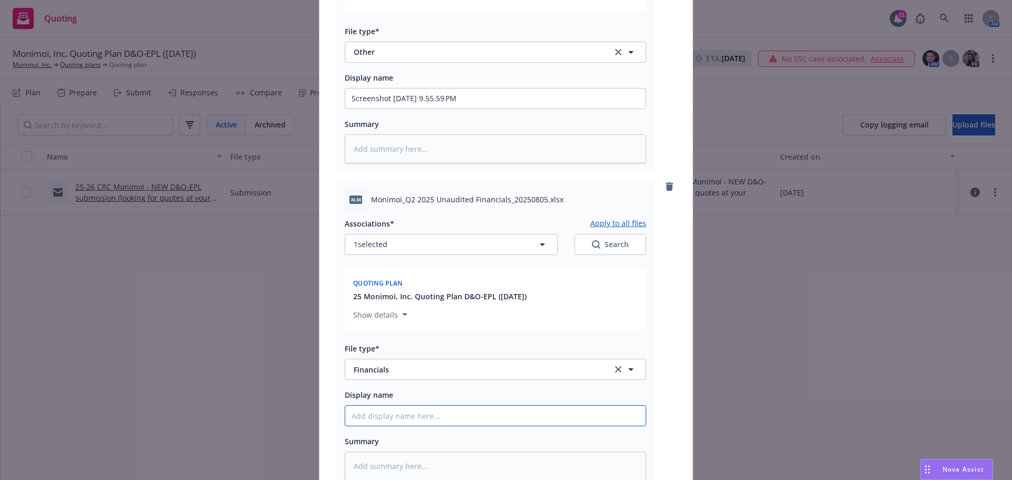
paste input "Monimoi_Q2 2025 Unaudited Financials_20250805"
type textarea "x"
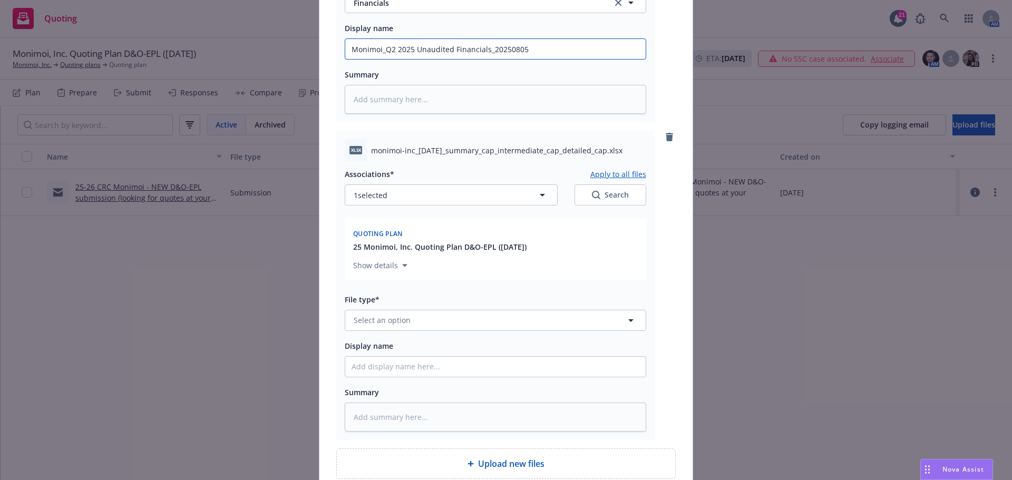
scroll to position [1265, 0]
type input "Monimoi_Q2 2025 Unaudited Financials_20250805"
click at [371, 149] on span "monimoi-inc_2025-06-30_summary_cap_intermediate_cap_detailed_cap.xlsx" at bounding box center [496, 148] width 251 height 11
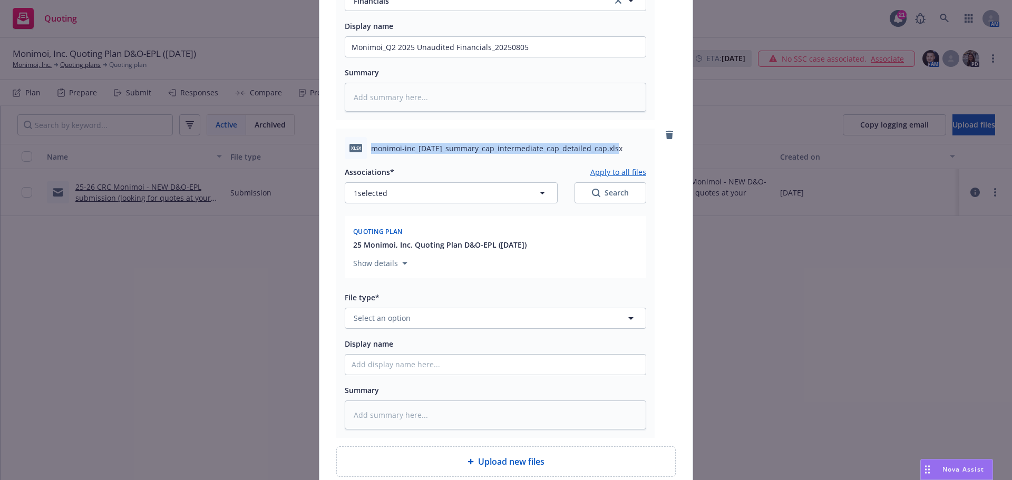
drag, startPoint x: 368, startPoint y: 148, endPoint x: 612, endPoint y: 147, distance: 244.0
click at [612, 147] on span "monimoi-inc_2025-06-30_summary_cap_intermediate_cap_detailed_cap.xlsx" at bounding box center [496, 148] width 251 height 11
copy span "monimoi-inc_2025-06-30_summary_cap_intermediate_cap_detailed_cap"
click at [410, 320] on button "Select an option" at bounding box center [495, 318] width 301 height 21
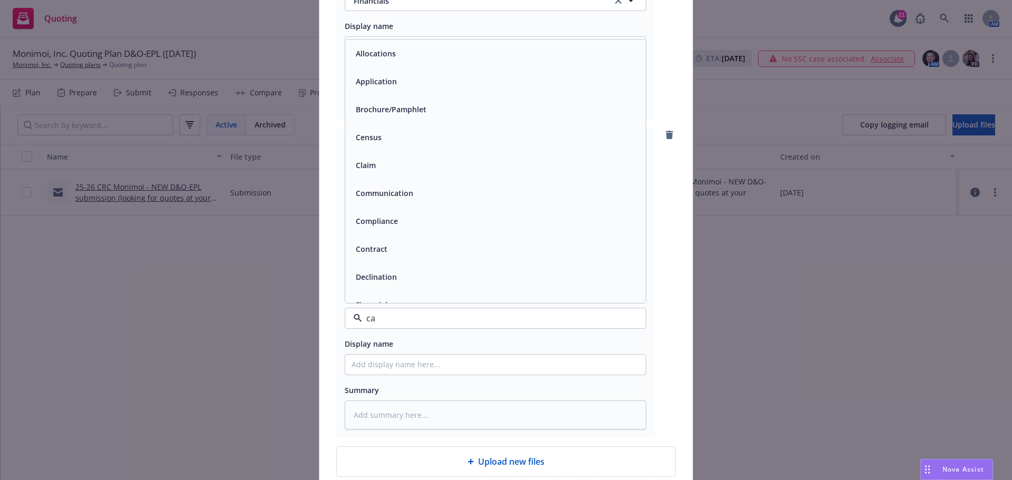
type input "cap"
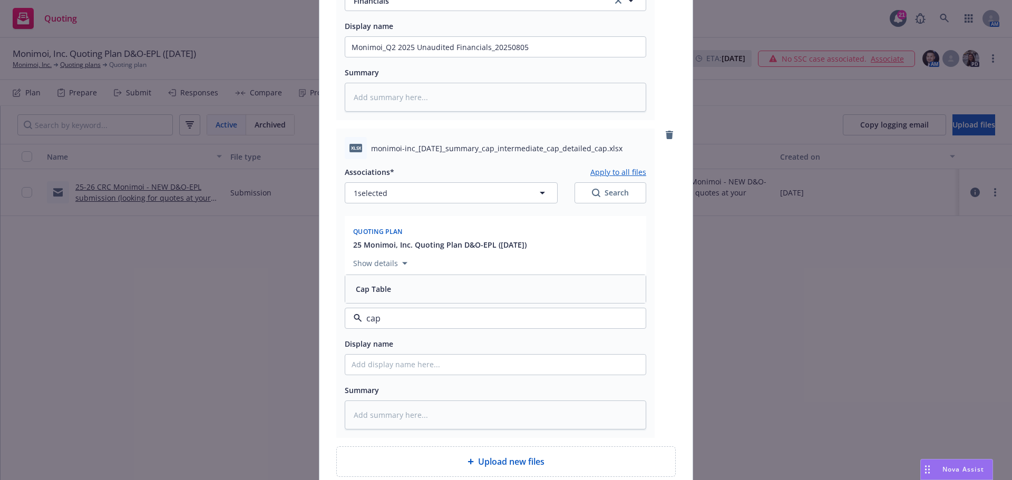
click at [404, 286] on div "Cap Table" at bounding box center [496, 288] width 288 height 15
paste input "monimoi-inc_2025-06-30_summary_cap_intermediate_cap_detailed_cap"
type textarea "x"
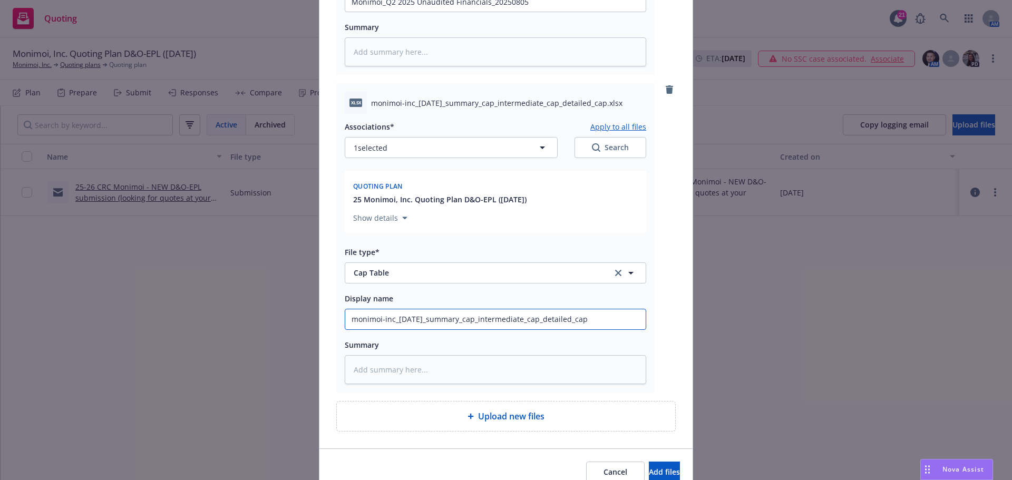
scroll to position [1360, 0]
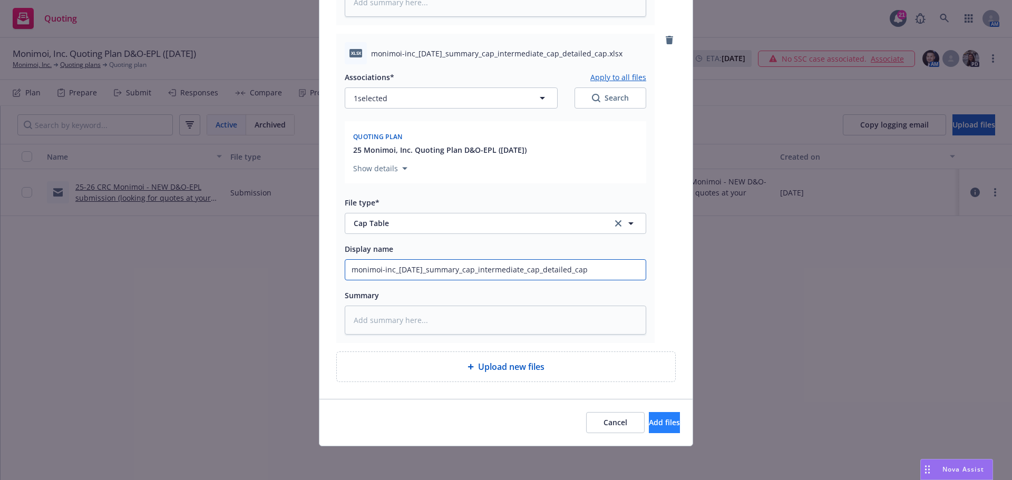
type input "monimoi-inc_2025-06-30_summary_cap_intermediate_cap_detailed_cap"
click at [655, 427] on button "Add files" at bounding box center [664, 422] width 31 height 21
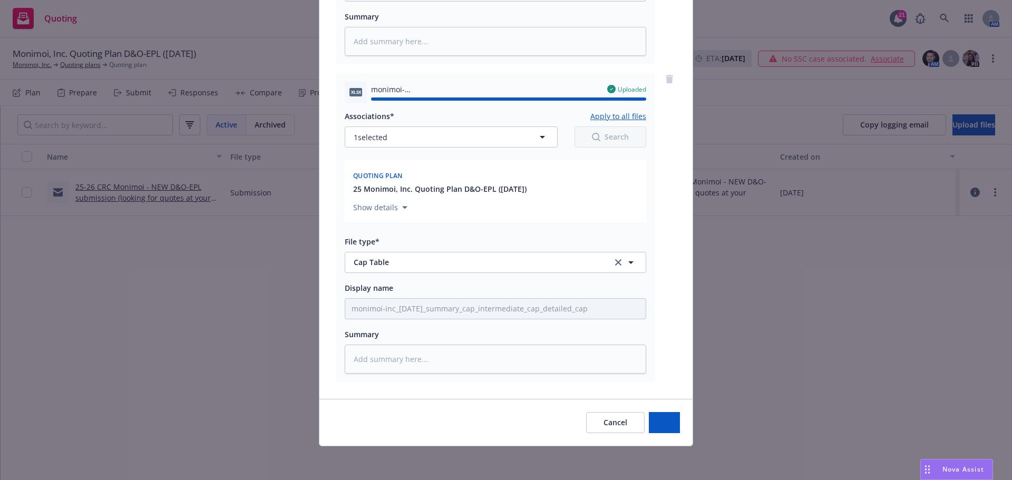
type textarea "x"
